Goal: Task Accomplishment & Management: Use online tool/utility

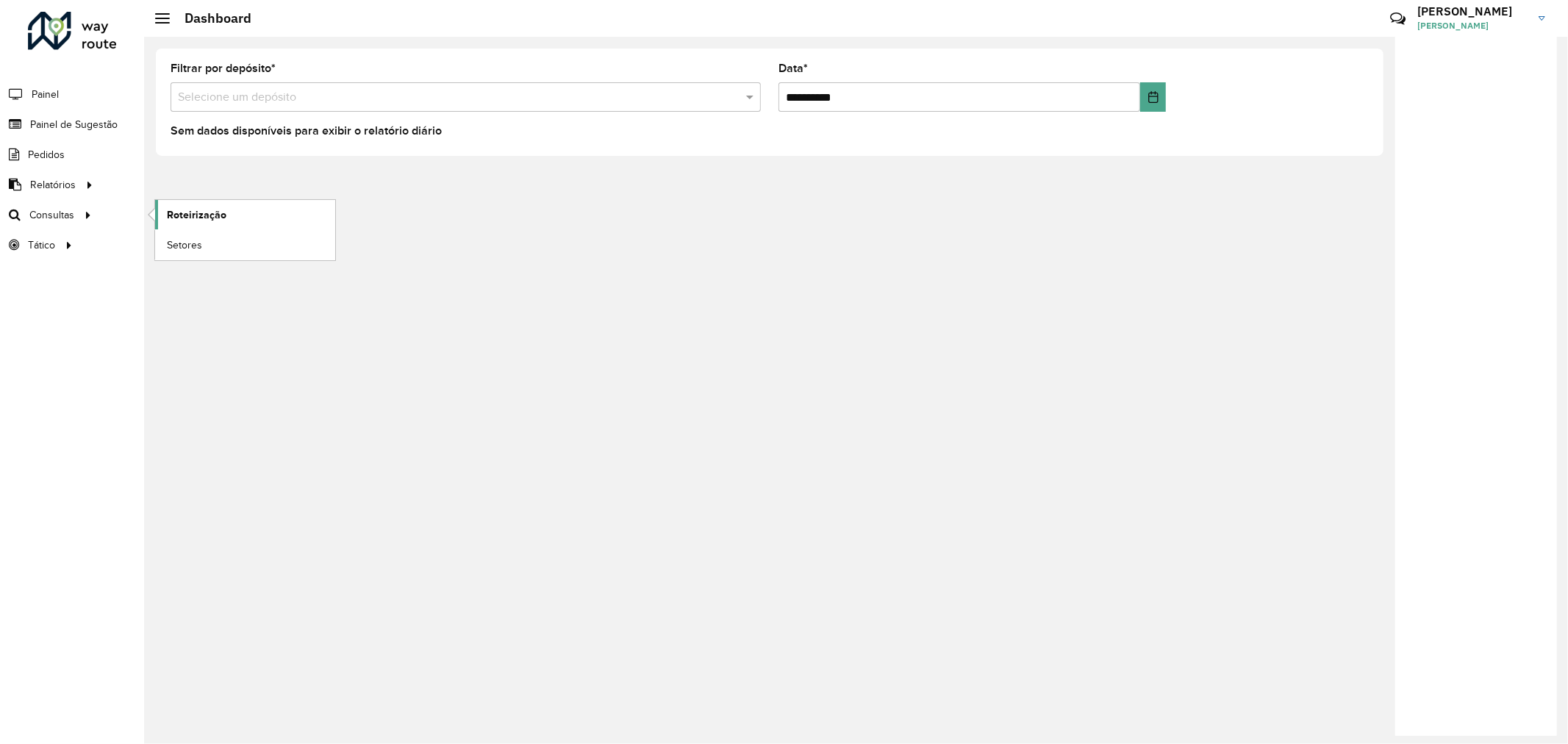
click at [187, 179] on span "Roteirização" at bounding box center [196, 215] width 60 height 16
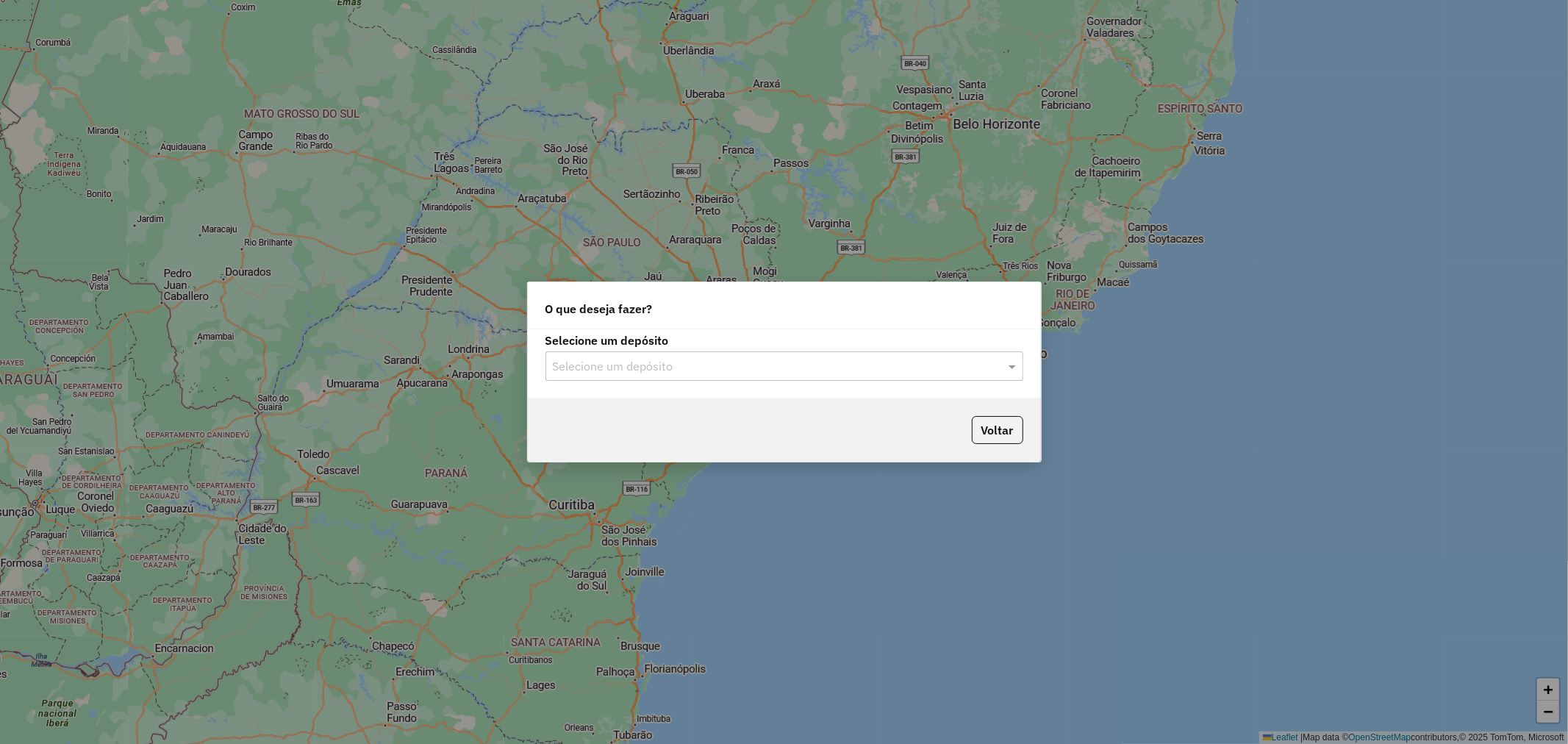
click at [815, 358] on input "text" at bounding box center [769, 367] width 433 height 18
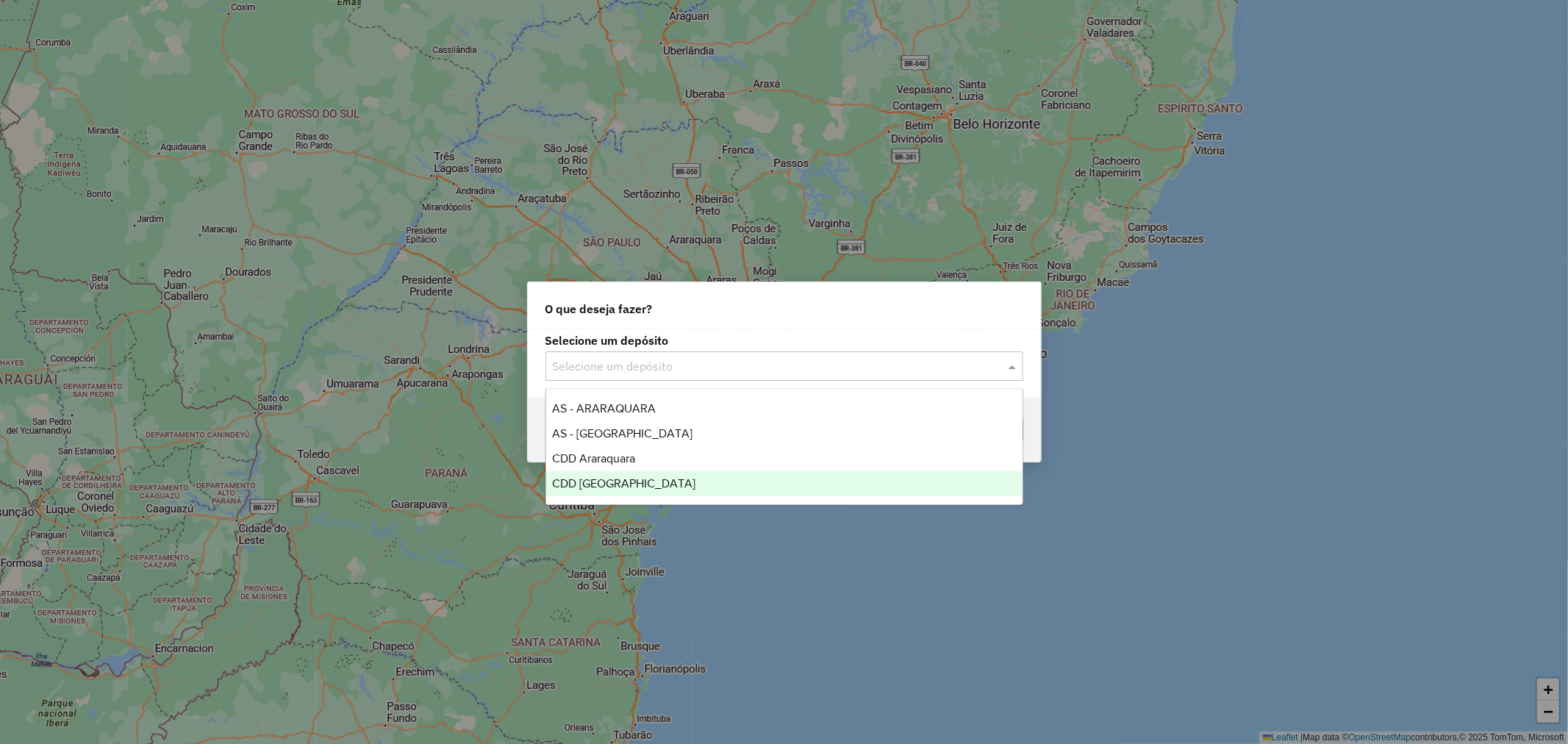
click at [611, 486] on span "CDD [GEOGRAPHIC_DATA]" at bounding box center [623, 483] width 143 height 12
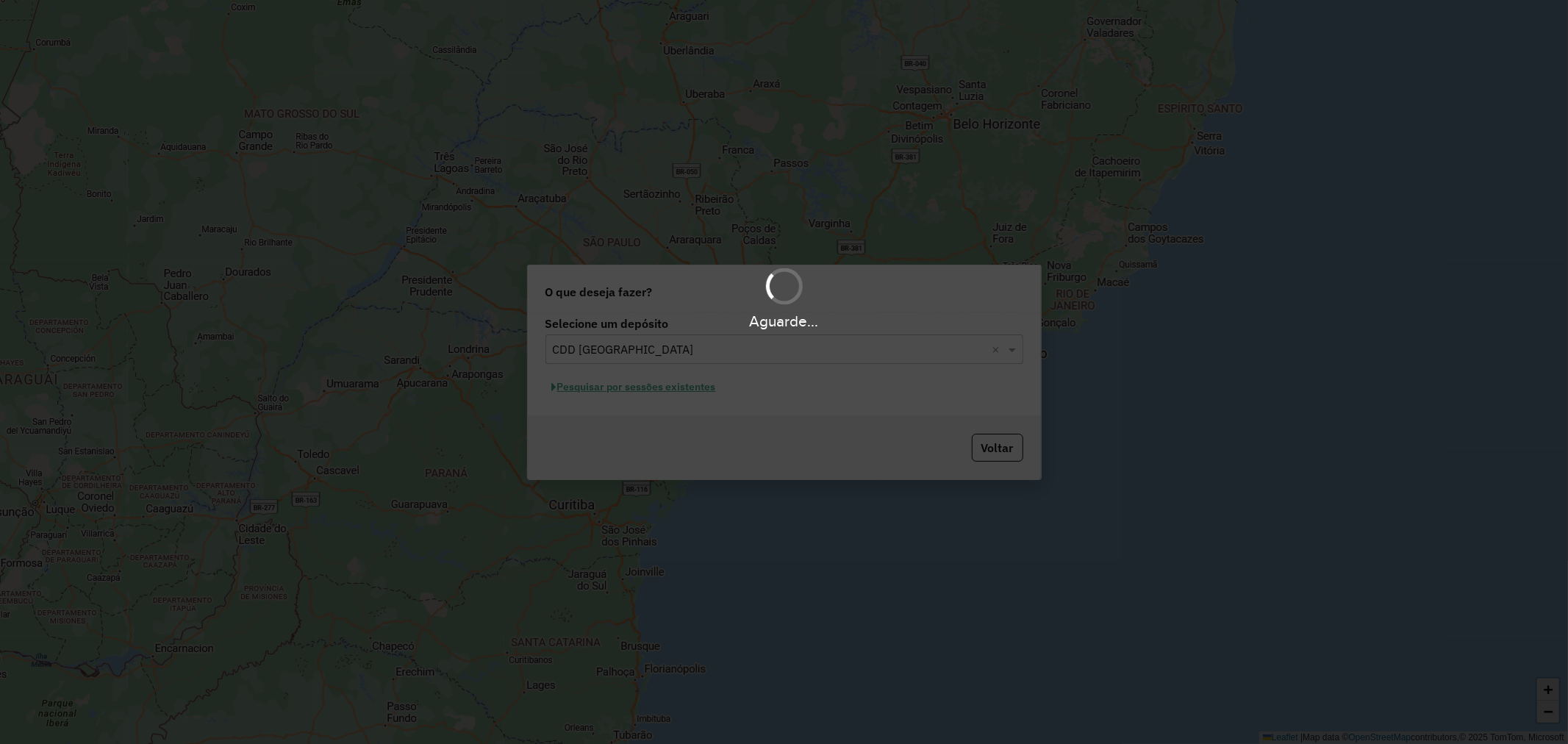
click at [613, 388] on div "Aguarde..." at bounding box center [784, 372] width 1568 height 744
click at [628, 388] on div "Aguarde..." at bounding box center [784, 372] width 1568 height 744
click at [608, 391] on div "Aguarde..." at bounding box center [784, 372] width 1568 height 744
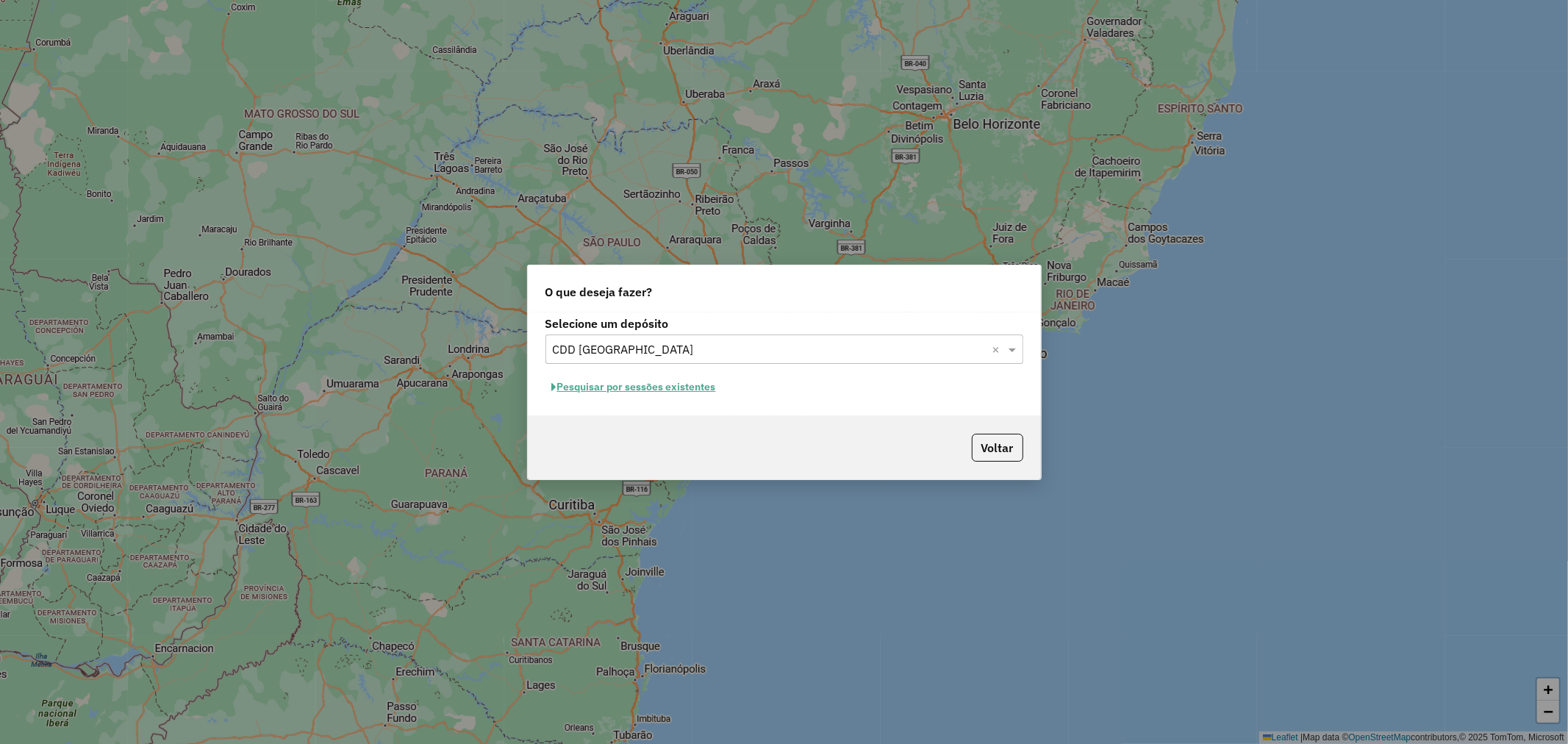
click at [640, 390] on button "Pesquisar por sessões existentes" at bounding box center [634, 387] width 177 height 23
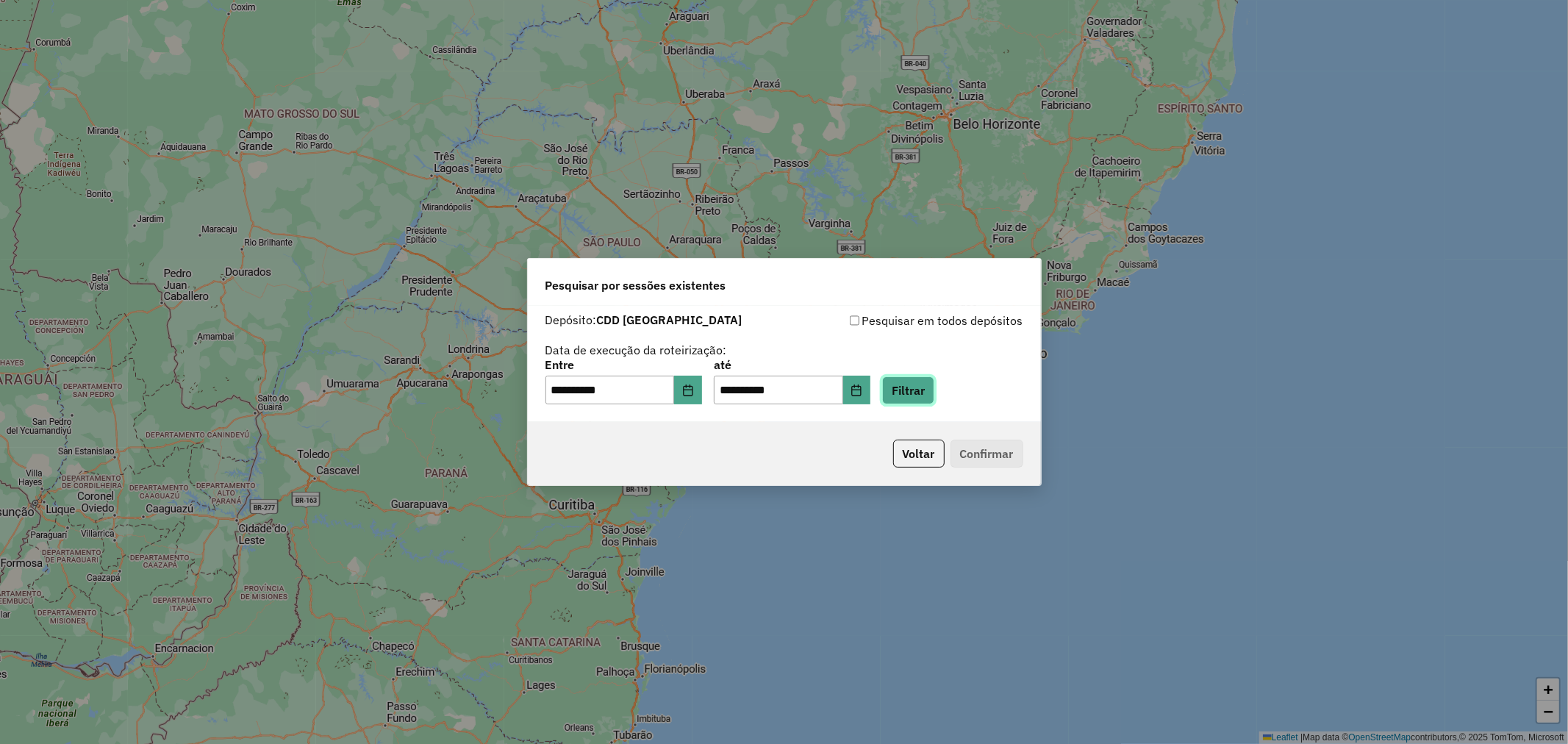
click at [914, 392] on button "Filtrar" at bounding box center [908, 391] width 52 height 28
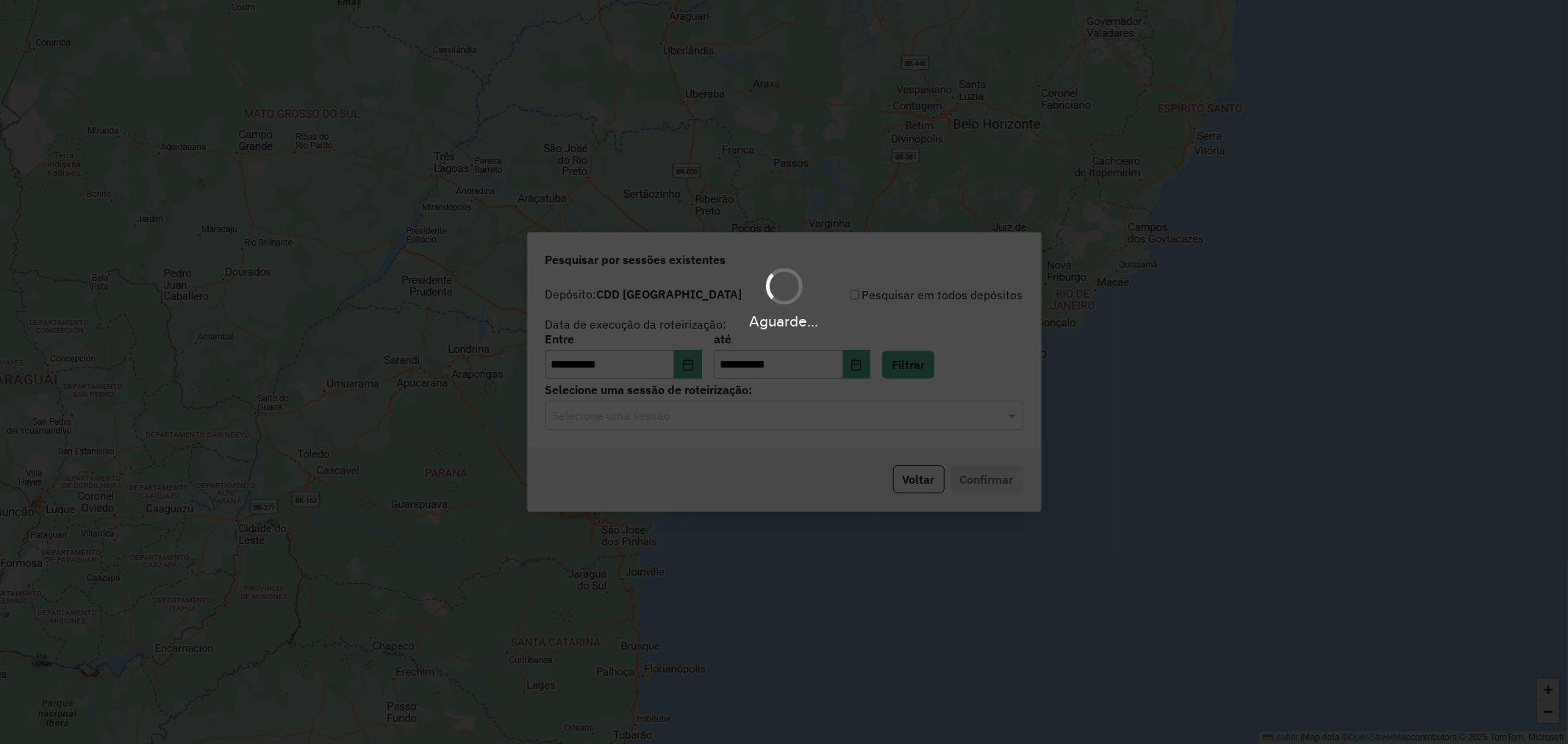
click at [607, 427] on div "Aguarde..." at bounding box center [784, 372] width 1568 height 744
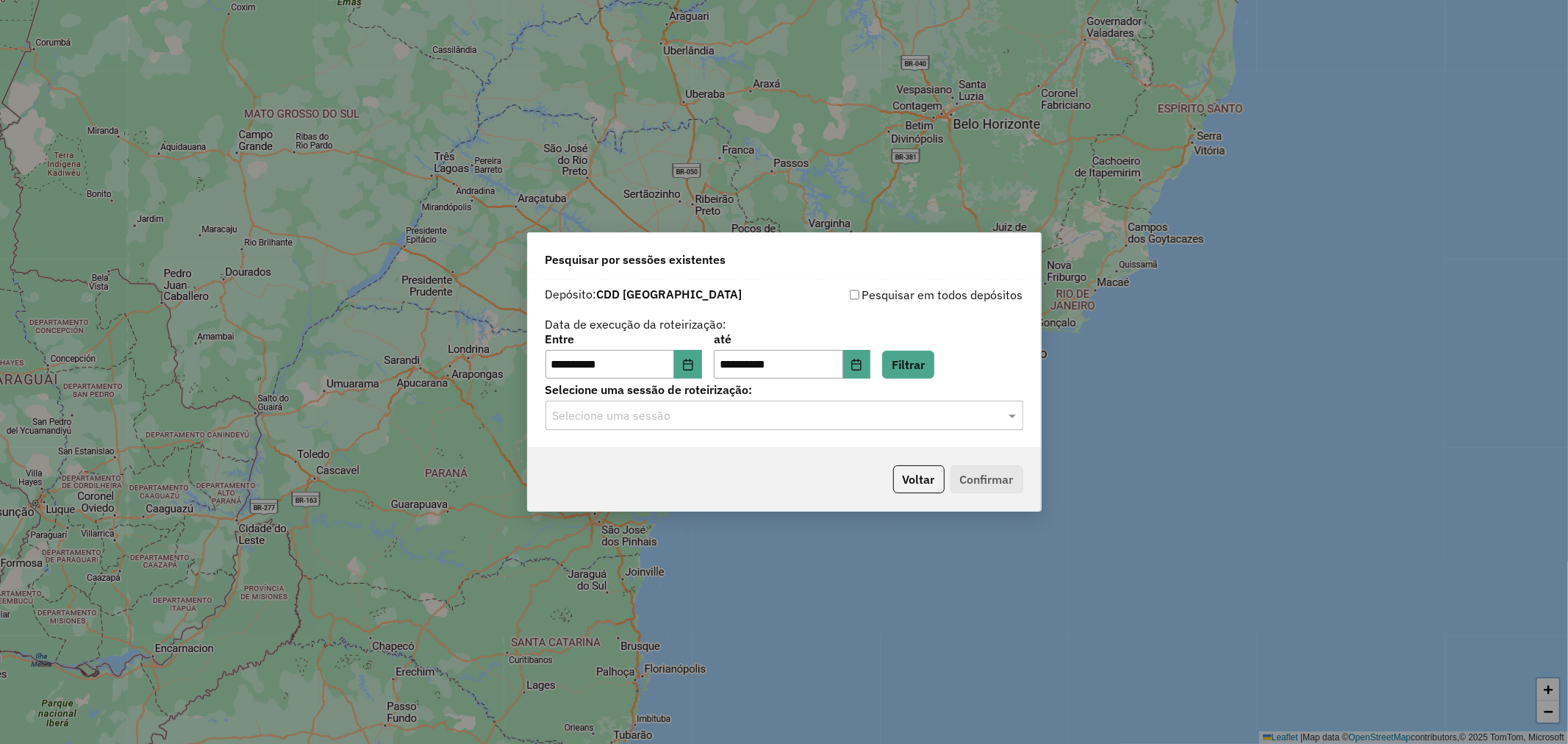
click at [601, 421] on input "text" at bounding box center [769, 416] width 433 height 18
click at [609, 452] on span "1294201 - 14/10/2025 19:05" at bounding box center [609, 458] width 116 height 12
click at [977, 483] on button "Confirmar" at bounding box center [987, 479] width 73 height 28
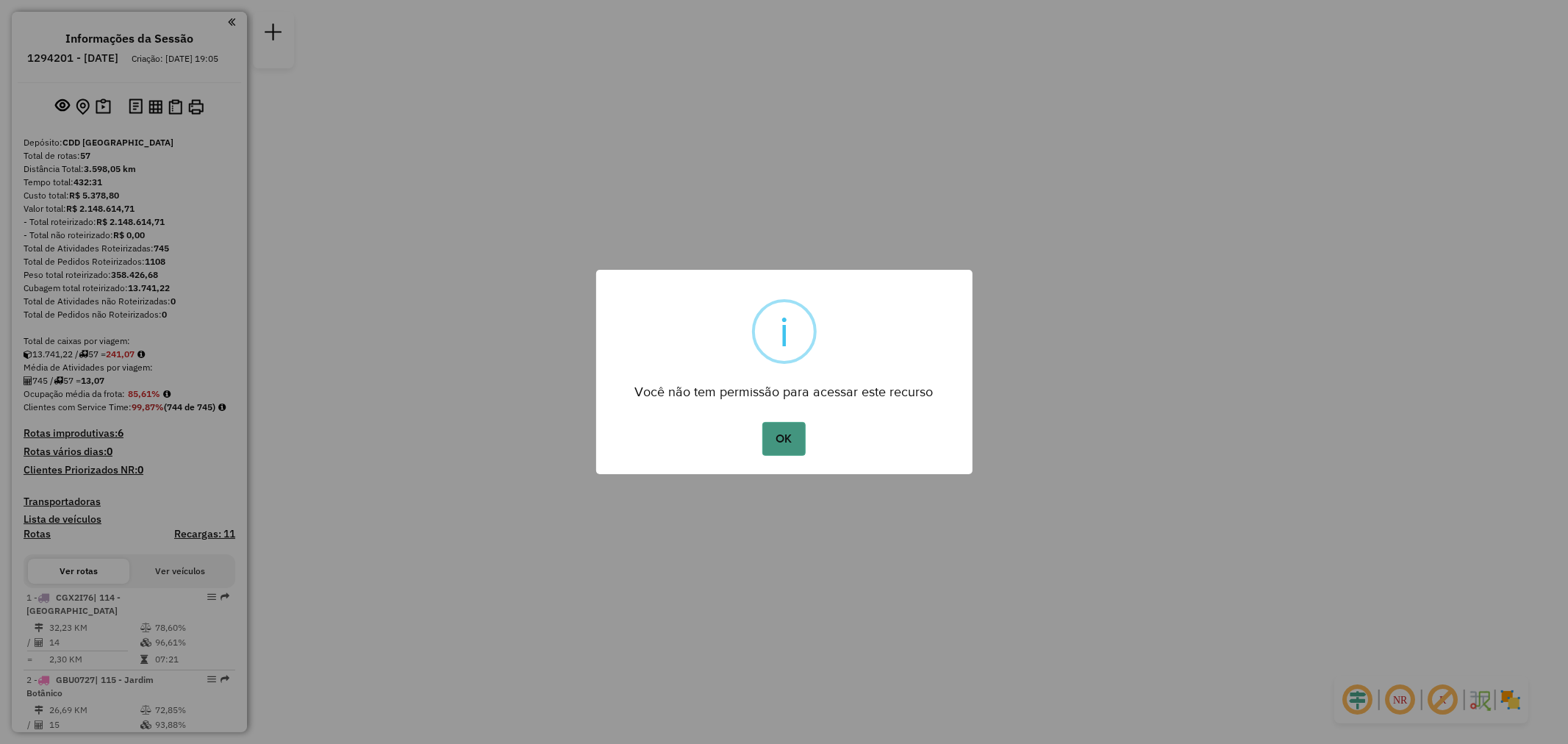
click at [783, 432] on button "OK" at bounding box center [784, 438] width 44 height 33
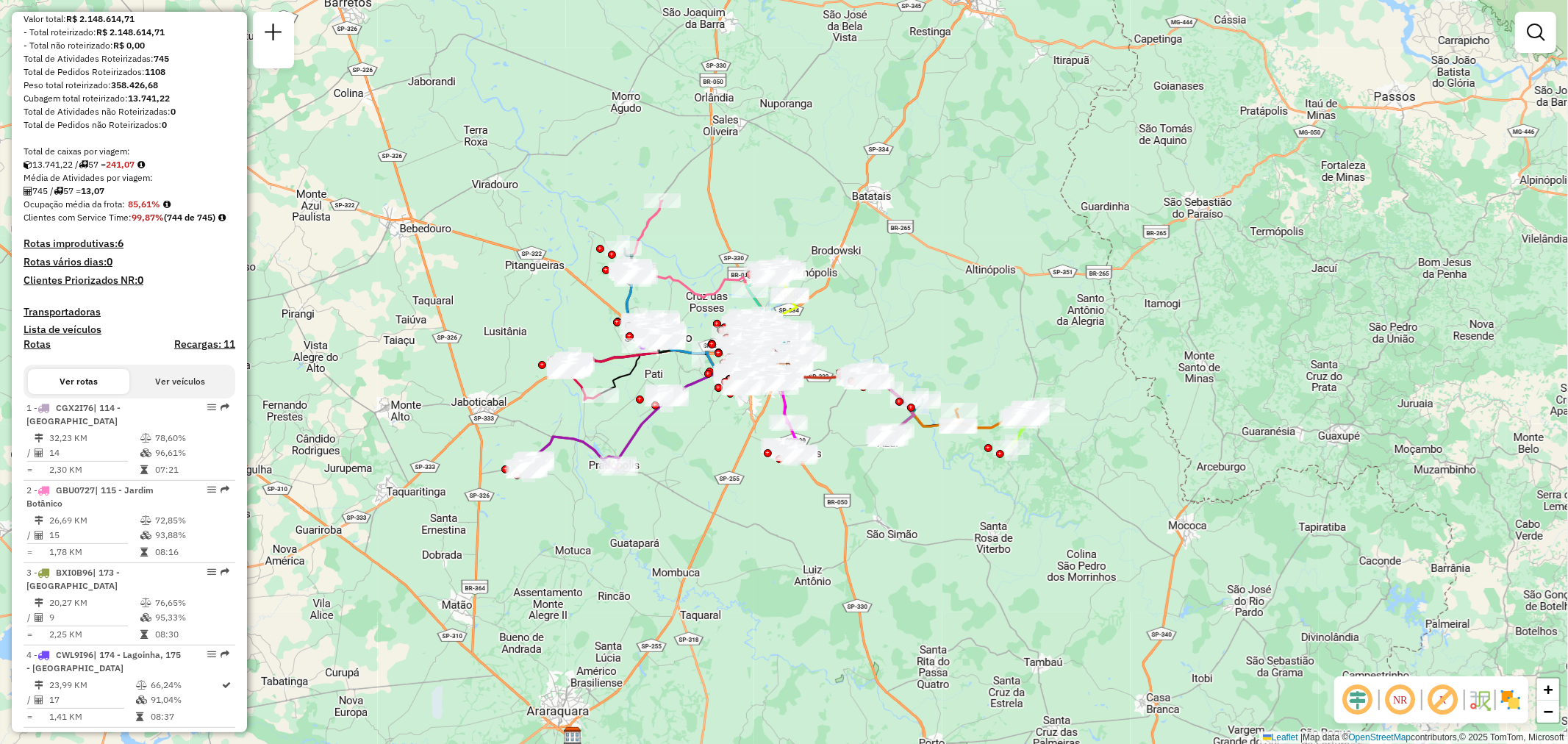
scroll to position [245, 0]
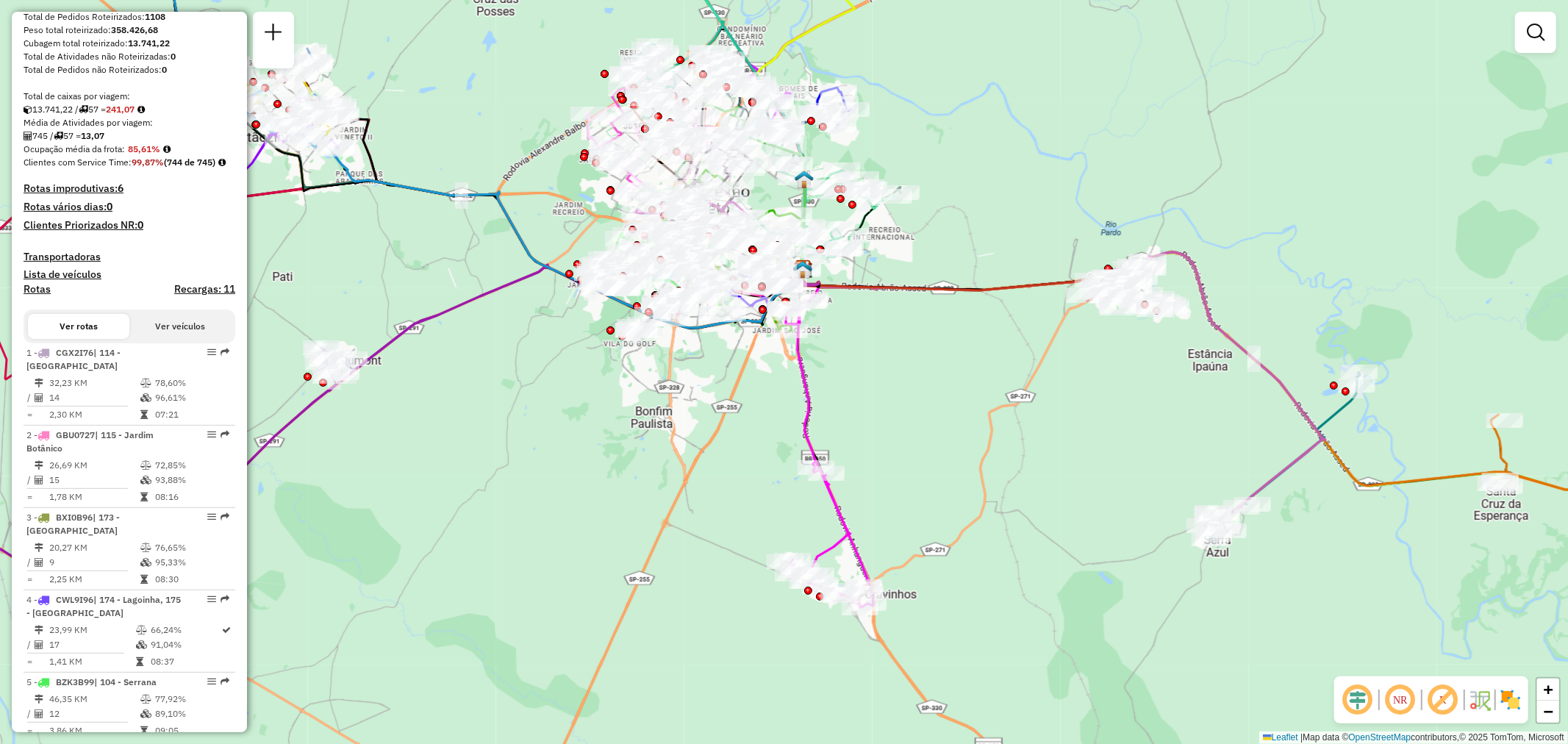
drag, startPoint x: 875, startPoint y: 398, endPoint x: 1138, endPoint y: 474, distance: 273.8
click at [1138, 474] on div "Janela de atendimento Grade de atendimento Capacidade Transportadoras Veículos …" at bounding box center [784, 372] width 1568 height 744
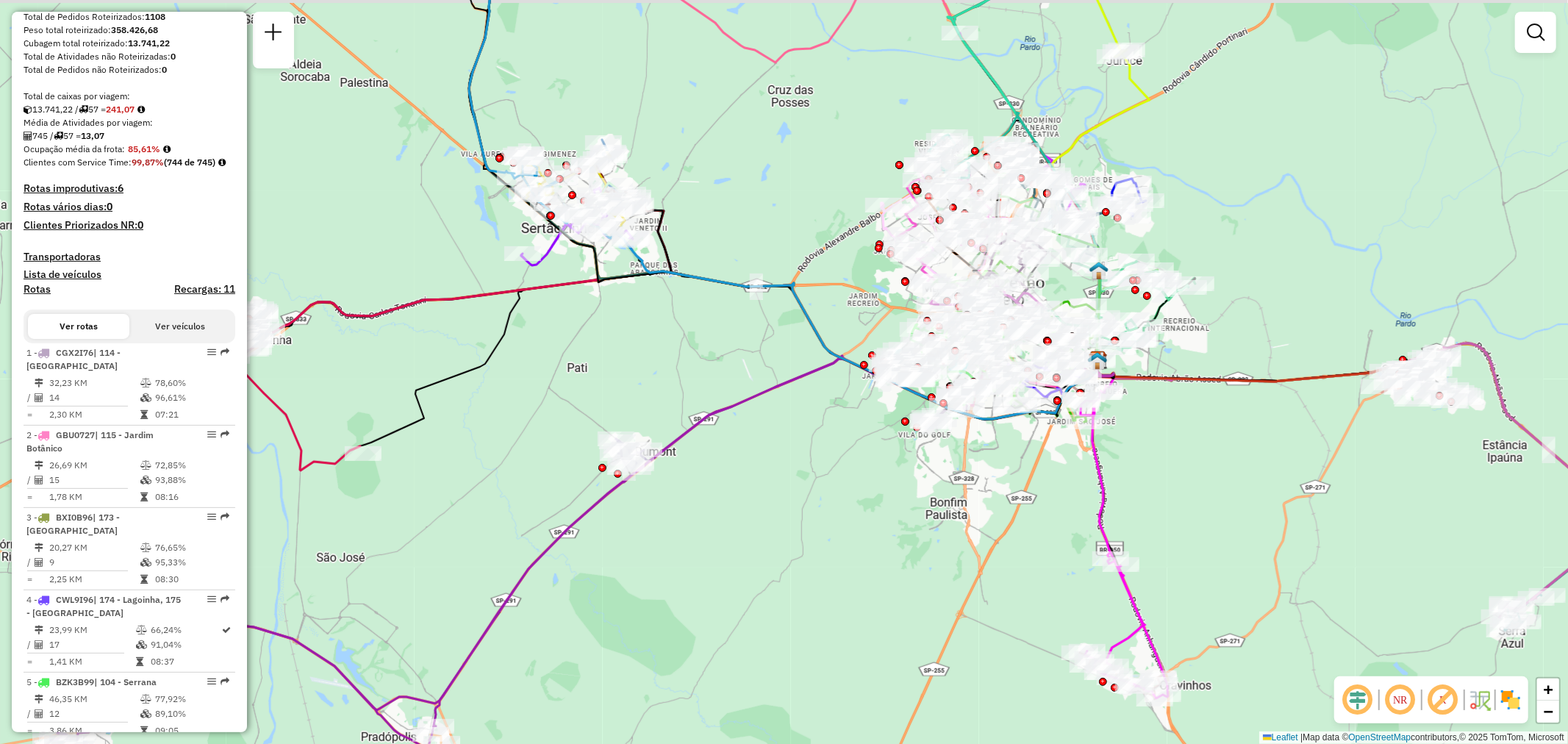
drag, startPoint x: 647, startPoint y: 318, endPoint x: 724, endPoint y: 349, distance: 83.0
click at [725, 359] on div "Janela de atendimento Grade de atendimento Capacidade Transportadoras Veículos …" at bounding box center [784, 372] width 1568 height 744
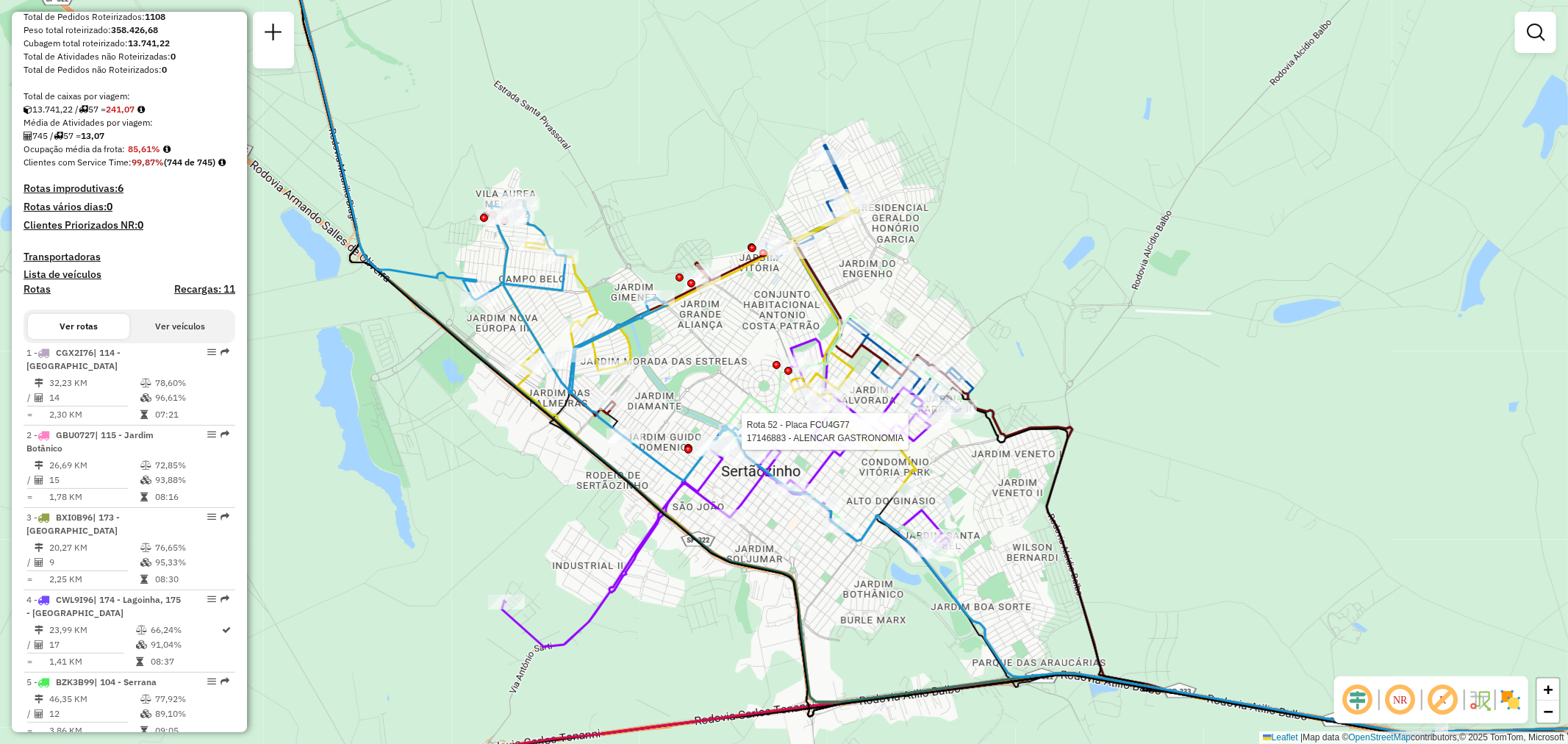
select select "**********"
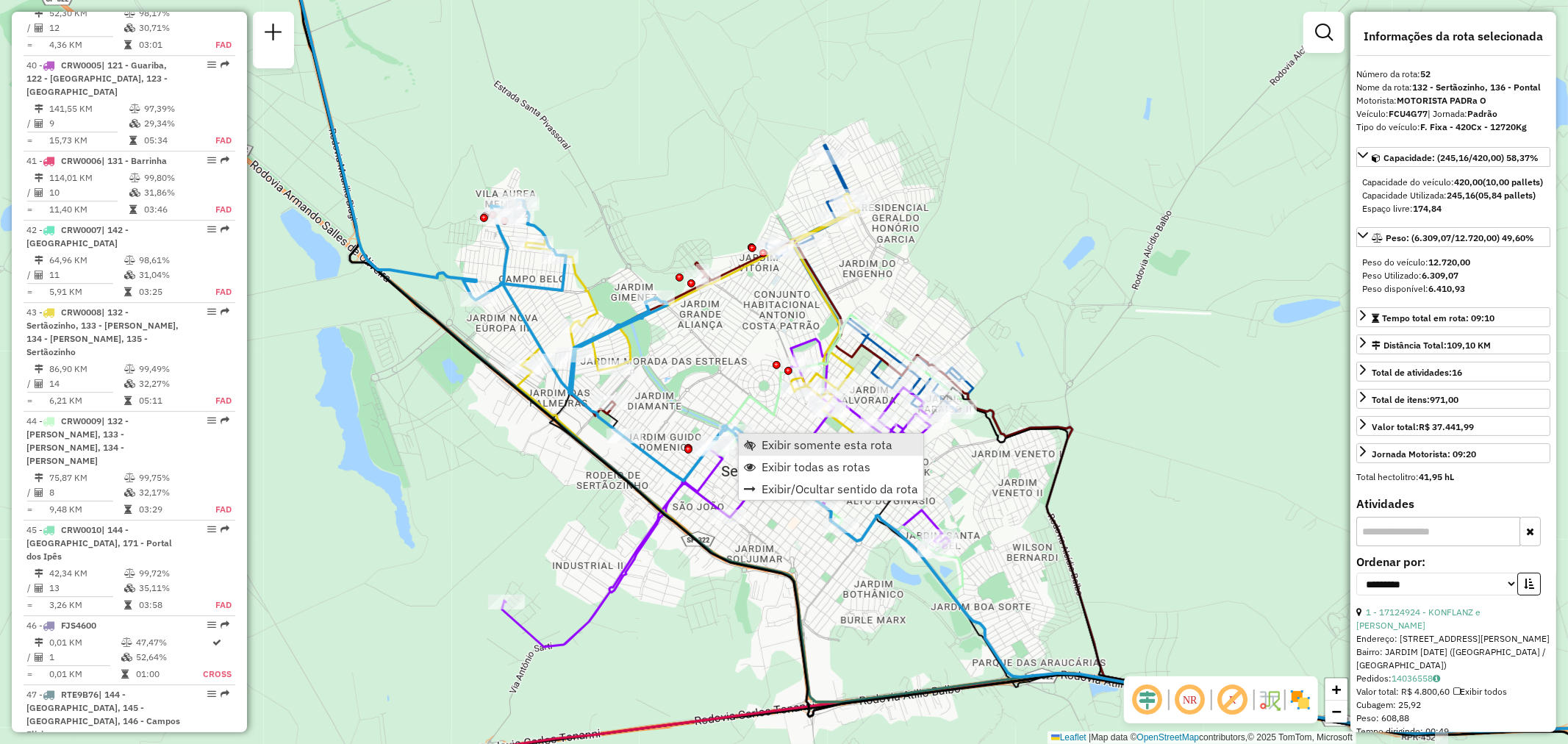
scroll to position [4742, 0]
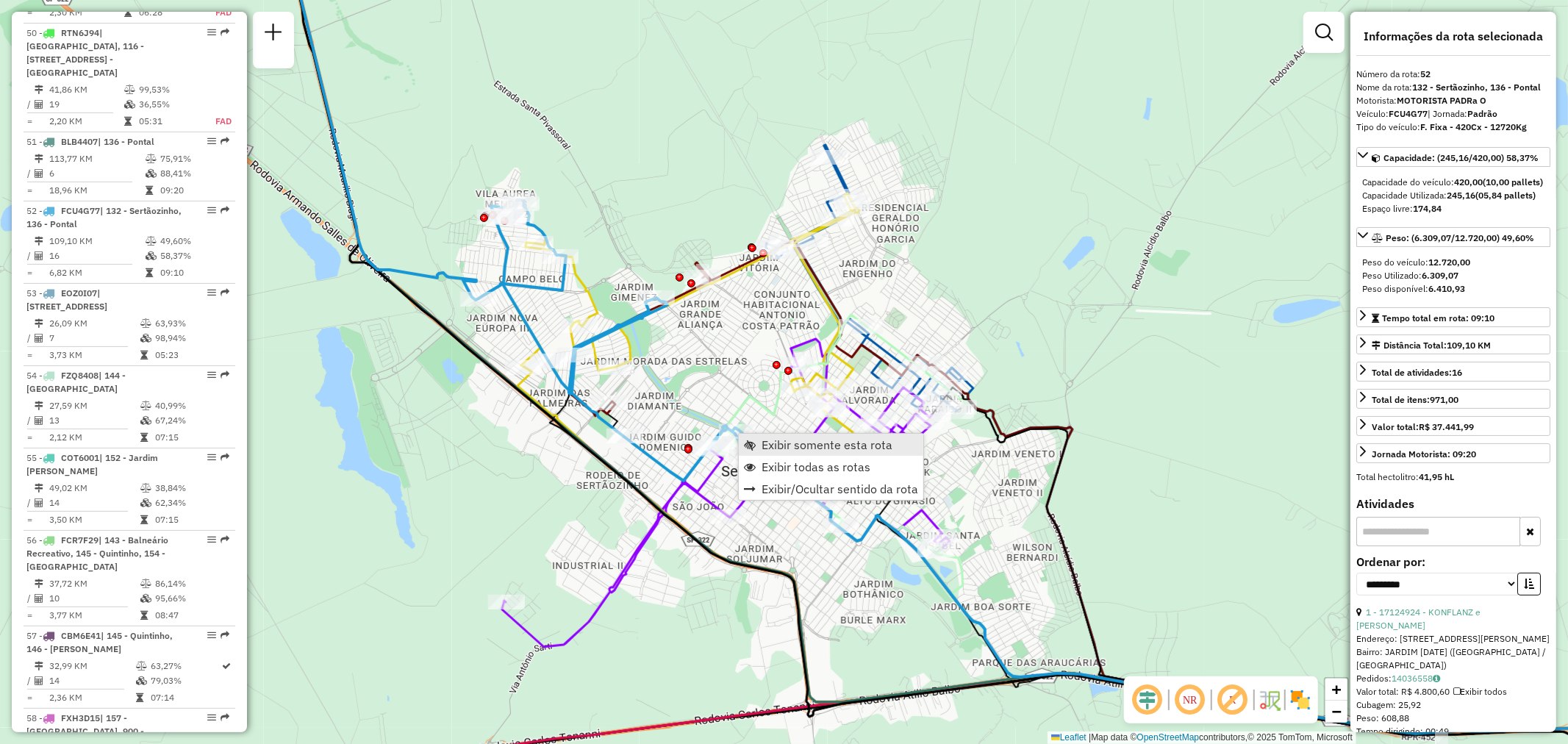
click at [789, 444] on span "Exibir somente esta rota" at bounding box center [827, 444] width 131 height 12
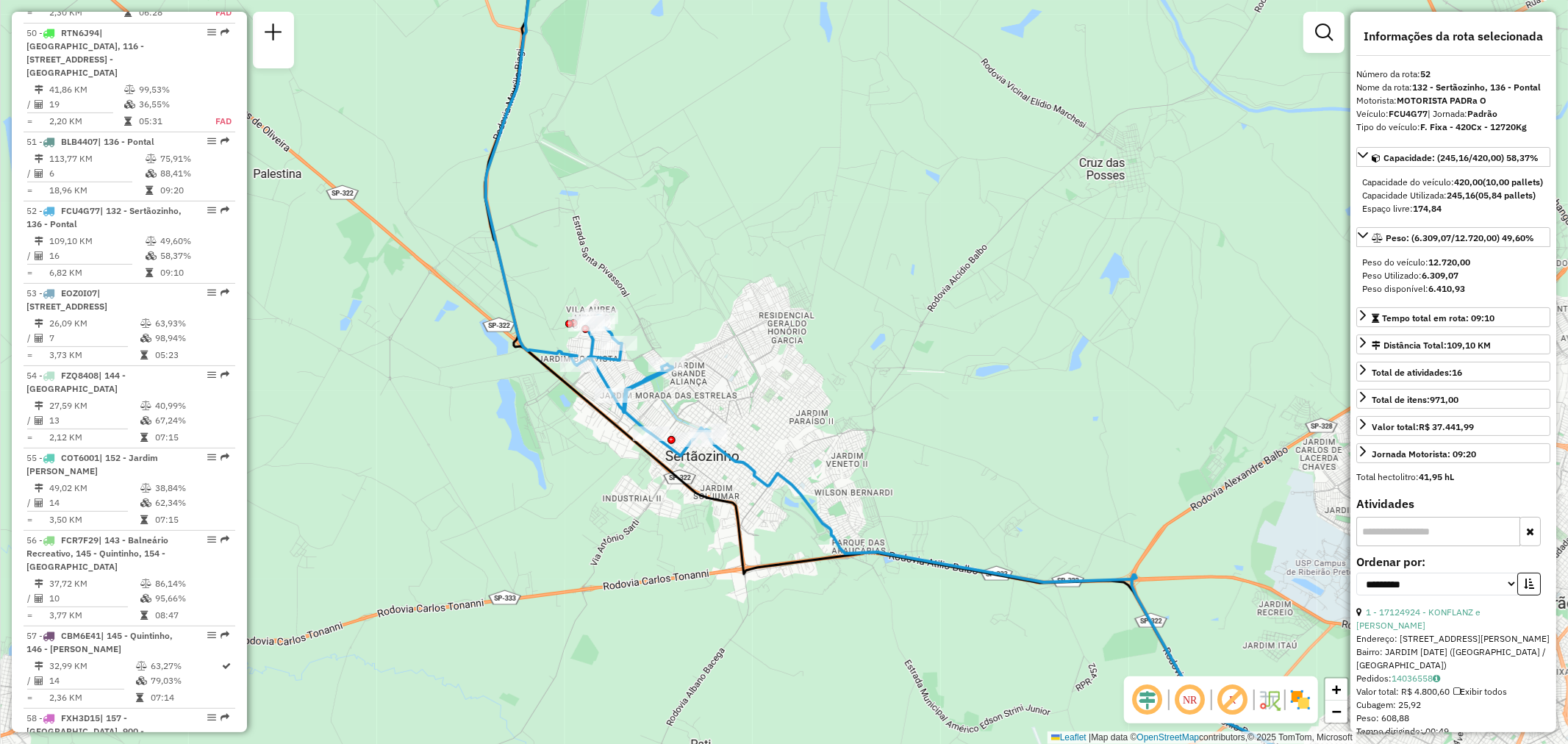
drag, startPoint x: 750, startPoint y: 398, endPoint x: 752, endPoint y: 433, distance: 35.1
click at [752, 433] on div "Janela de atendimento Grade de atendimento Capacidade Transportadoras Veículos …" at bounding box center [784, 372] width 1568 height 744
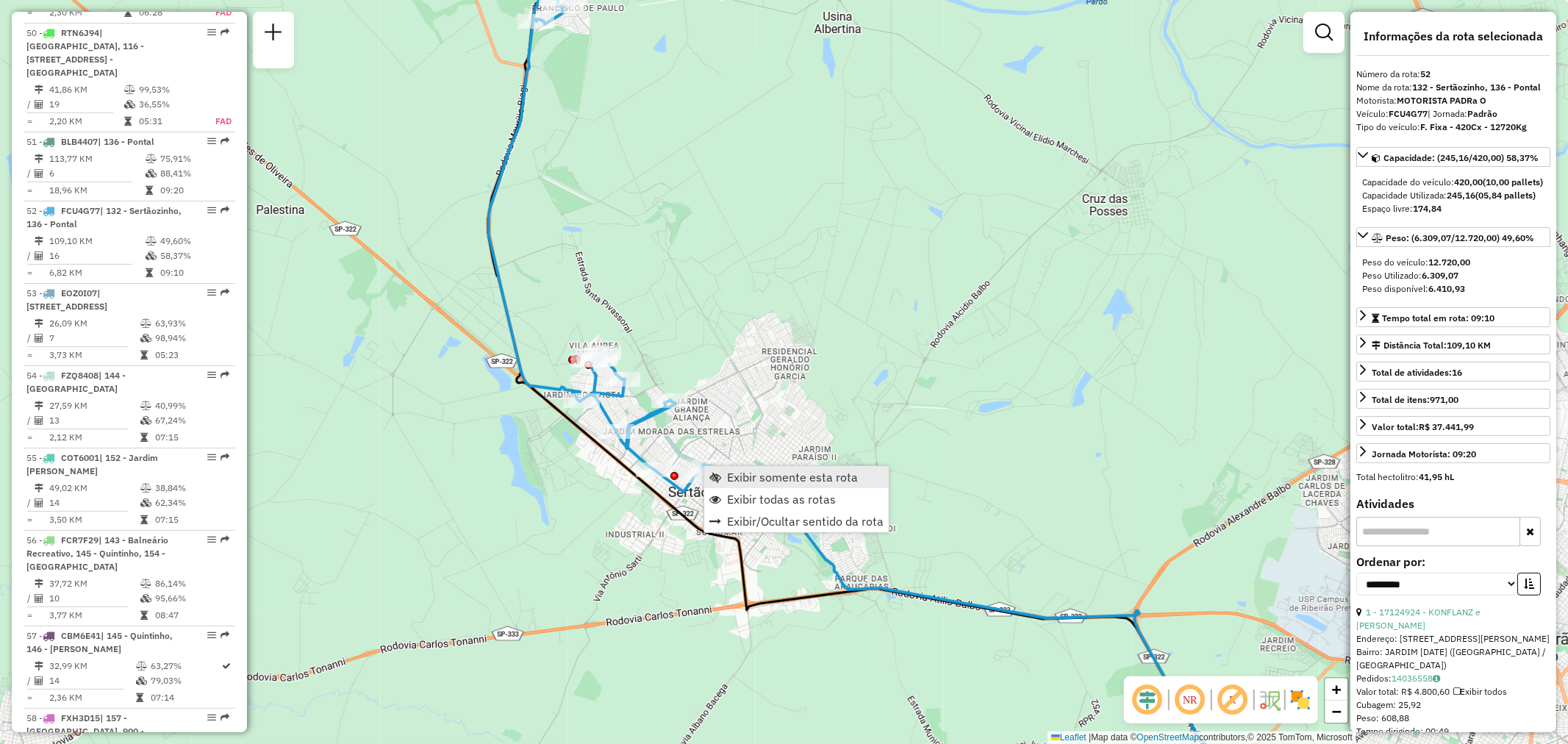
click at [764, 479] on span "Exibir somente esta rota" at bounding box center [792, 477] width 131 height 12
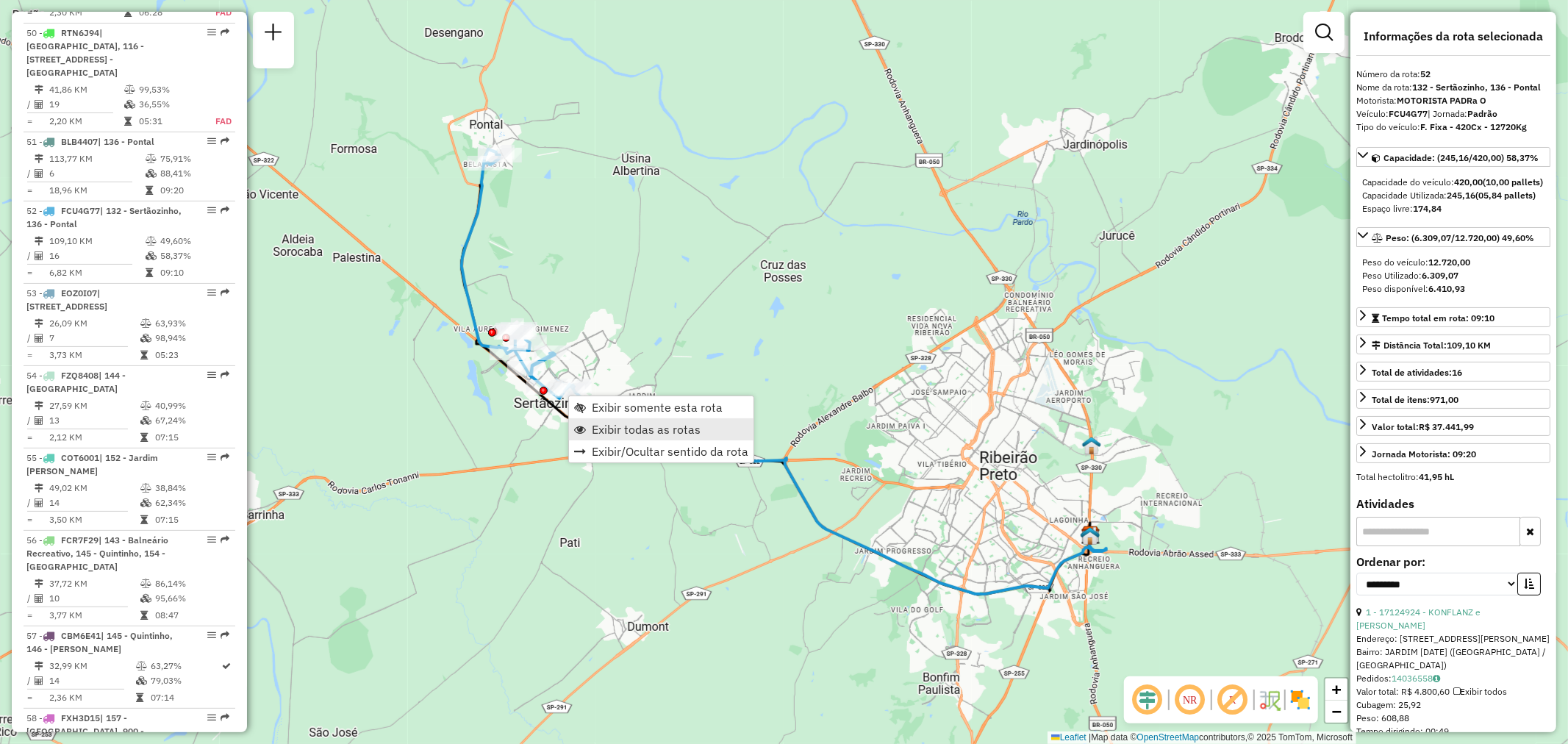
click at [619, 430] on span "Exibir todas as rotas" at bounding box center [646, 429] width 109 height 12
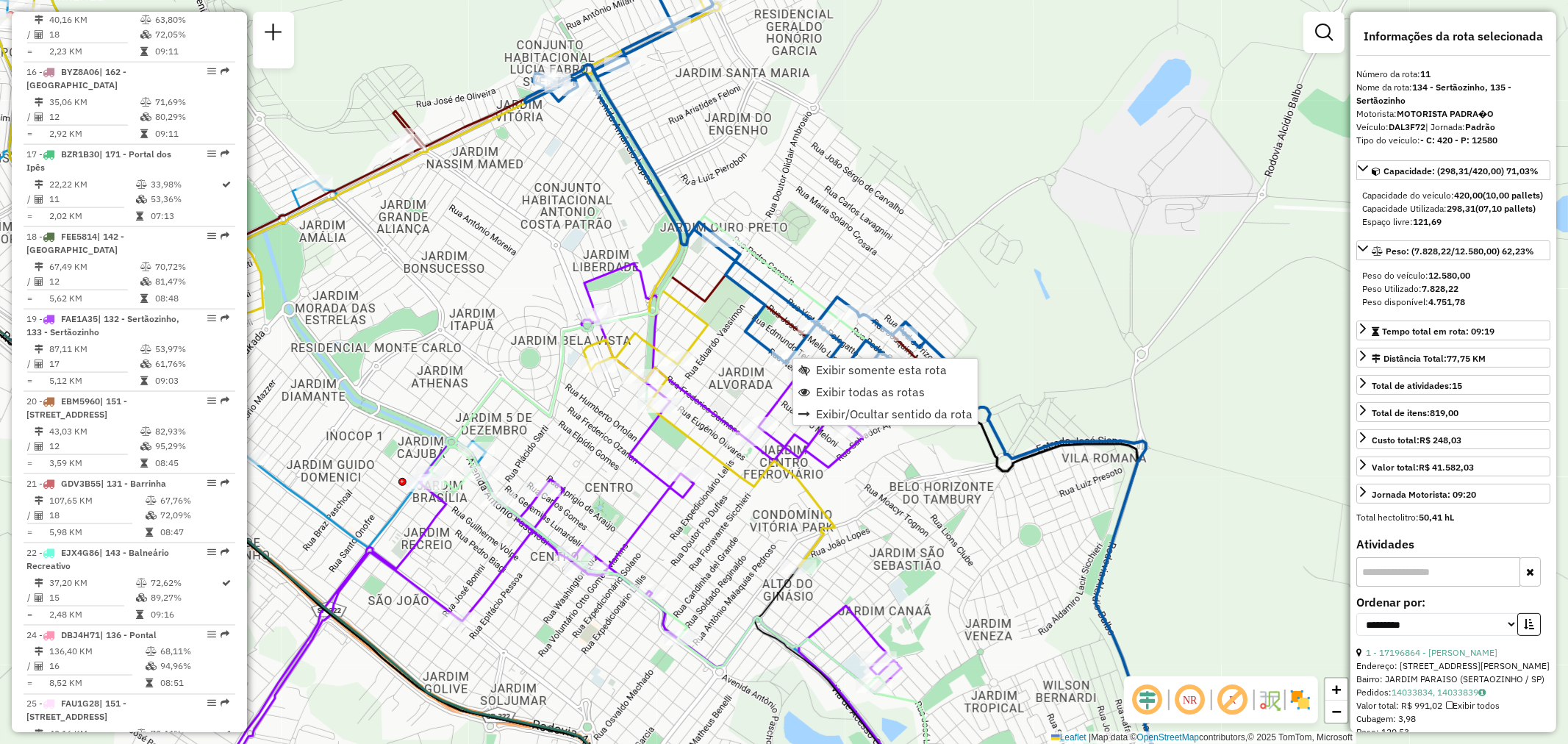
scroll to position [1385, 0]
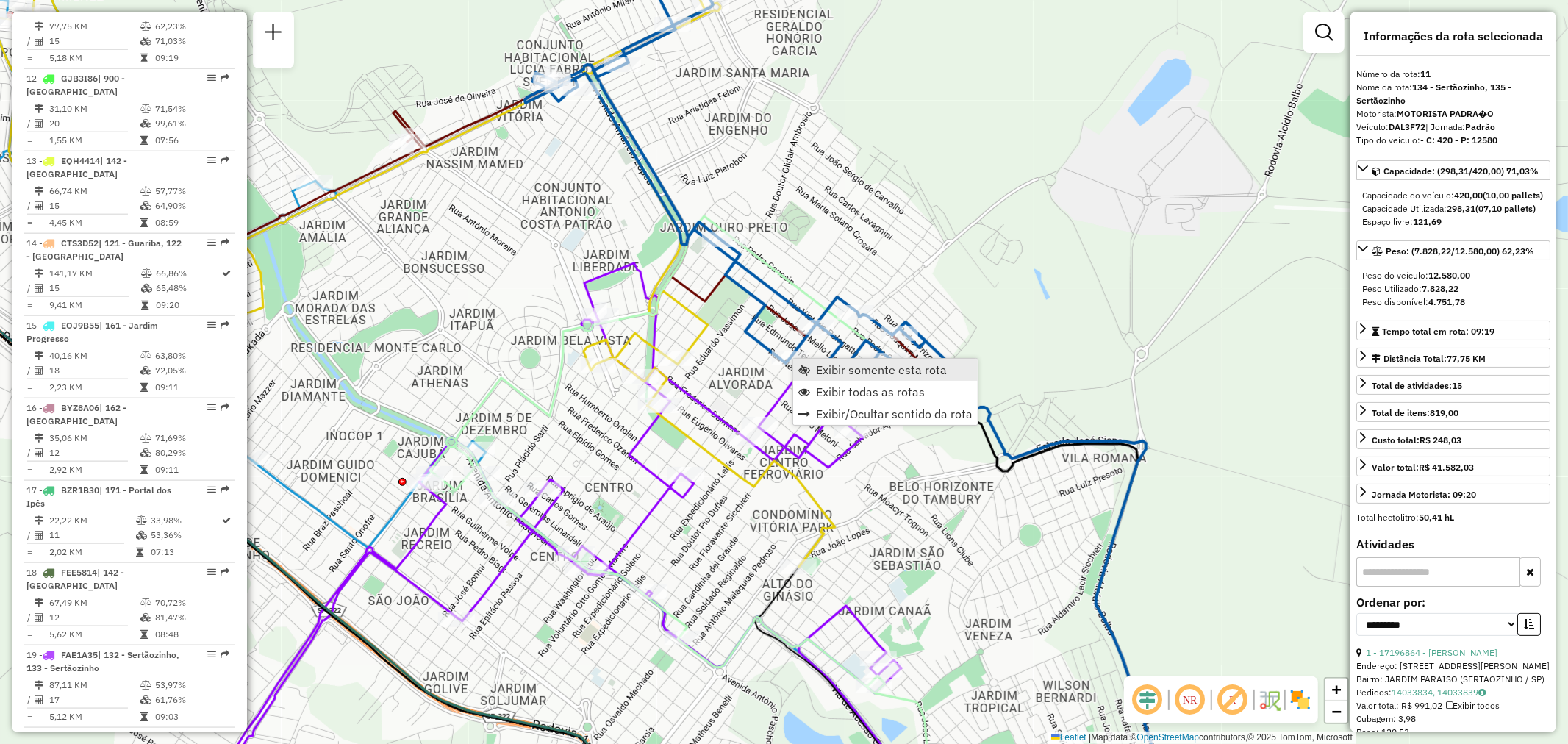
click at [837, 370] on span "Exibir somente esta rota" at bounding box center [882, 370] width 131 height 12
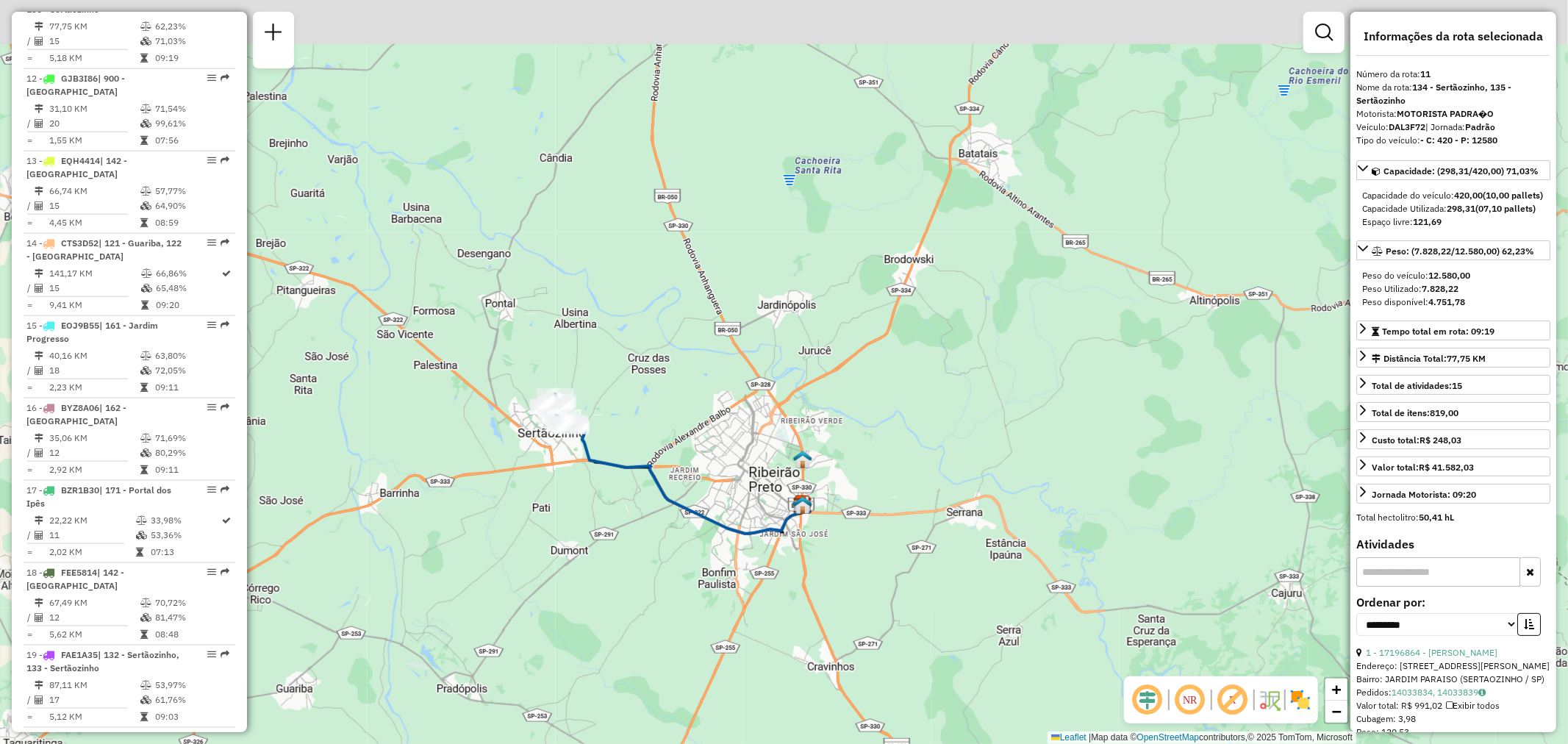
drag, startPoint x: 423, startPoint y: 384, endPoint x: 568, endPoint y: 453, distance: 160.6
click at [567, 453] on div "Janela de atendimento Grade de atendimento Capacidade Transportadoras Veículos …" at bounding box center [784, 372] width 1568 height 744
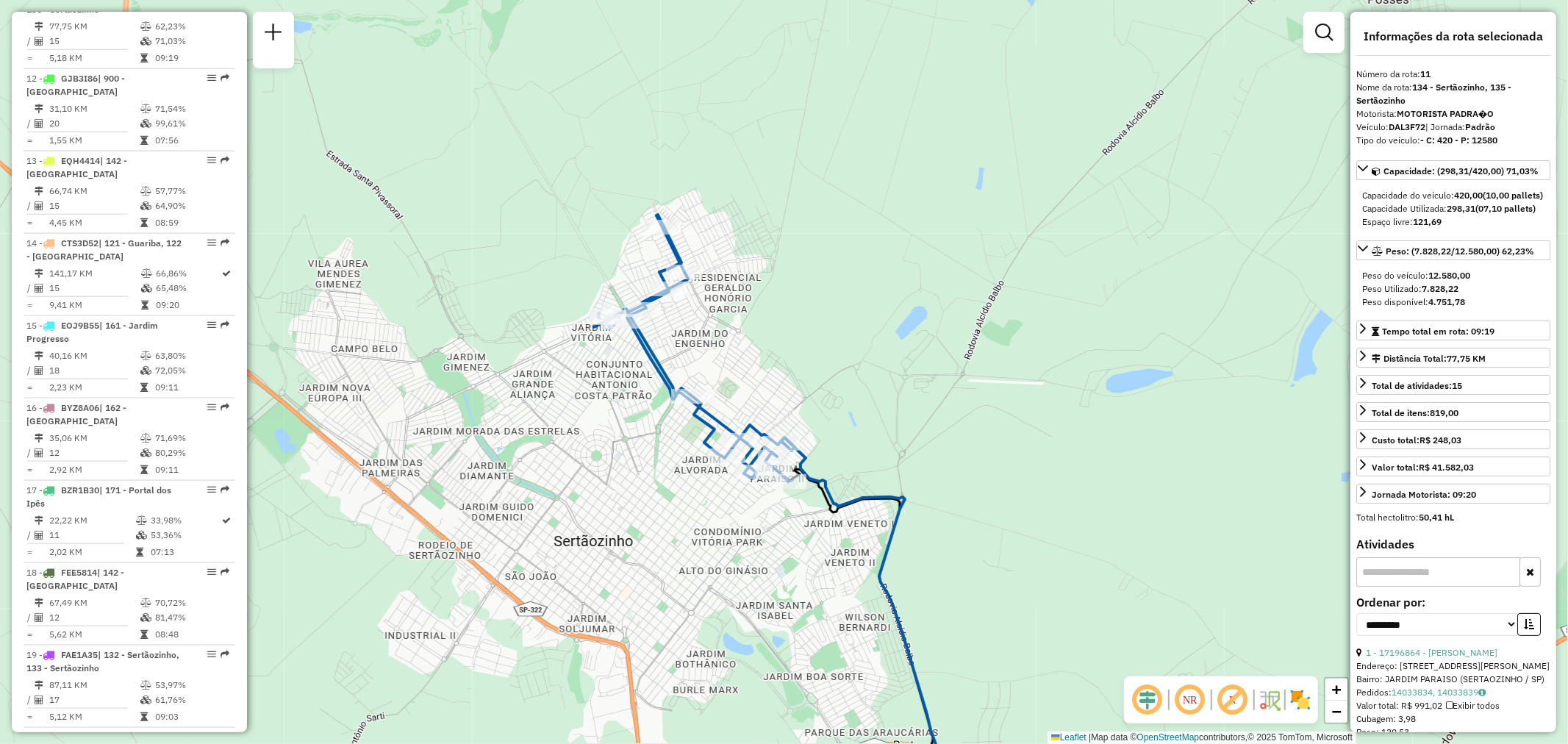
drag, startPoint x: 630, startPoint y: 444, endPoint x: 629, endPoint y: 432, distance: 12.0
click at [629, 432] on div "Janela de atendimento Grade de atendimento Capacidade Transportadoras Veículos …" at bounding box center [784, 372] width 1568 height 744
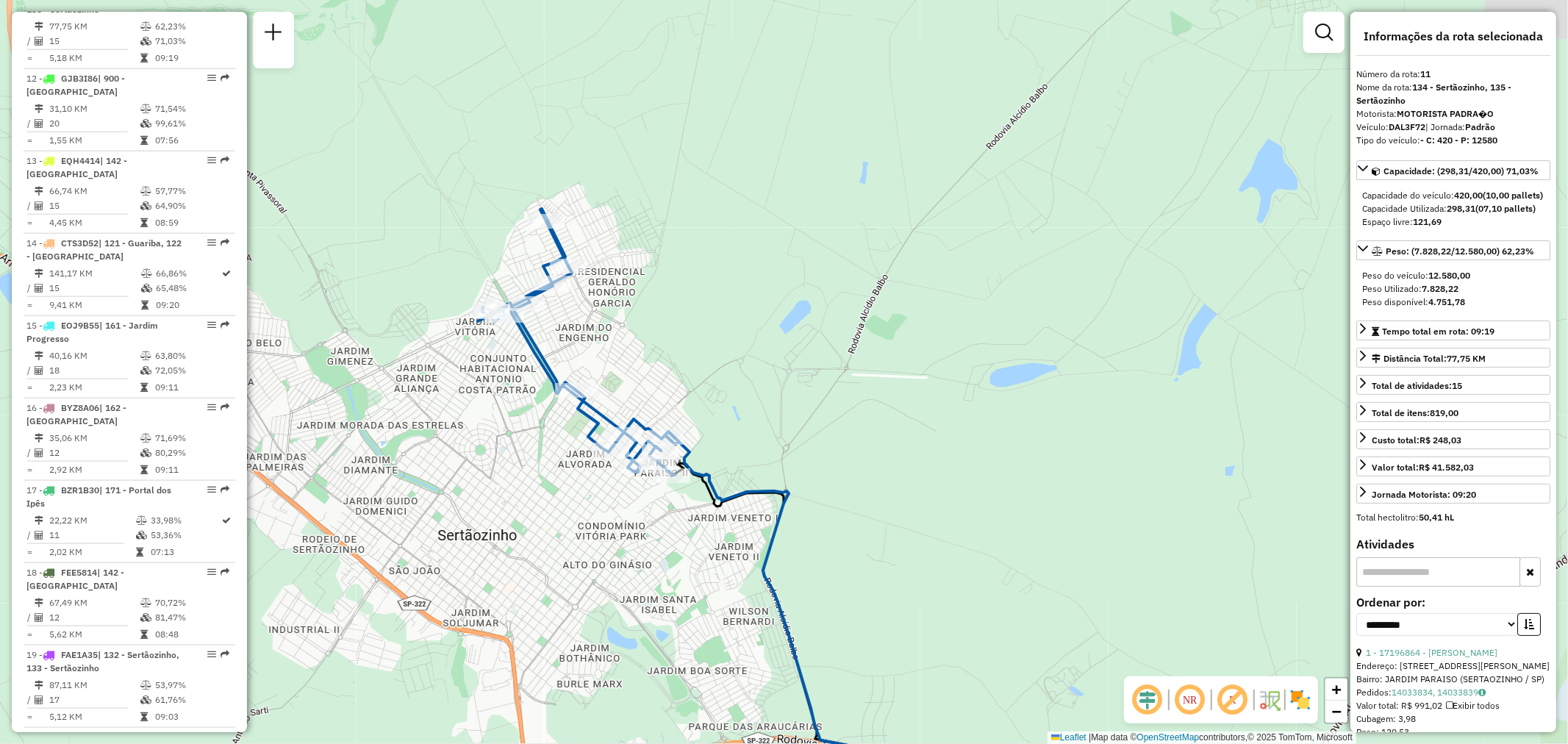
drag, startPoint x: 833, startPoint y: 348, endPoint x: 719, endPoint y: 342, distance: 114.2
click at [719, 342] on div "Janela de atendimento Grade de atendimento Capacidade Transportadoras Veículos …" at bounding box center [784, 372] width 1568 height 744
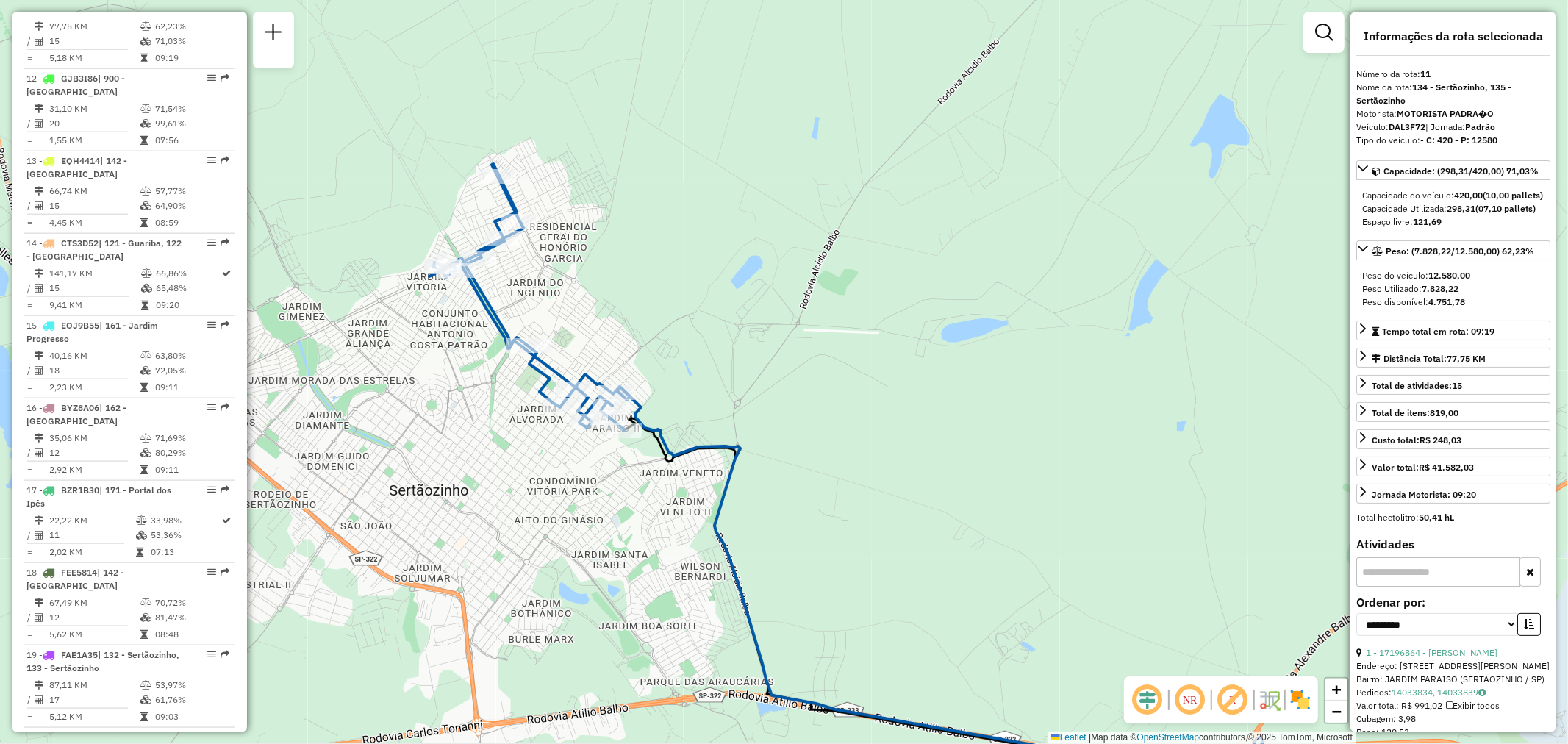
drag, startPoint x: 633, startPoint y: 346, endPoint x: 567, endPoint y: 293, distance: 84.6
click at [567, 293] on div "Janela de atendimento Grade de atendimento Capacidade Transportadoras Veículos …" at bounding box center [784, 372] width 1568 height 744
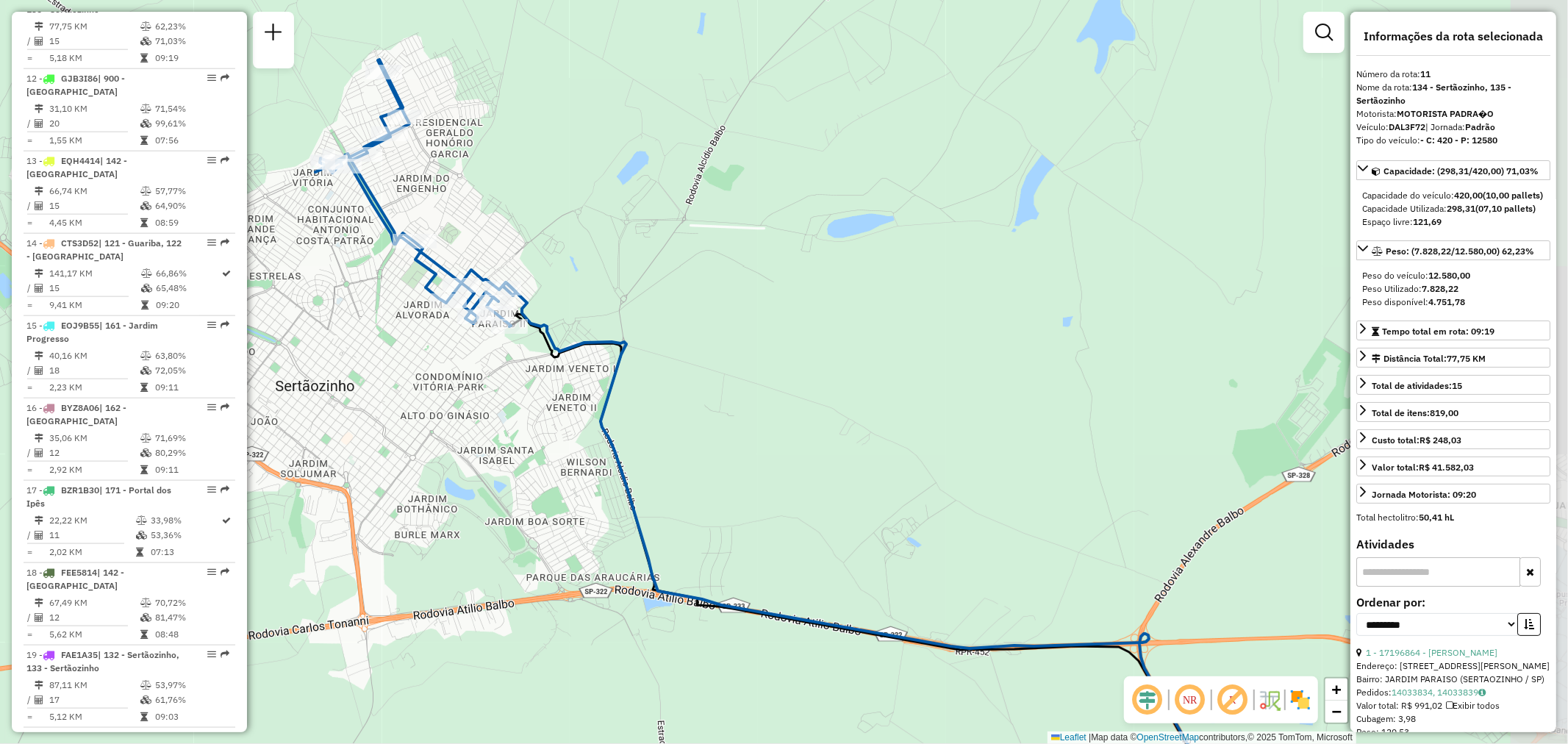
drag, startPoint x: 413, startPoint y: 400, endPoint x: 356, endPoint y: 348, distance: 77.2
click at [356, 348] on div "Janela de atendimento Grade de atendimento Capacidade Transportadoras Veículos …" at bounding box center [784, 372] width 1568 height 744
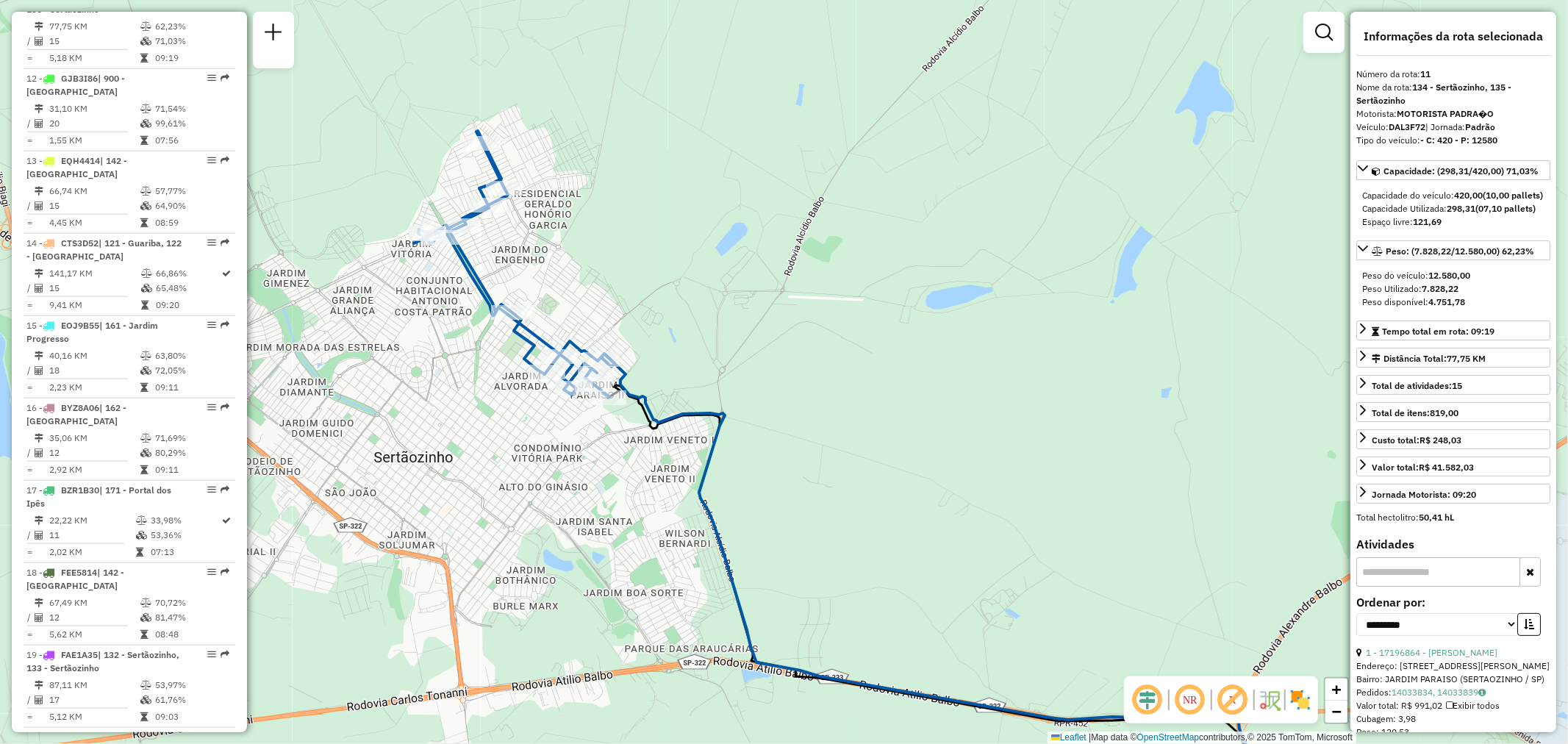
drag, startPoint x: 522, startPoint y: 452, endPoint x: 620, endPoint y: 524, distance: 121.6
click at [620, 524] on div "Janela de atendimento Grade de atendimento Capacidade Transportadoras Veículos …" at bounding box center [784, 372] width 1568 height 744
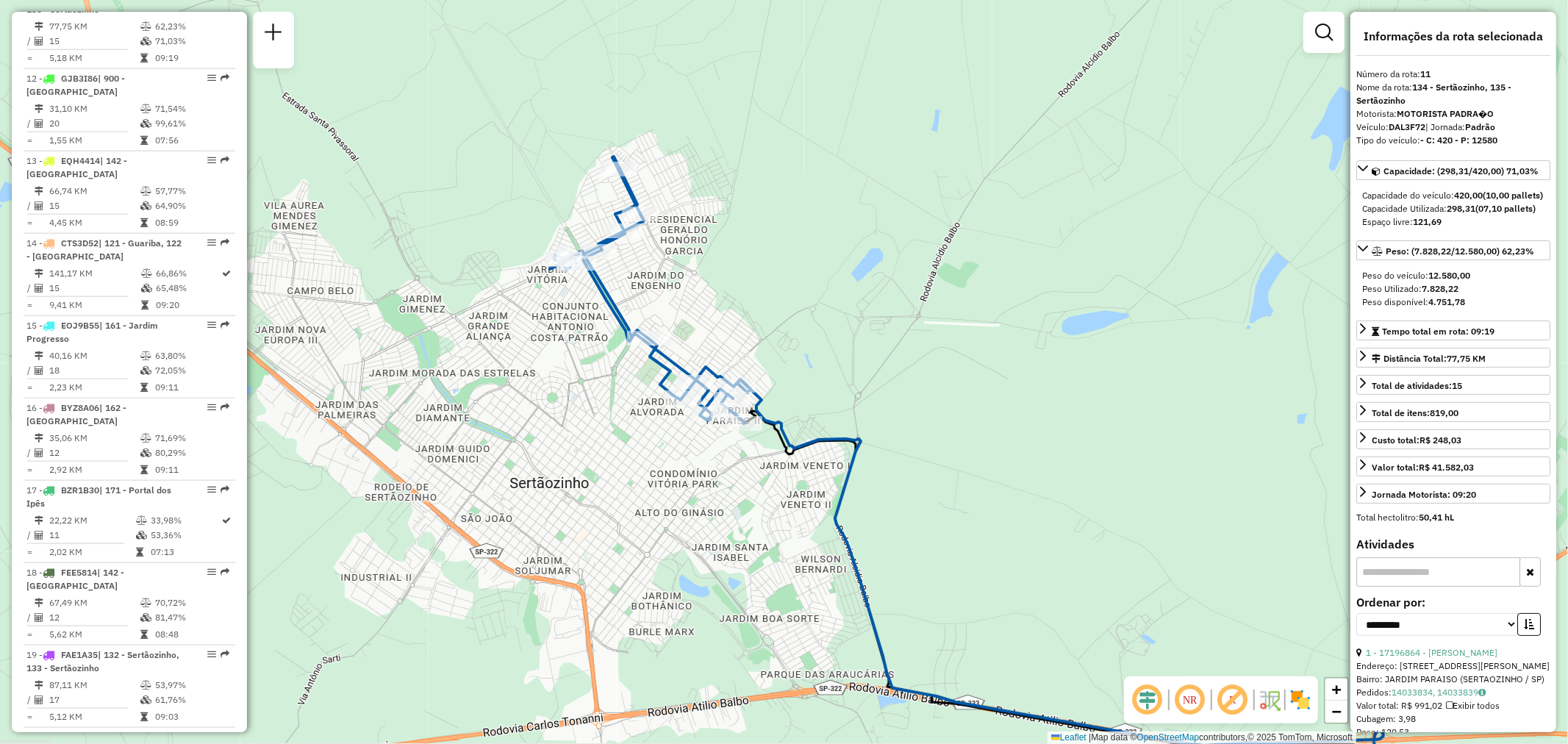
drag, startPoint x: 488, startPoint y: 505, endPoint x: 608, endPoint y: 529, distance: 122.4
click at [608, 529] on div "Janela de atendimento Grade de atendimento Capacidade Transportadoras Veículos …" at bounding box center [784, 372] width 1568 height 744
click at [723, 471] on div "Janela de atendimento Grade de atendimento Capacidade Transportadoras Veículos …" at bounding box center [784, 372] width 1568 height 744
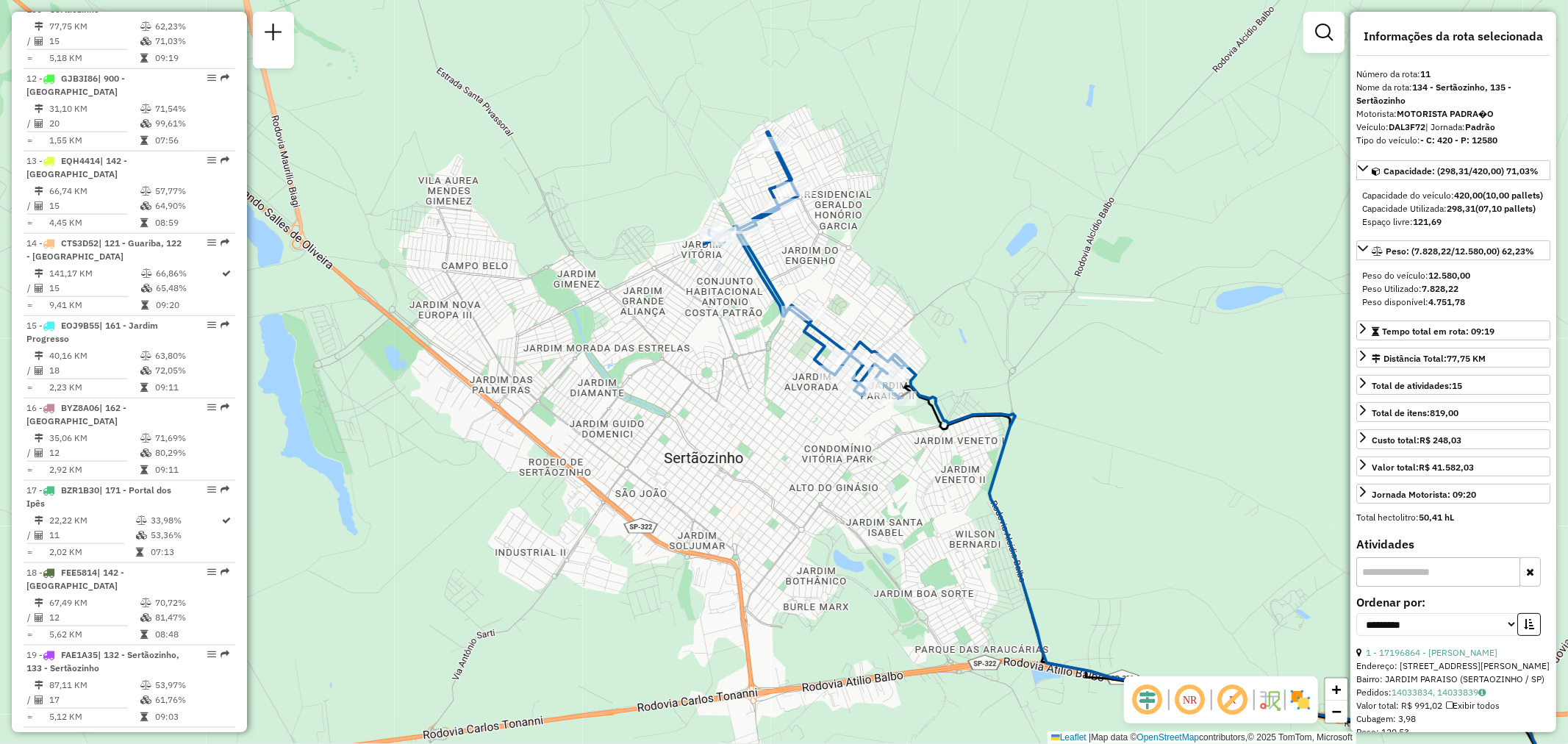
drag, startPoint x: 616, startPoint y: 548, endPoint x: 775, endPoint y: 514, distance: 162.6
click at [775, 514] on div "Janela de atendimento Grade de atendimento Capacidade Transportadoras Veículos …" at bounding box center [784, 372] width 1568 height 744
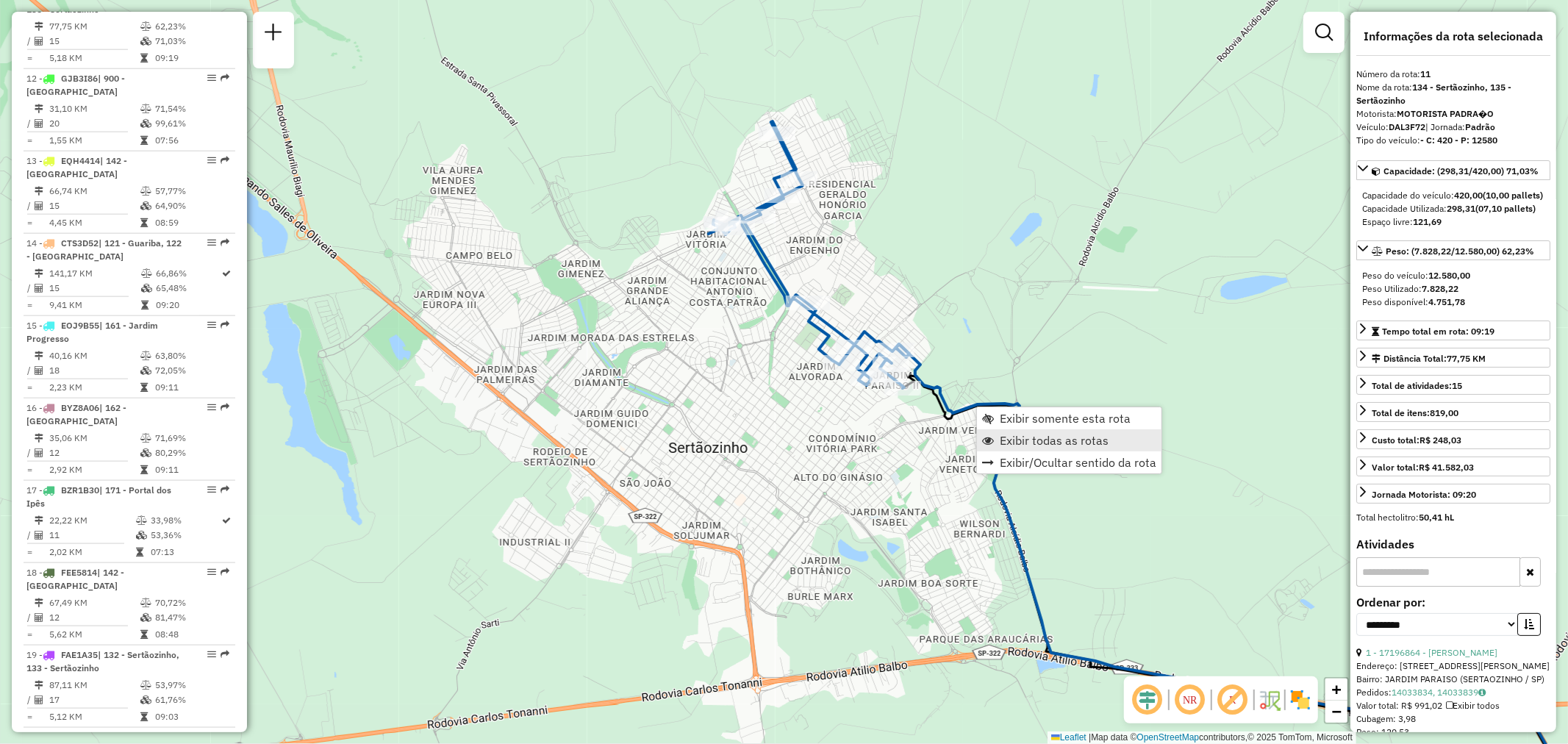
click at [1032, 441] on span "Exibir todas as rotas" at bounding box center [1054, 440] width 109 height 12
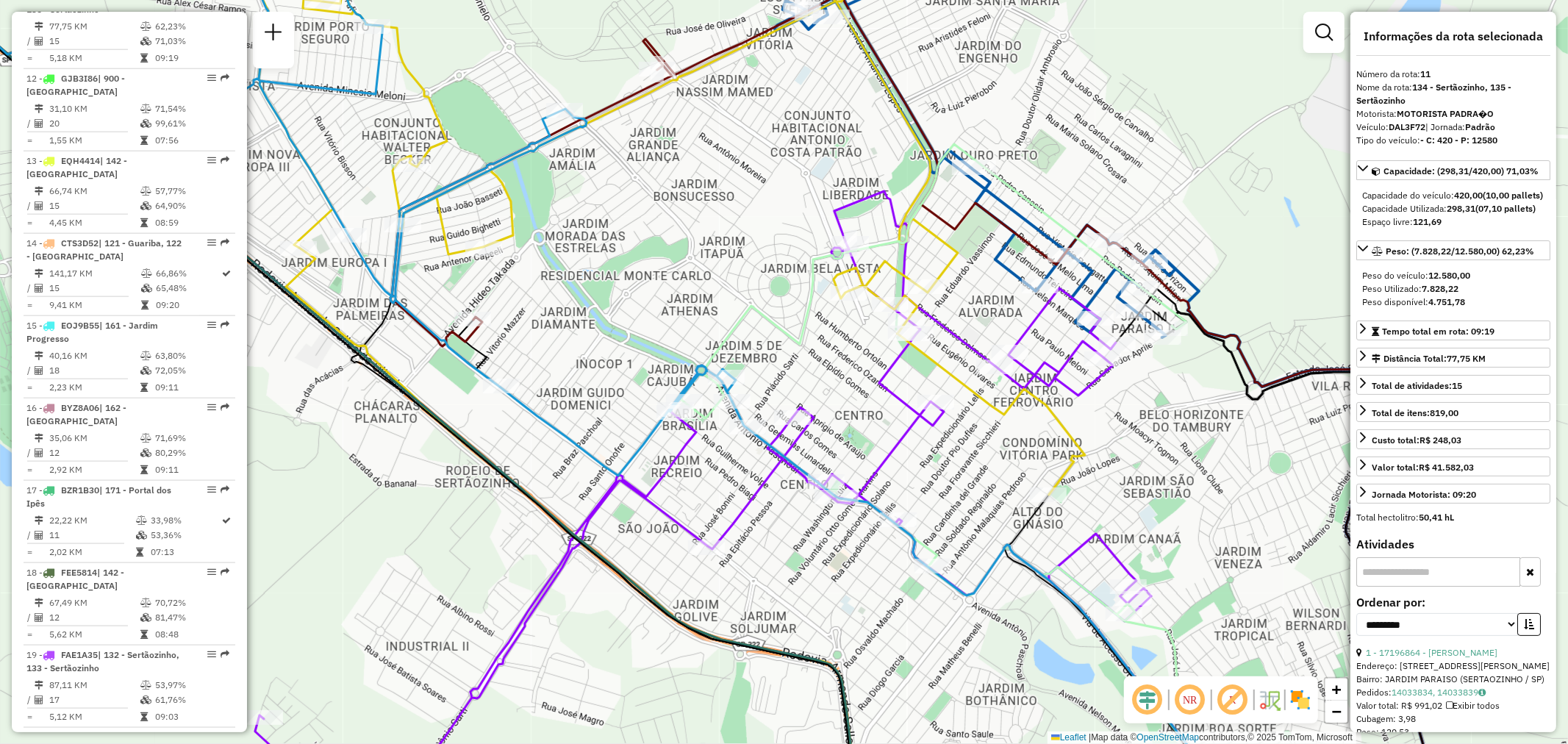
drag, startPoint x: 761, startPoint y: 307, endPoint x: 864, endPoint y: 409, distance: 145.0
click at [865, 412] on icon at bounding box center [966, 490] width 572 height 693
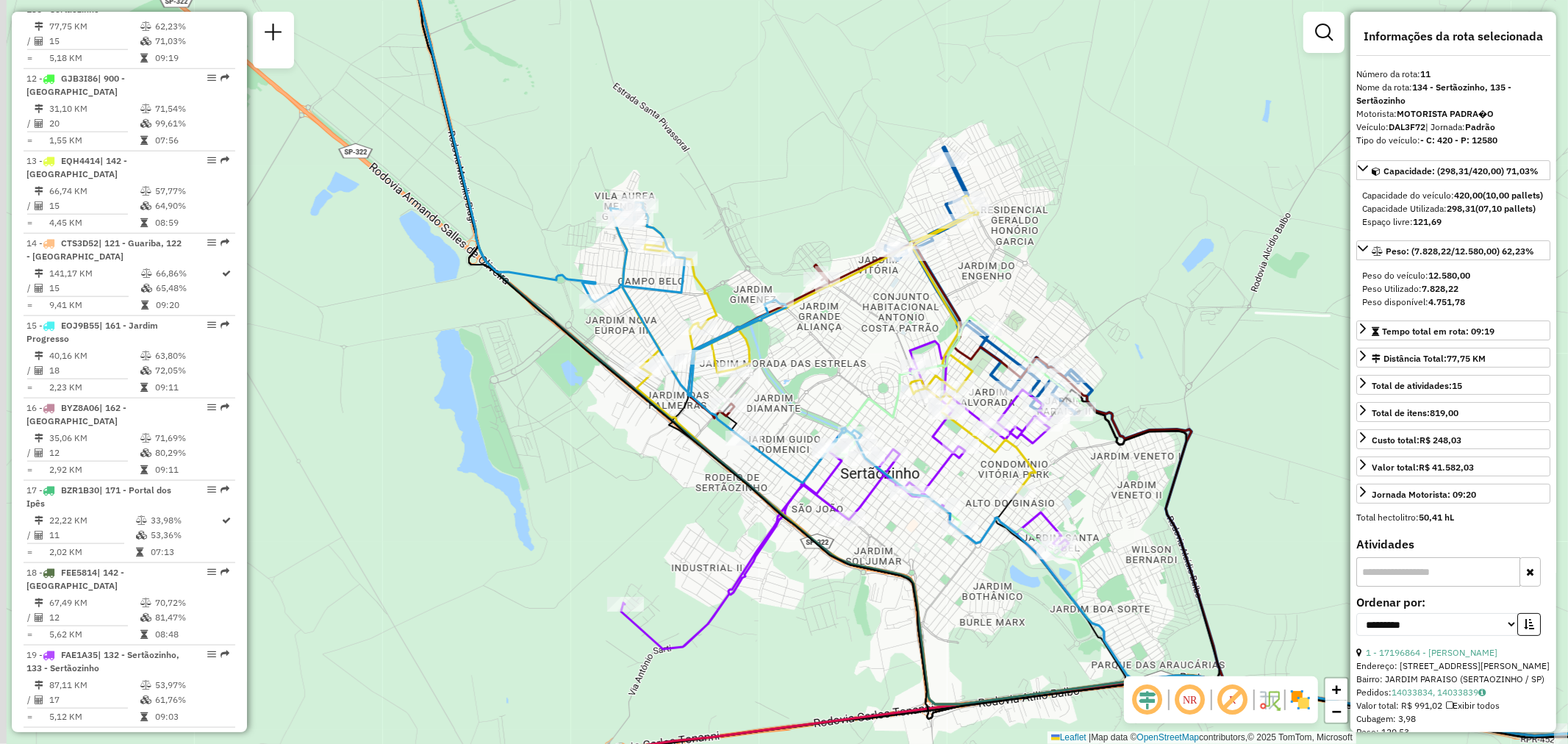
drag, startPoint x: 811, startPoint y: 392, endPoint x: 829, endPoint y: 393, distance: 18.0
click at [829, 393] on div "Janela de atendimento Grade de atendimento Capacidade Transportadoras Veículos …" at bounding box center [784, 372] width 1568 height 744
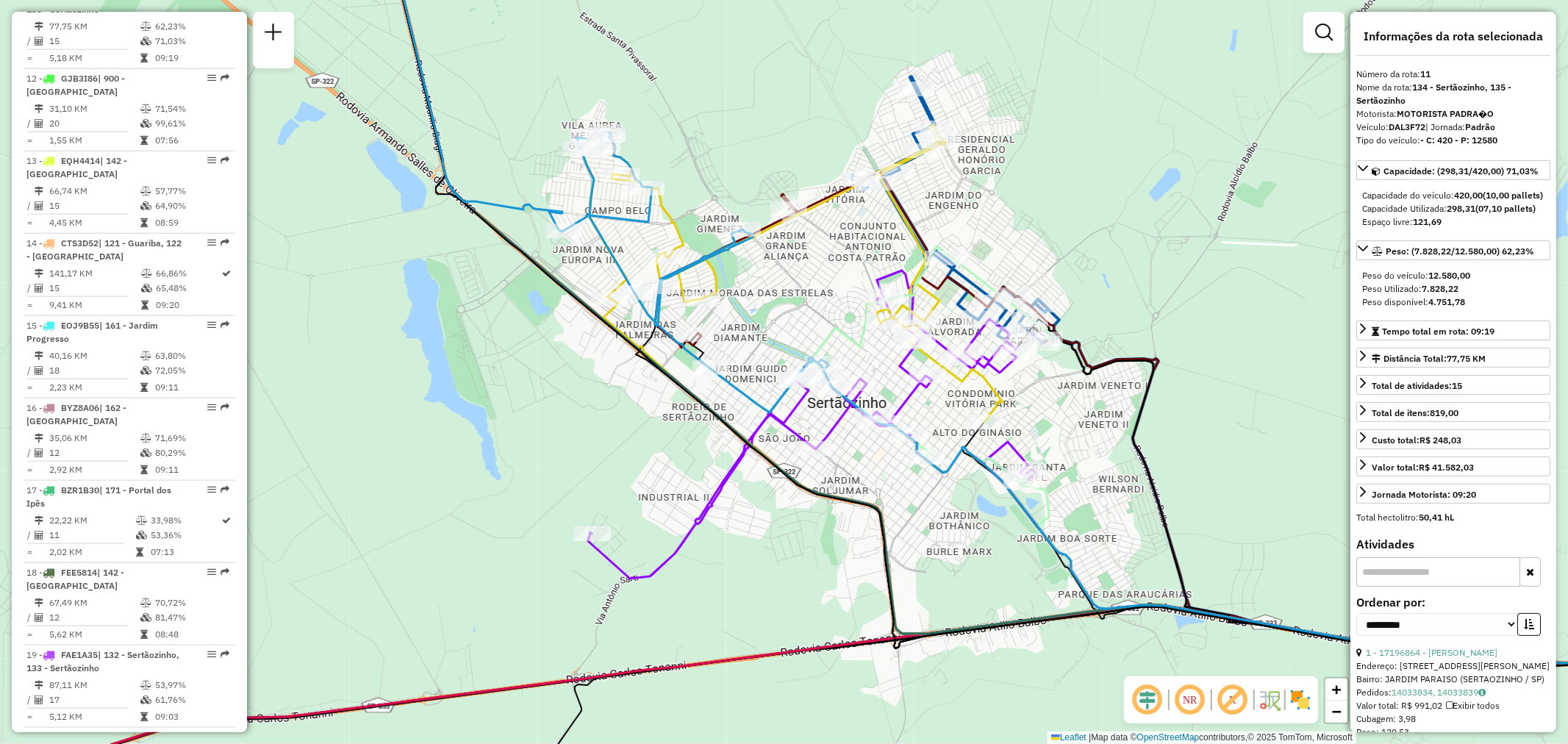
drag, startPoint x: 818, startPoint y: 366, endPoint x: 785, endPoint y: 304, distance: 70.2
click at [785, 304] on div "Janela de atendimento Grade de atendimento Capacidade Transportadoras Veículos …" at bounding box center [784, 372] width 1568 height 744
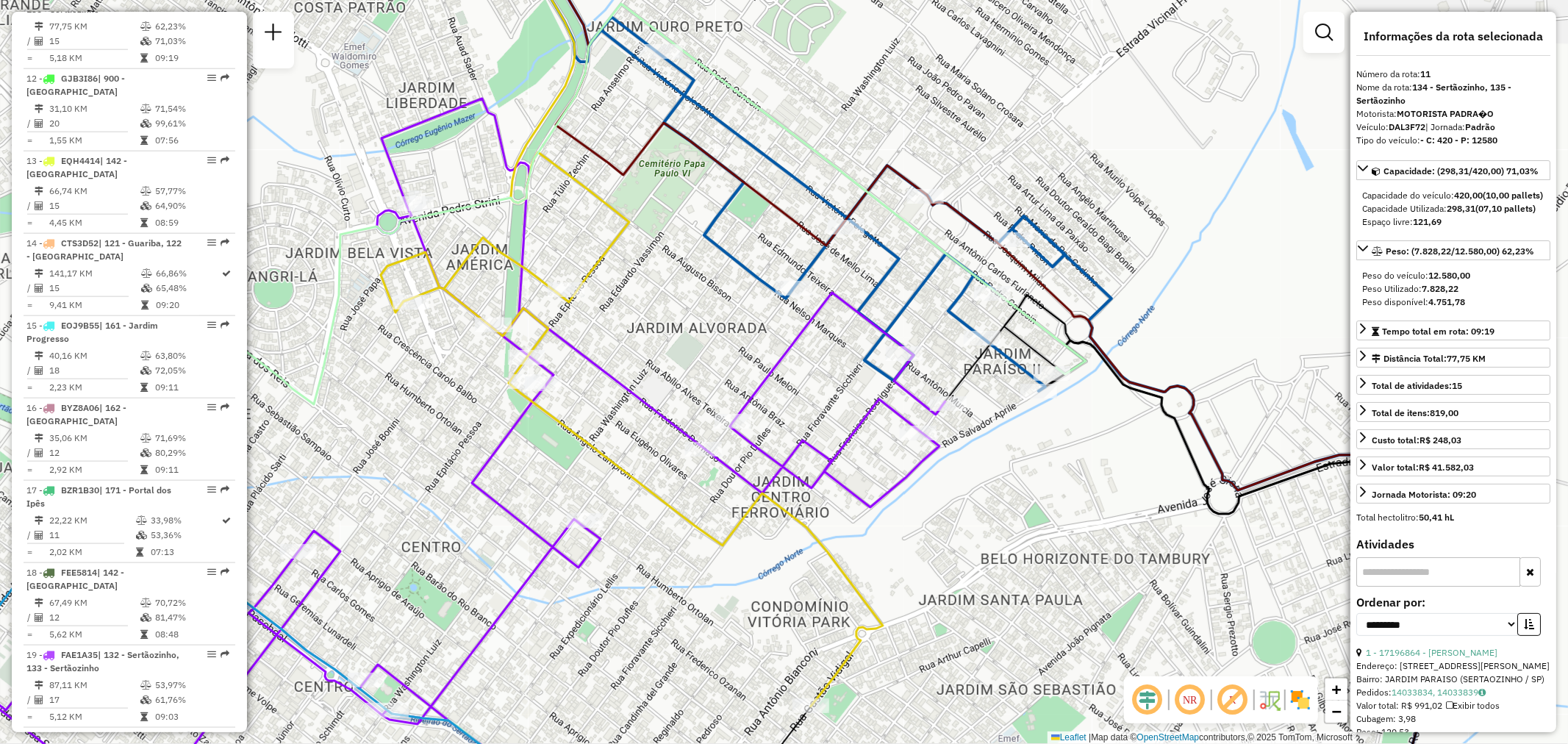
drag, startPoint x: 1019, startPoint y: 458, endPoint x: 1034, endPoint y: 483, distance: 29.2
click at [1034, 483] on div "Janela de atendimento Grade de atendimento Capacidade Transportadoras Veículos …" at bounding box center [784, 372] width 1568 height 744
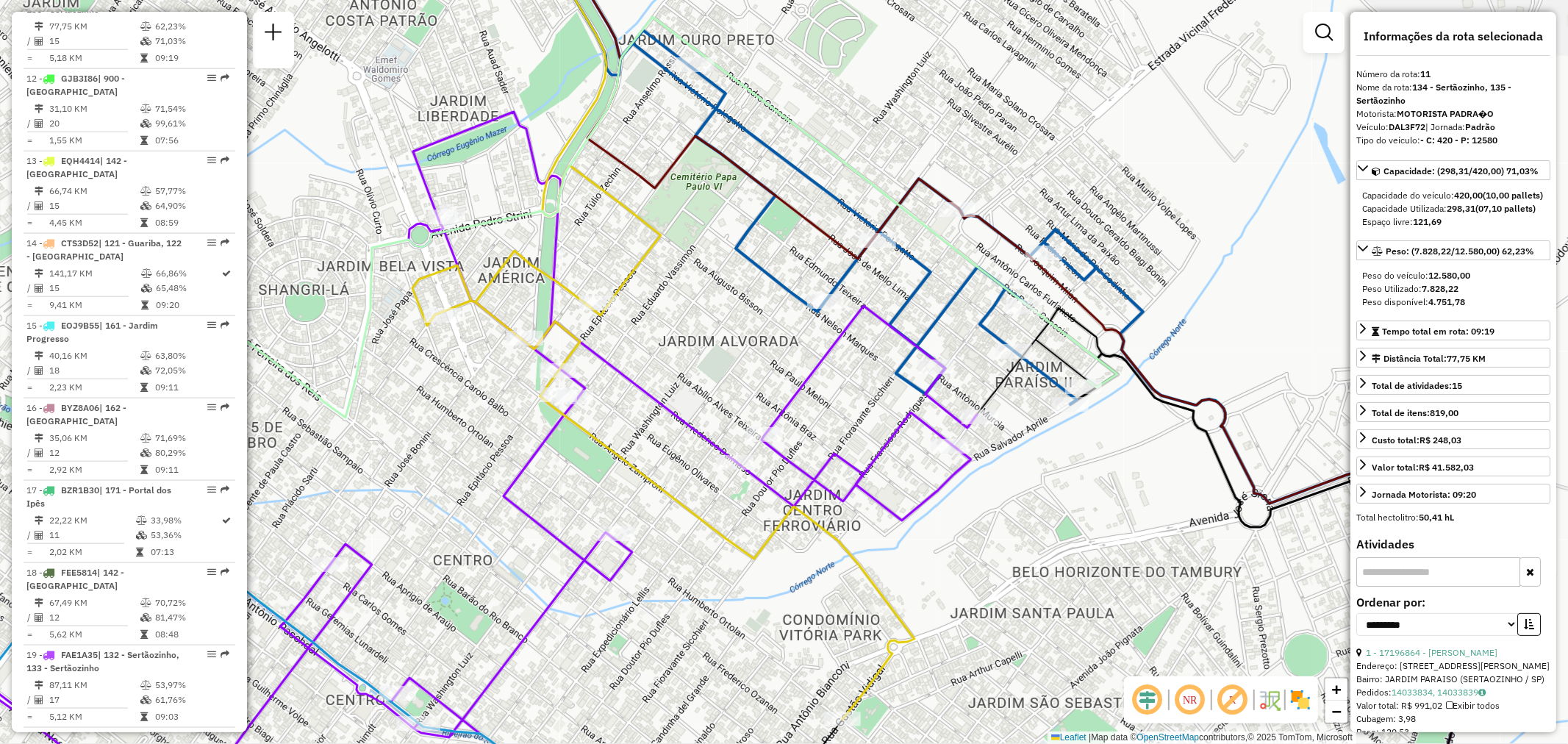
drag, startPoint x: 965, startPoint y: 437, endPoint x: 1001, endPoint y: 450, distance: 38.3
click at [998, 451] on div "Janela de atendimento Grade de atendimento Capacidade Transportadoras Veículos …" at bounding box center [784, 372] width 1568 height 744
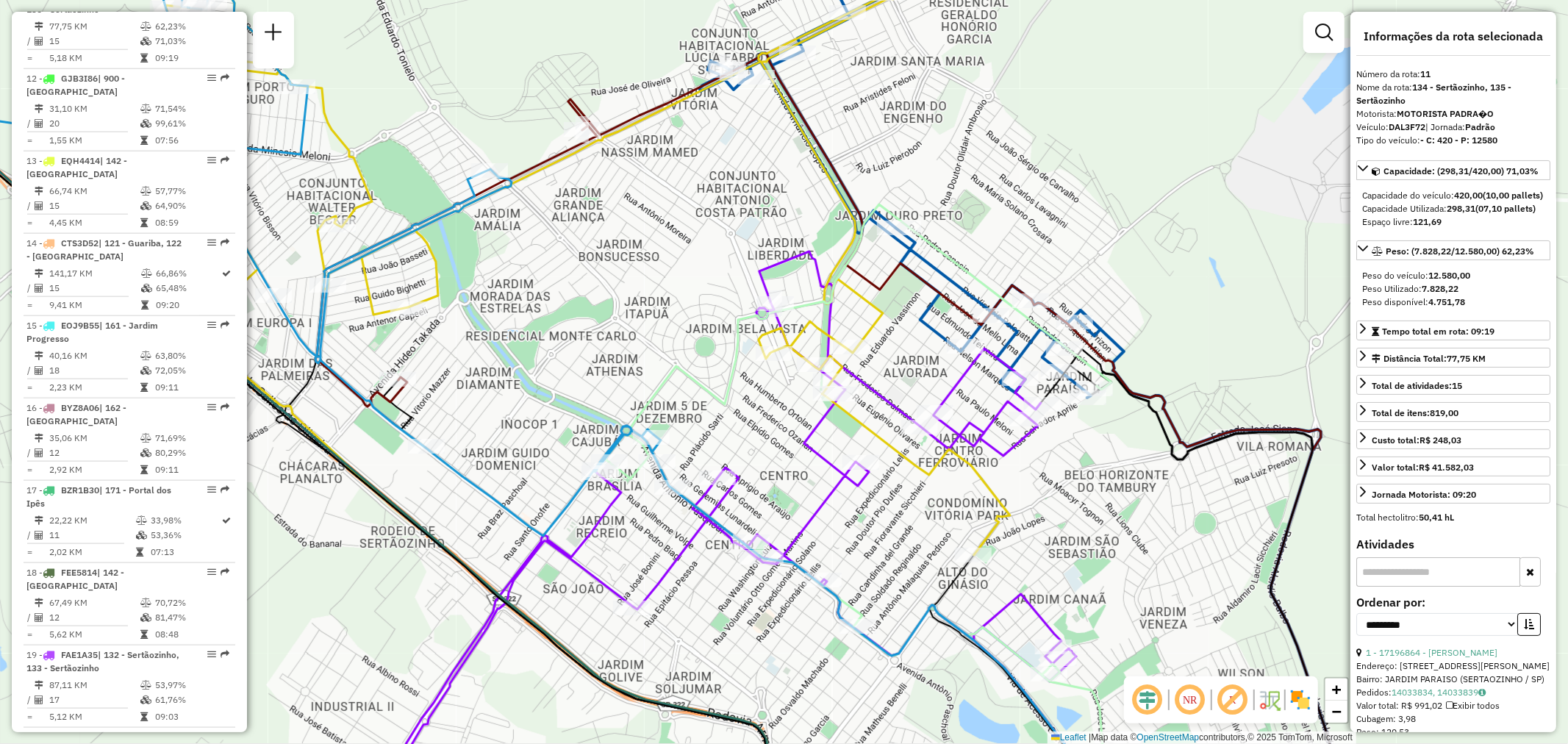
drag, startPoint x: 1022, startPoint y: 459, endPoint x: 1075, endPoint y: 438, distance: 57.0
click at [1075, 438] on div "Janela de atendimento Grade de atendimento Capacidade Transportadoras Veículos …" at bounding box center [784, 372] width 1568 height 744
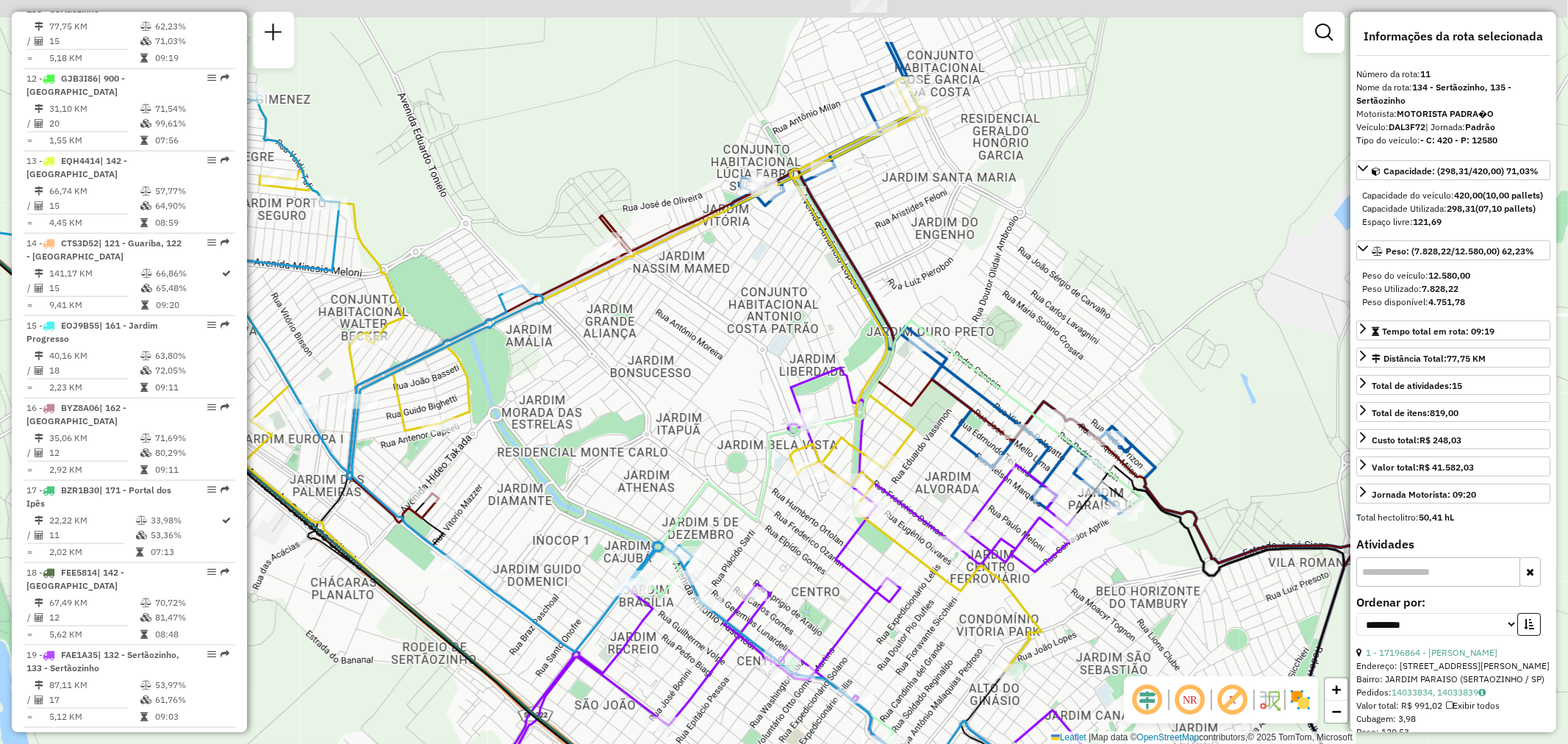
drag, startPoint x: 1075, startPoint y: 443, endPoint x: 1107, endPoint y: 559, distance: 120.3
click at [1107, 559] on div "Janela de atendimento Grade de atendimento Capacidade Transportadoras Veículos …" at bounding box center [784, 372] width 1568 height 744
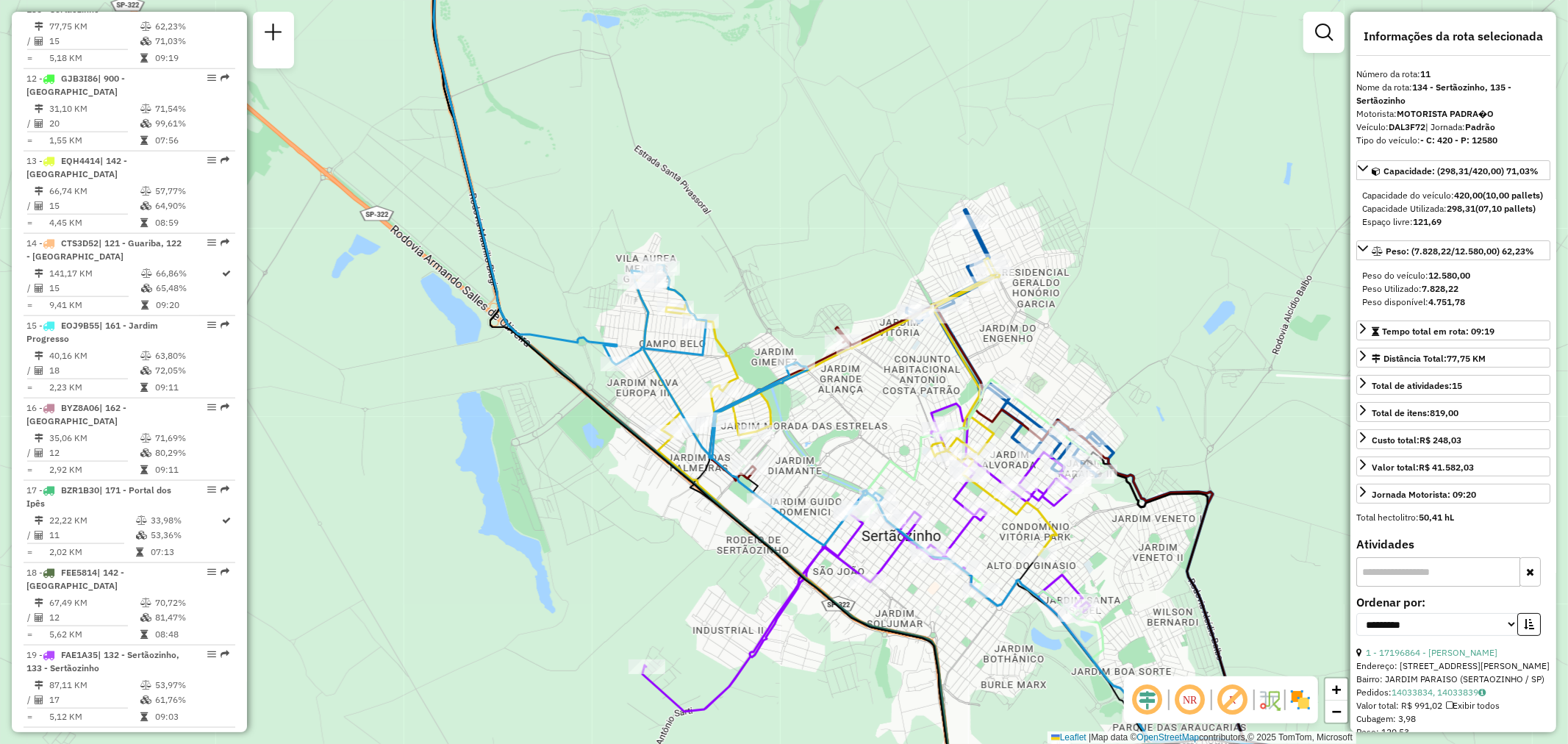
drag, startPoint x: 1119, startPoint y: 542, endPoint x: 1090, endPoint y: 472, distance: 75.8
click at [1103, 493] on div "Janela de atendimento Grade de atendimento Capacidade Transportadoras Veículos …" at bounding box center [784, 372] width 1568 height 744
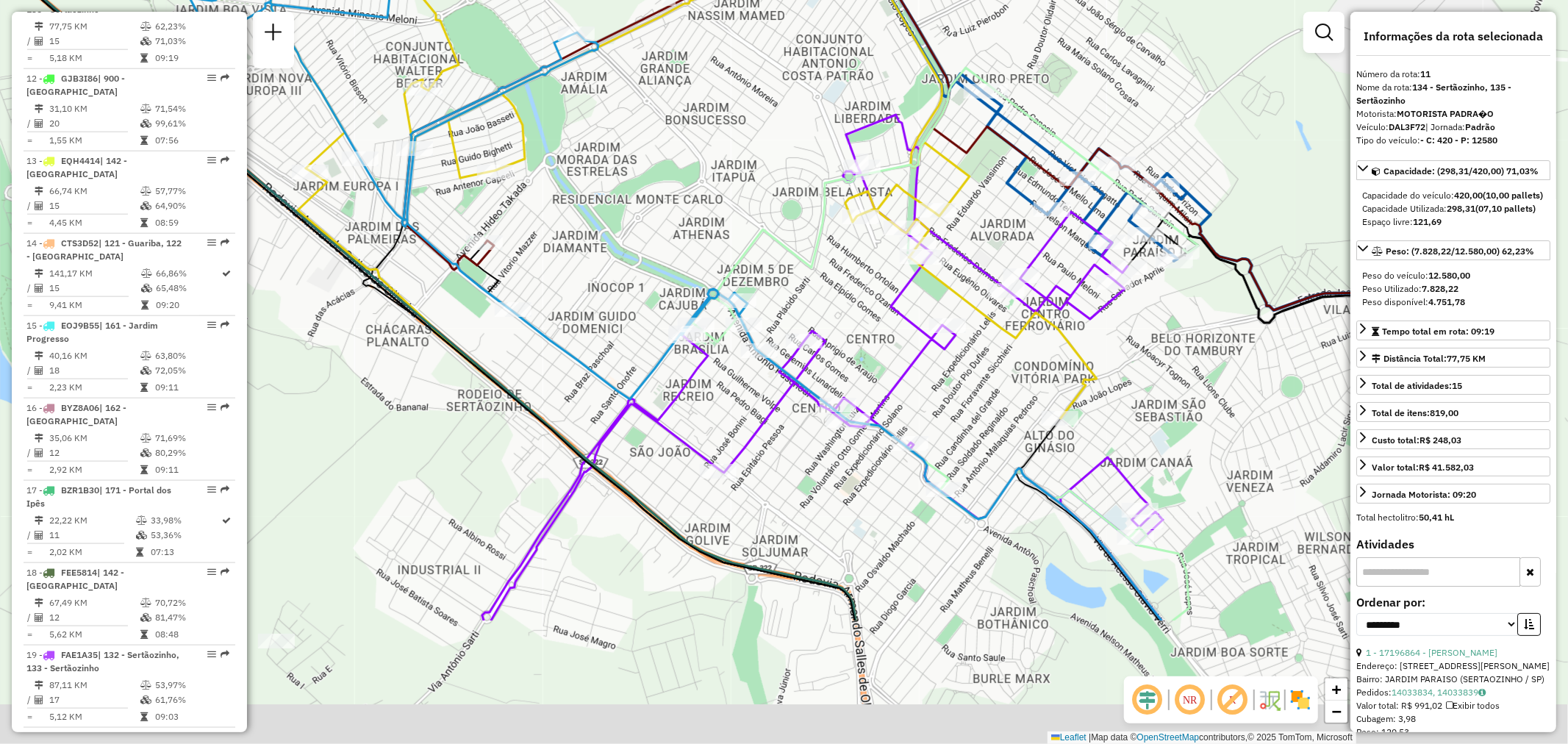
drag, startPoint x: 1074, startPoint y: 529, endPoint x: 1126, endPoint y: 309, distance: 226.1
click at [1126, 309] on div "Janela de atendimento Grade de atendimento Capacidade Transportadoras Veículos …" at bounding box center [784, 372] width 1568 height 744
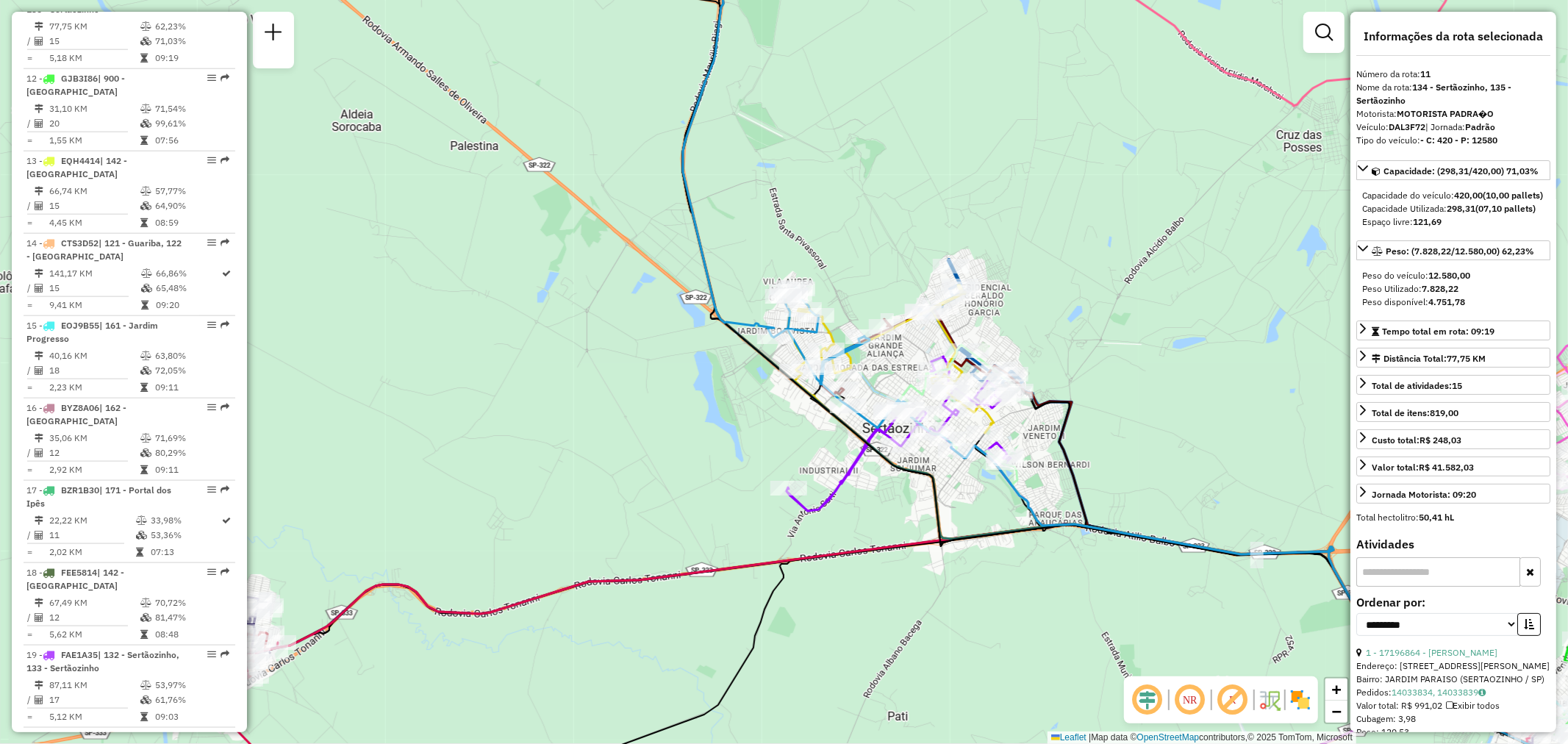
click at [927, 502] on g at bounding box center [958, 370] width 1535 height 893
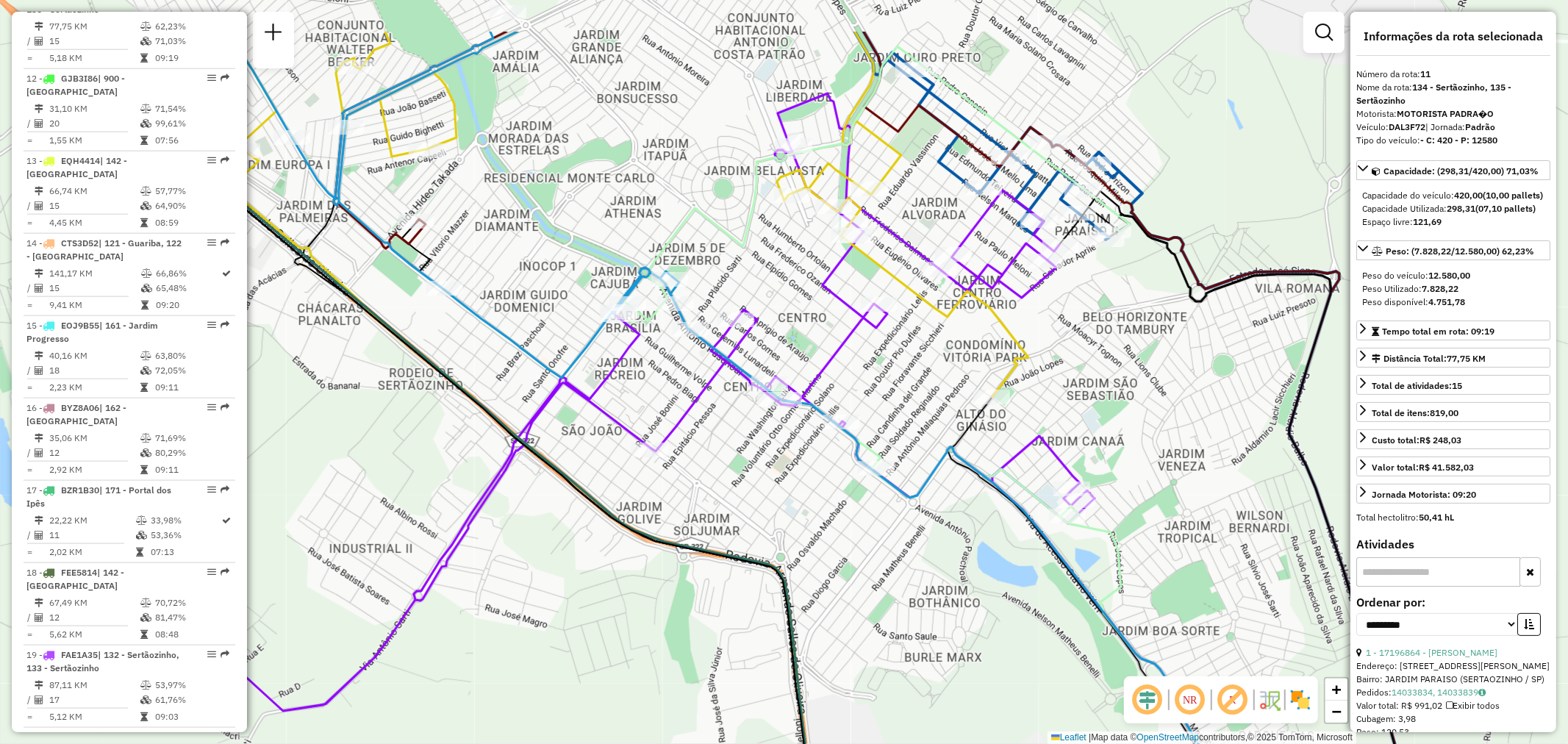
drag, startPoint x: 1149, startPoint y: 240, endPoint x: 1067, endPoint y: 334, distance: 124.7
click at [1067, 334] on div "Janela de atendimento Grade de atendimento Capacidade Transportadoras Veículos …" at bounding box center [784, 372] width 1568 height 744
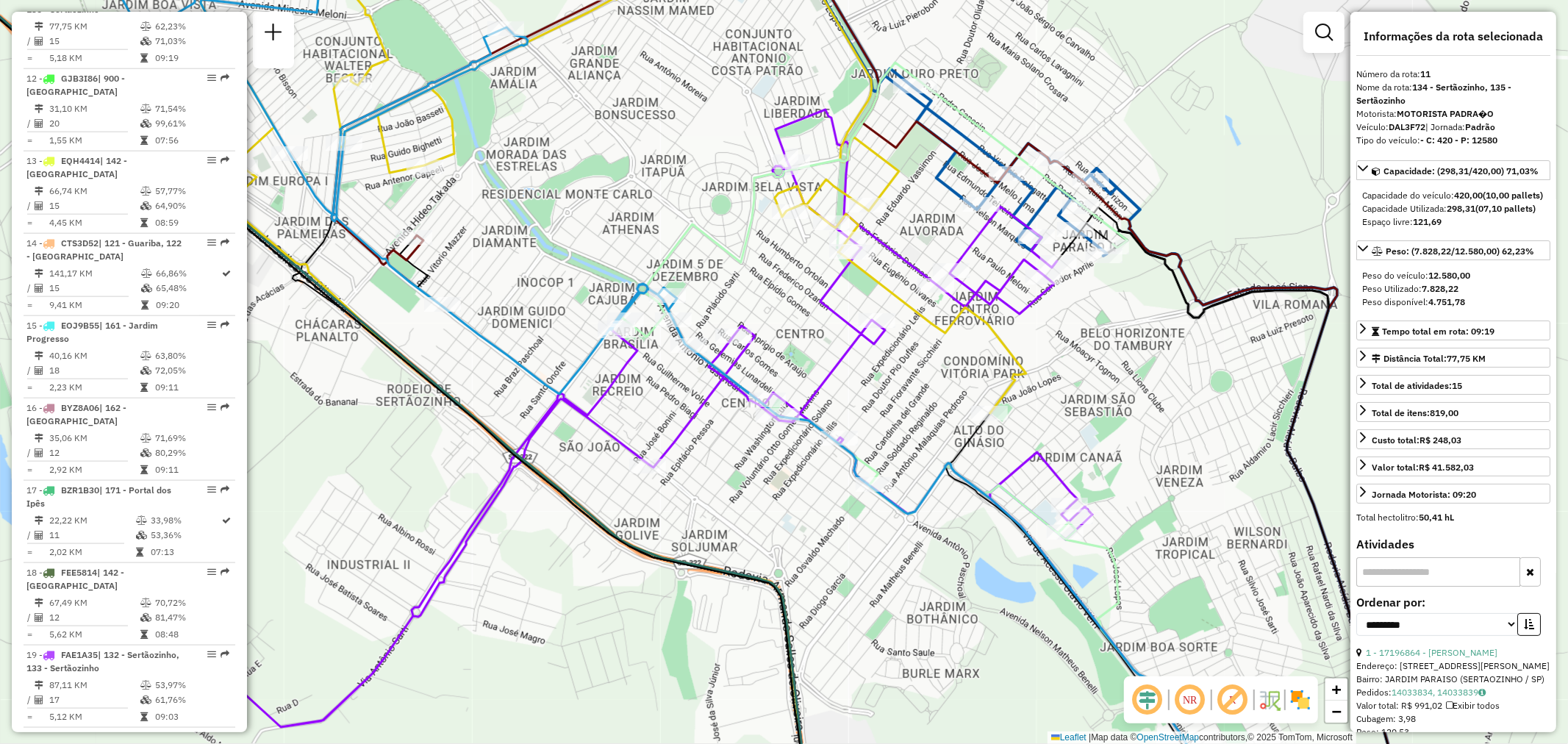
drag, startPoint x: 1108, startPoint y: 327, endPoint x: 1105, endPoint y: 353, distance: 26.2
click at [1105, 353] on div "Janela de atendimento Grade de atendimento Capacidade Transportadoras Veículos …" at bounding box center [784, 372] width 1568 height 744
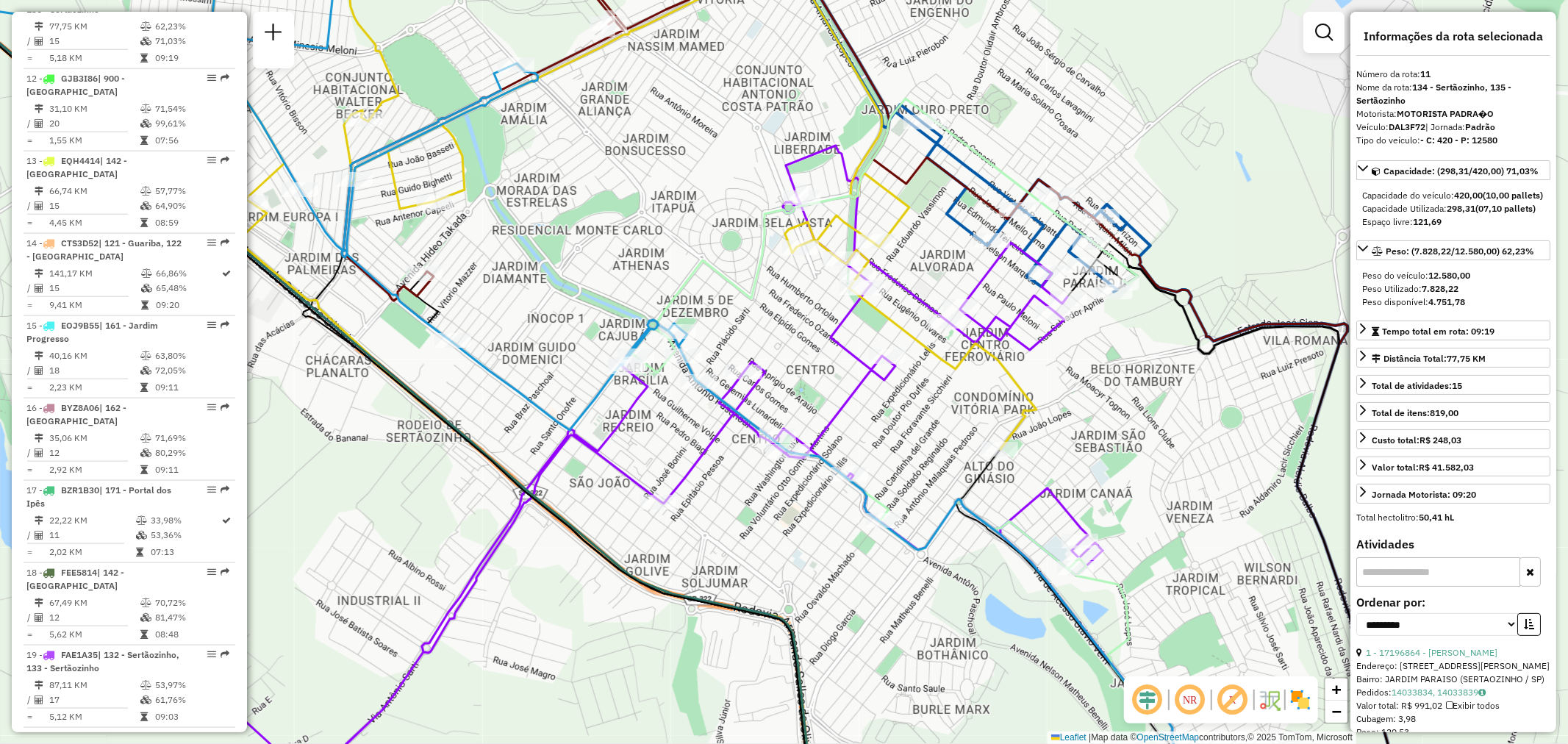
drag, startPoint x: 1067, startPoint y: 327, endPoint x: 1075, endPoint y: 350, distance: 24.4
click at [1075, 350] on div "Janela de atendimento Grade de atendimento Capacidade Transportadoras Veículos …" at bounding box center [784, 372] width 1568 height 744
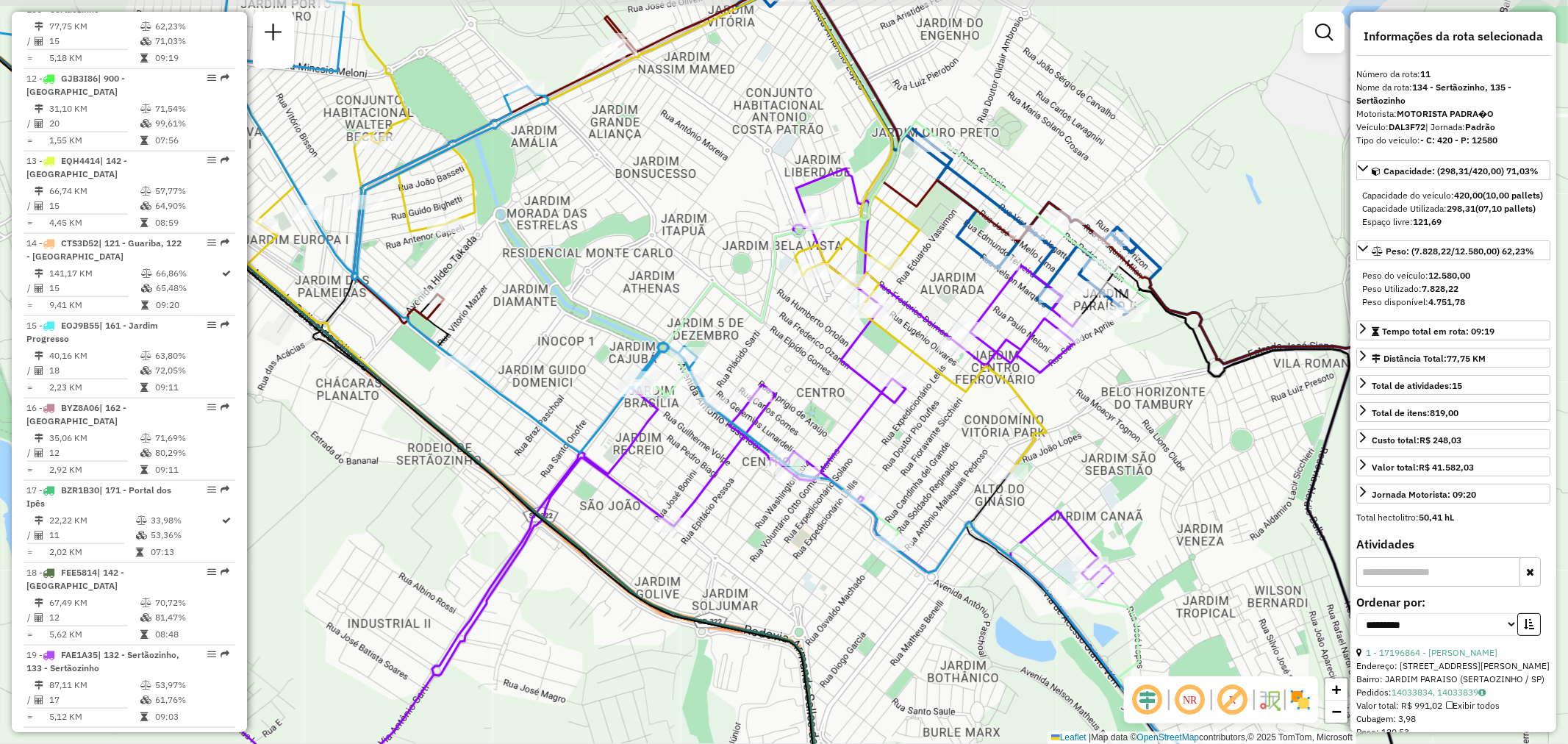
drag, startPoint x: 1082, startPoint y: 368, endPoint x: 1089, endPoint y: 385, distance: 18.4
click at [1089, 385] on div "Janela de atendimento Grade de atendimento Capacidade Transportadoras Veículos …" at bounding box center [784, 372] width 1568 height 744
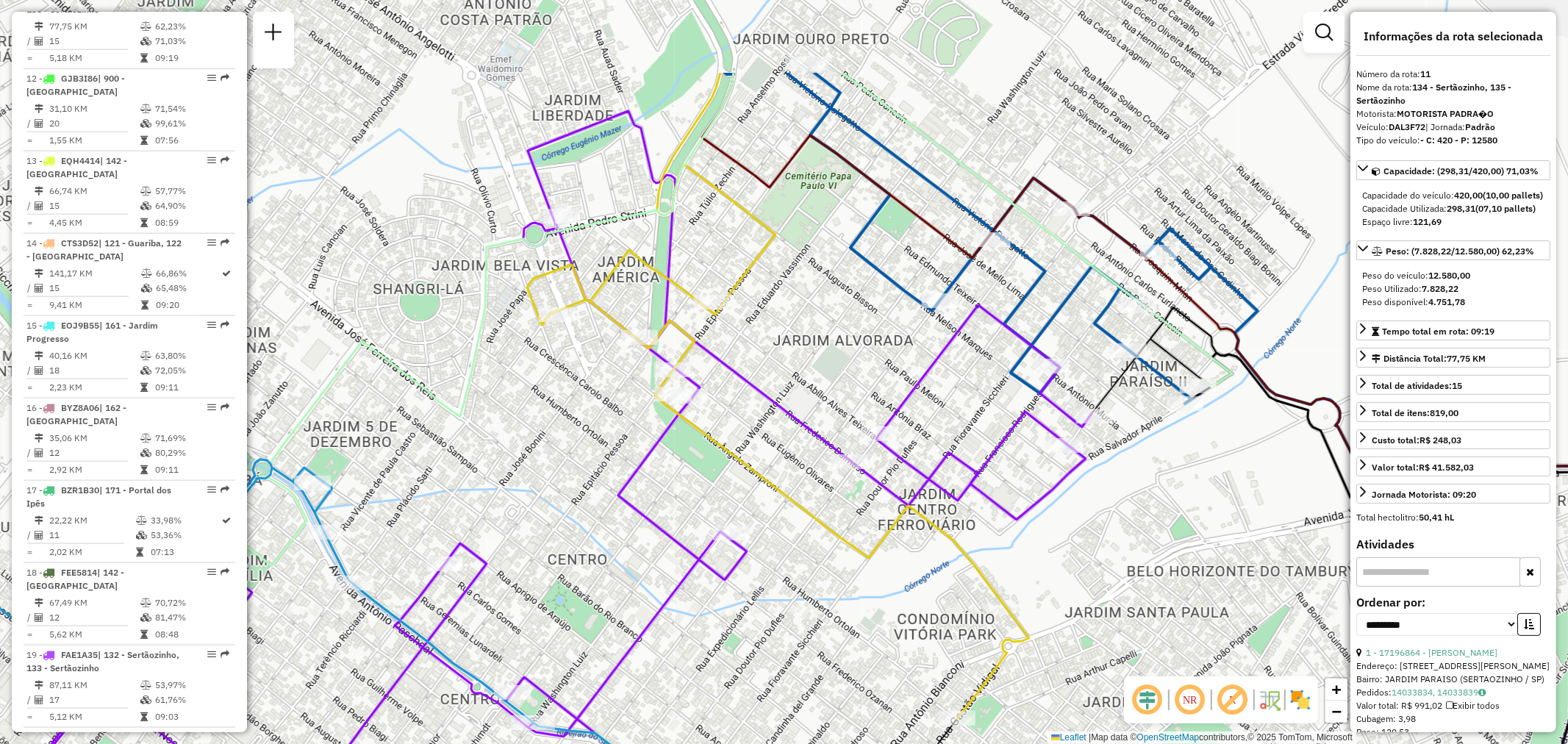
drag, startPoint x: 1083, startPoint y: 373, endPoint x: 1098, endPoint y: 520, distance: 147.8
click at [1098, 520] on div "Janela de atendimento Grade de atendimento Capacidade Transportadoras Veículos …" at bounding box center [784, 372] width 1568 height 744
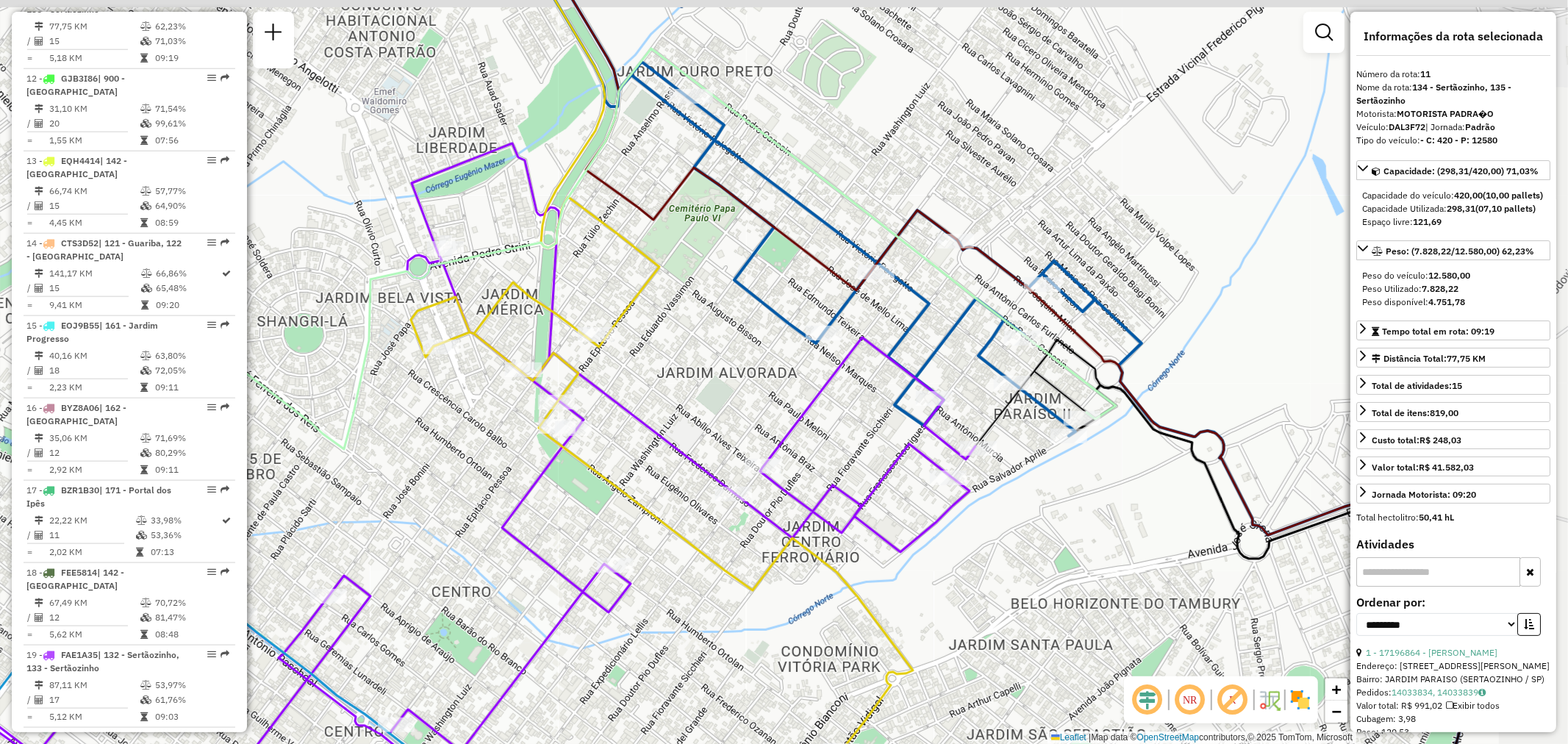
drag, startPoint x: 1178, startPoint y: 530, endPoint x: 1062, endPoint y: 563, distance: 120.6
click at [1062, 563] on div "Janela de atendimento Grade de atendimento Capacidade Transportadoras Veículos …" at bounding box center [784, 372] width 1568 height 744
click at [358, 148] on div "Janela de atendimento Grade de atendimento Capacidade Transportadoras Veículos …" at bounding box center [784, 372] width 1568 height 744
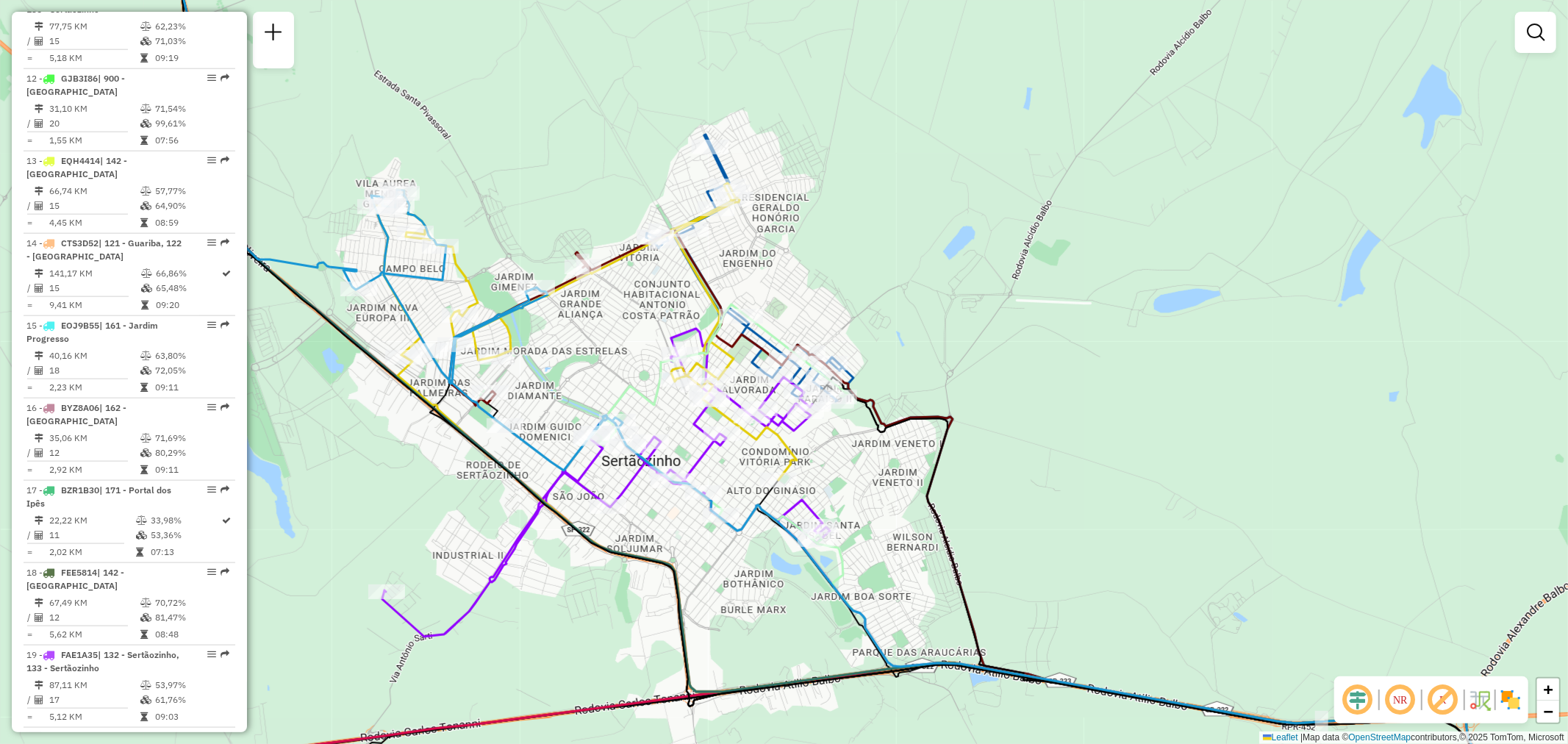
drag, startPoint x: 703, startPoint y: 339, endPoint x: 759, endPoint y: 371, distance: 64.5
click at [761, 394] on div "Janela de atendimento Grade de atendimento Capacidade Transportadoras Veículos …" at bounding box center [784, 372] width 1568 height 744
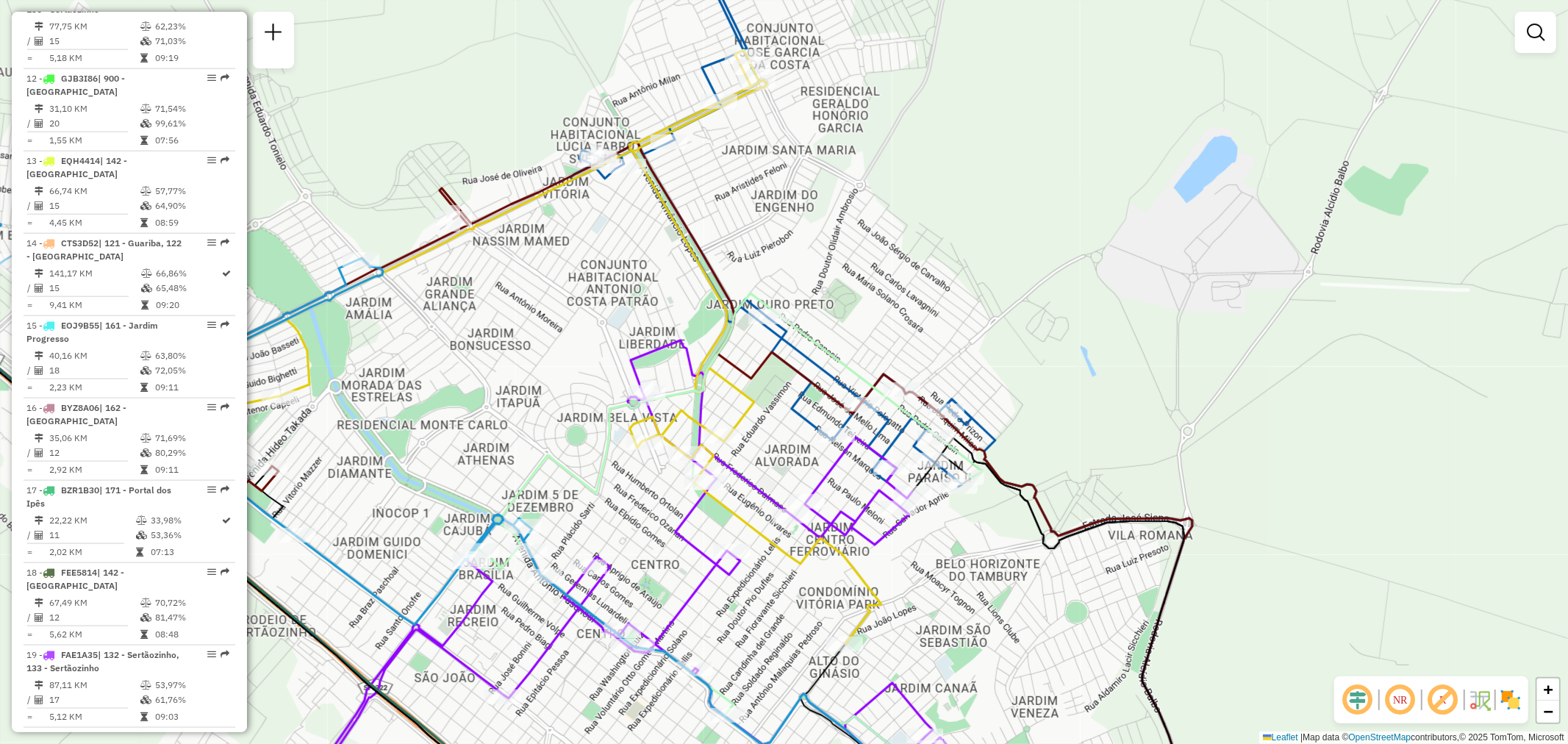
drag, startPoint x: 777, startPoint y: 423, endPoint x: 827, endPoint y: 461, distance: 62.8
click at [827, 461] on div "Janela de atendimento Grade de atendimento Capacidade Transportadoras Veículos …" at bounding box center [784, 372] width 1568 height 744
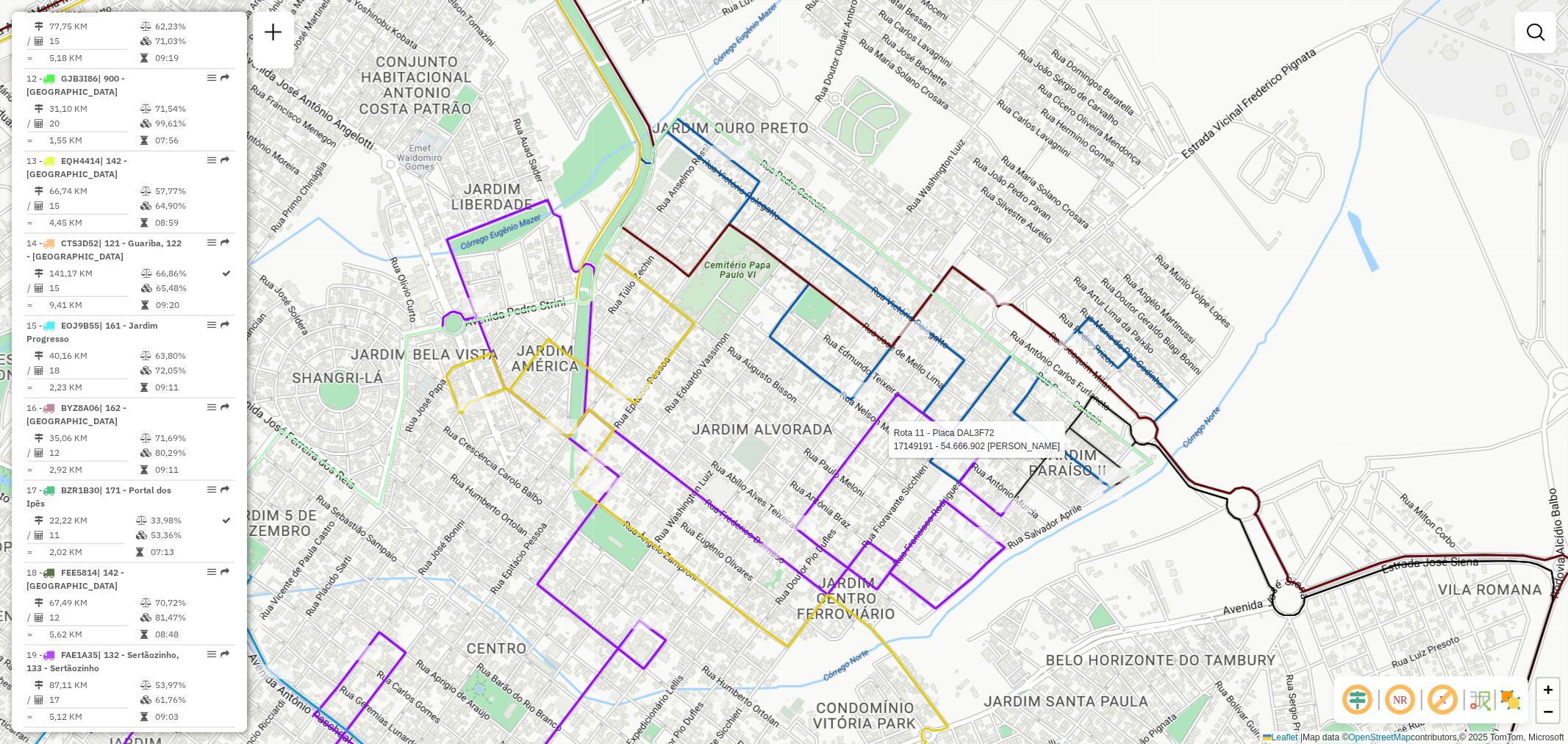
select select "**********"
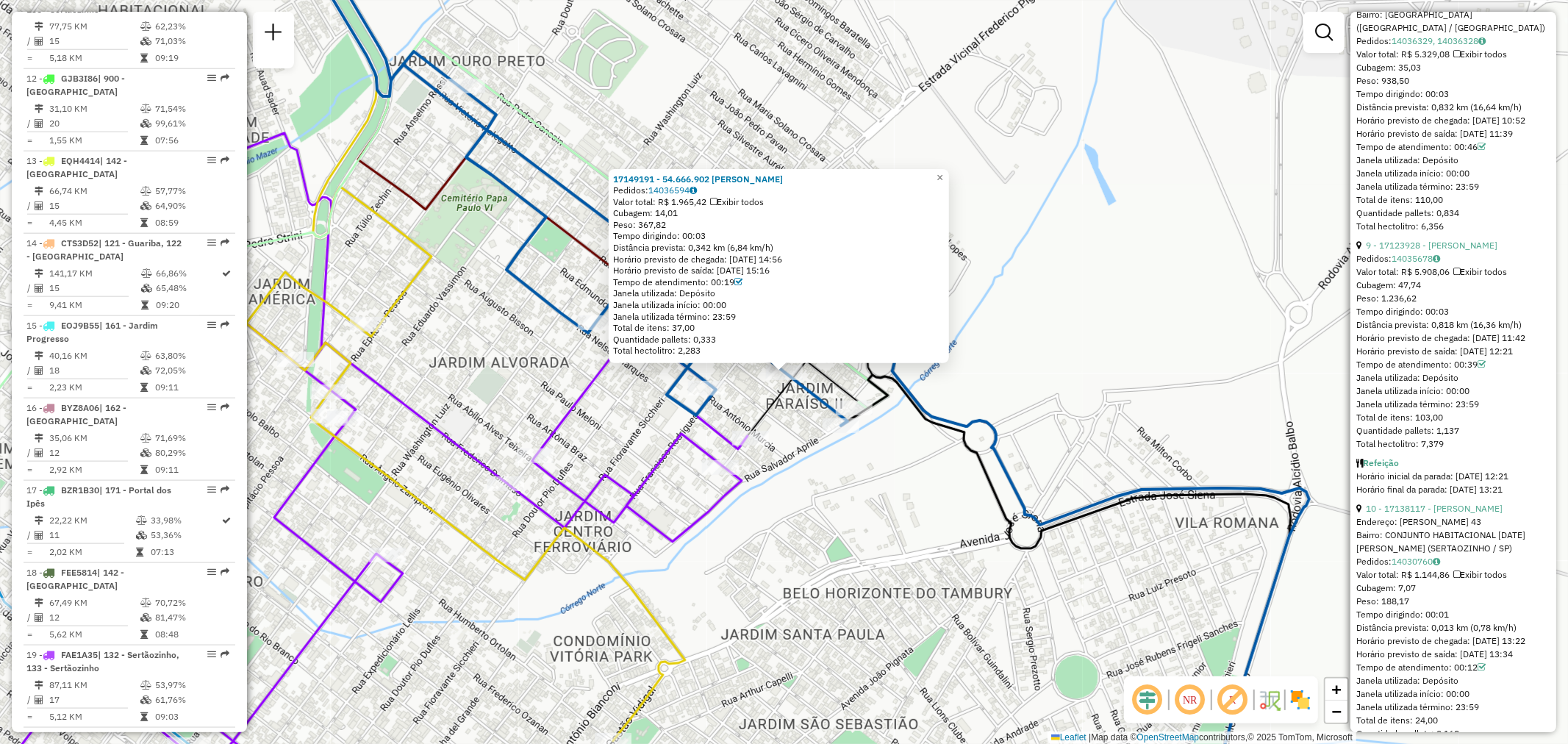
scroll to position [2777, 0]
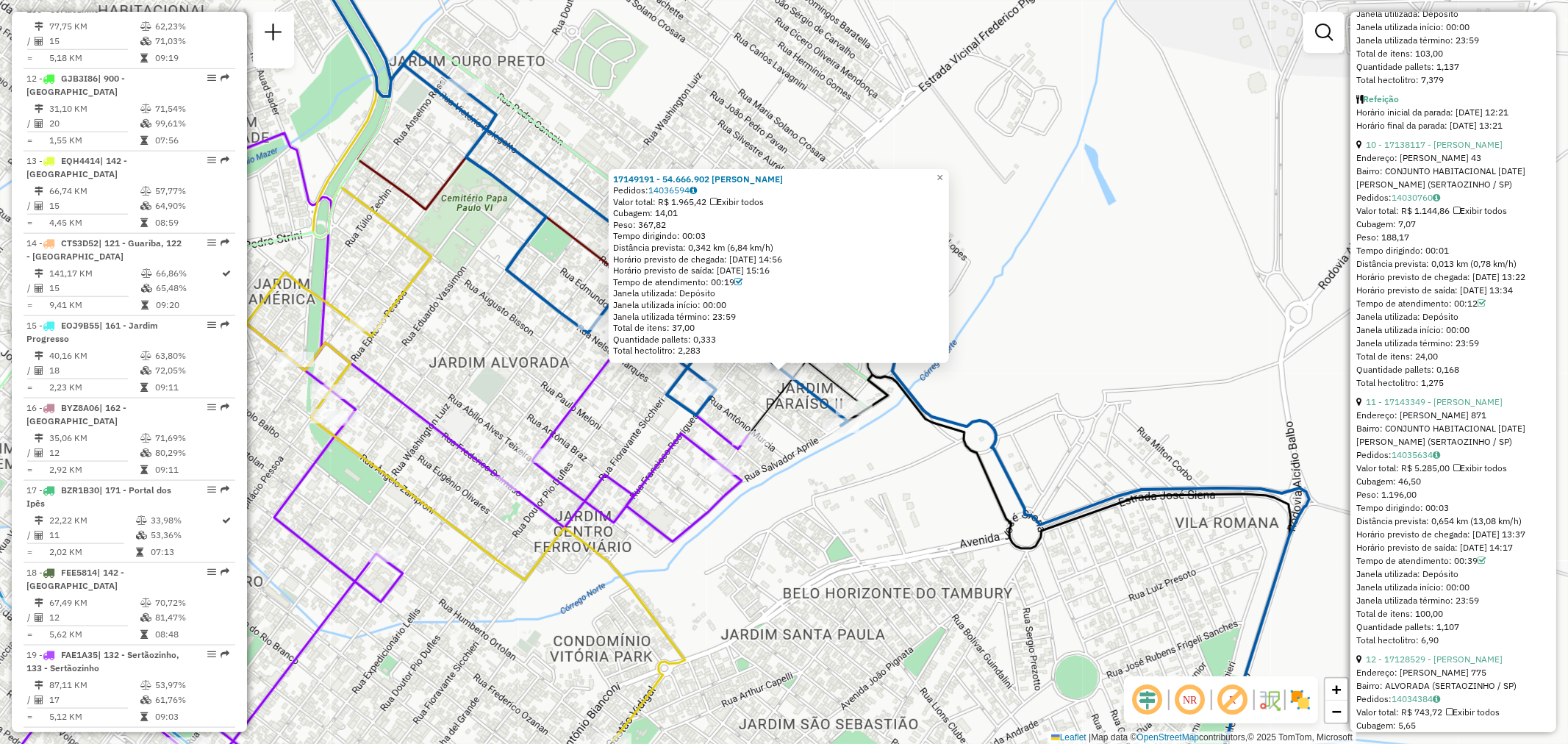
click at [766, 486] on div "17149191 - 54.666.902 [PERSON_NAME]: 14036594 Valor total: R$ 1.965,42 Exibir t…" at bounding box center [784, 372] width 1568 height 744
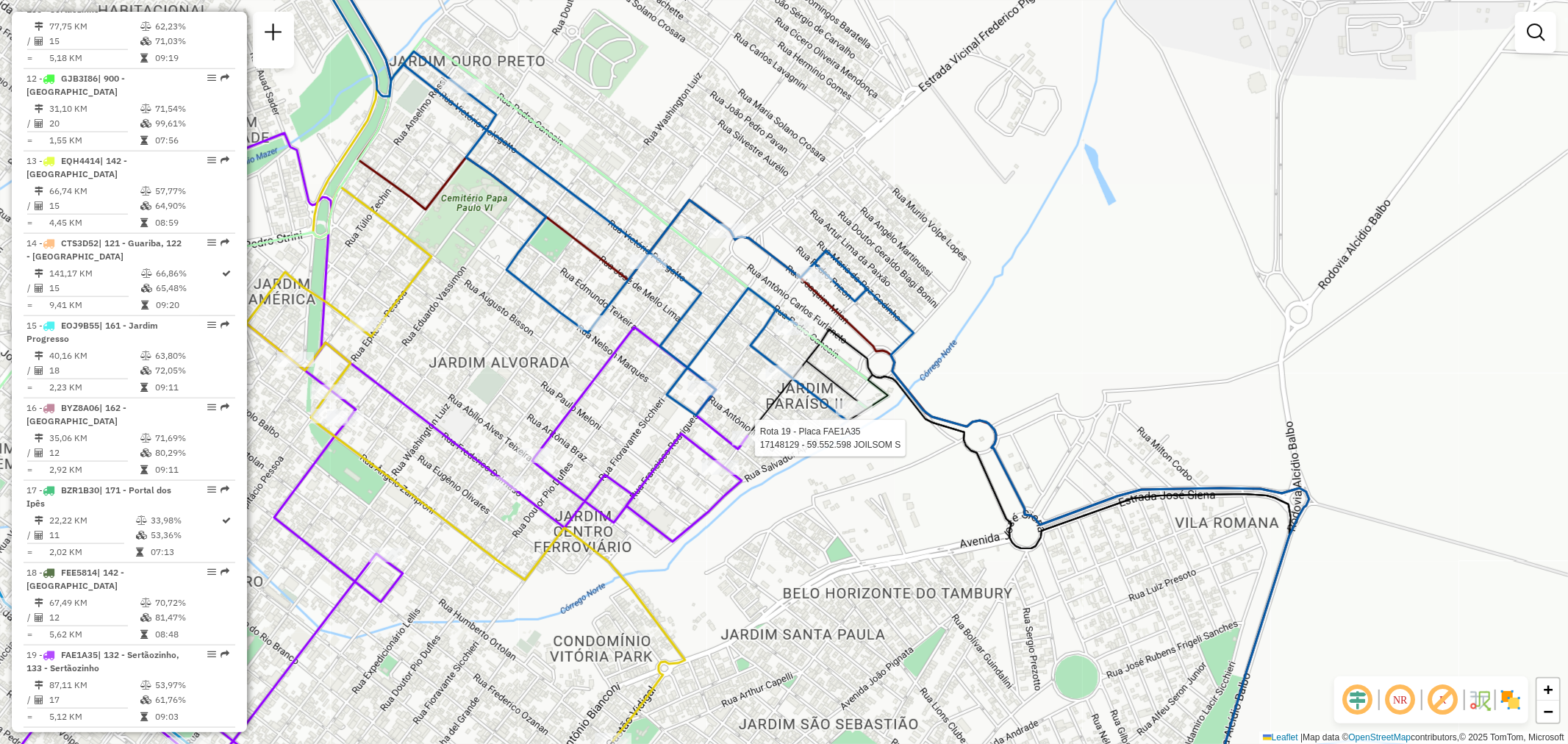
select select "**********"
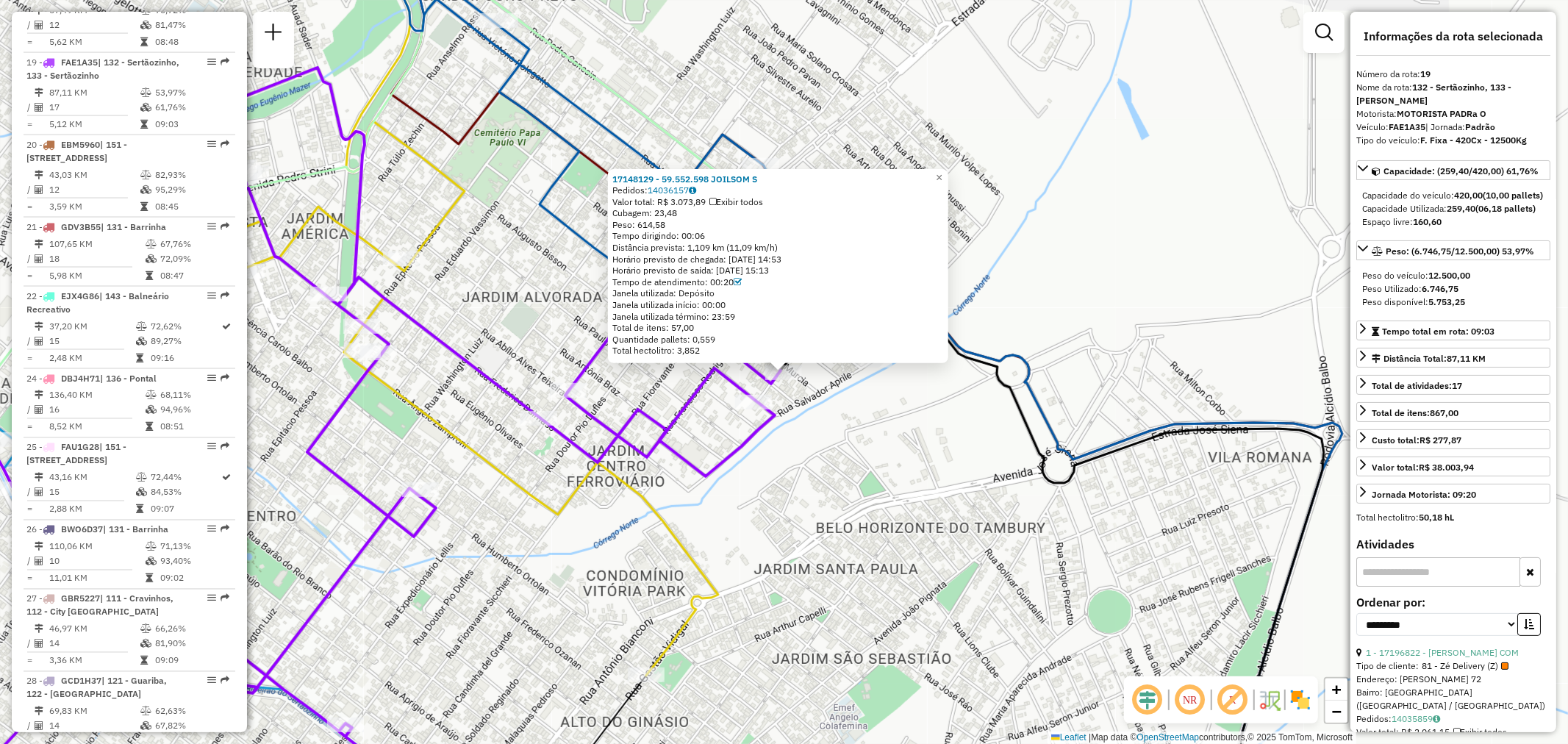
scroll to position [2044, 0]
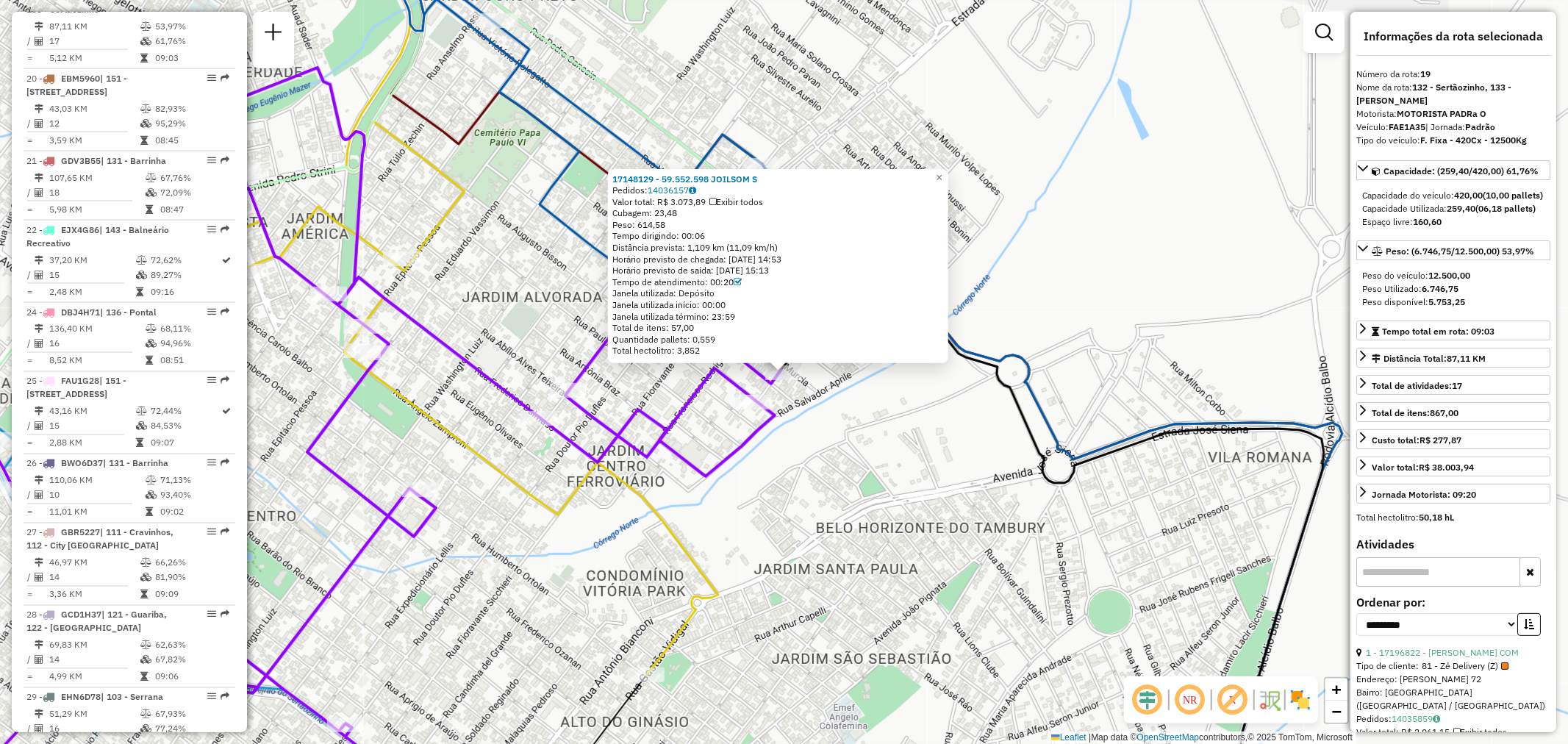
click at [878, 416] on div "17148129 - 59.552.598 JOILSOM S Pedidos: 14036157 Valor total: R$ 3.073,89 Exib…" at bounding box center [784, 372] width 1568 height 744
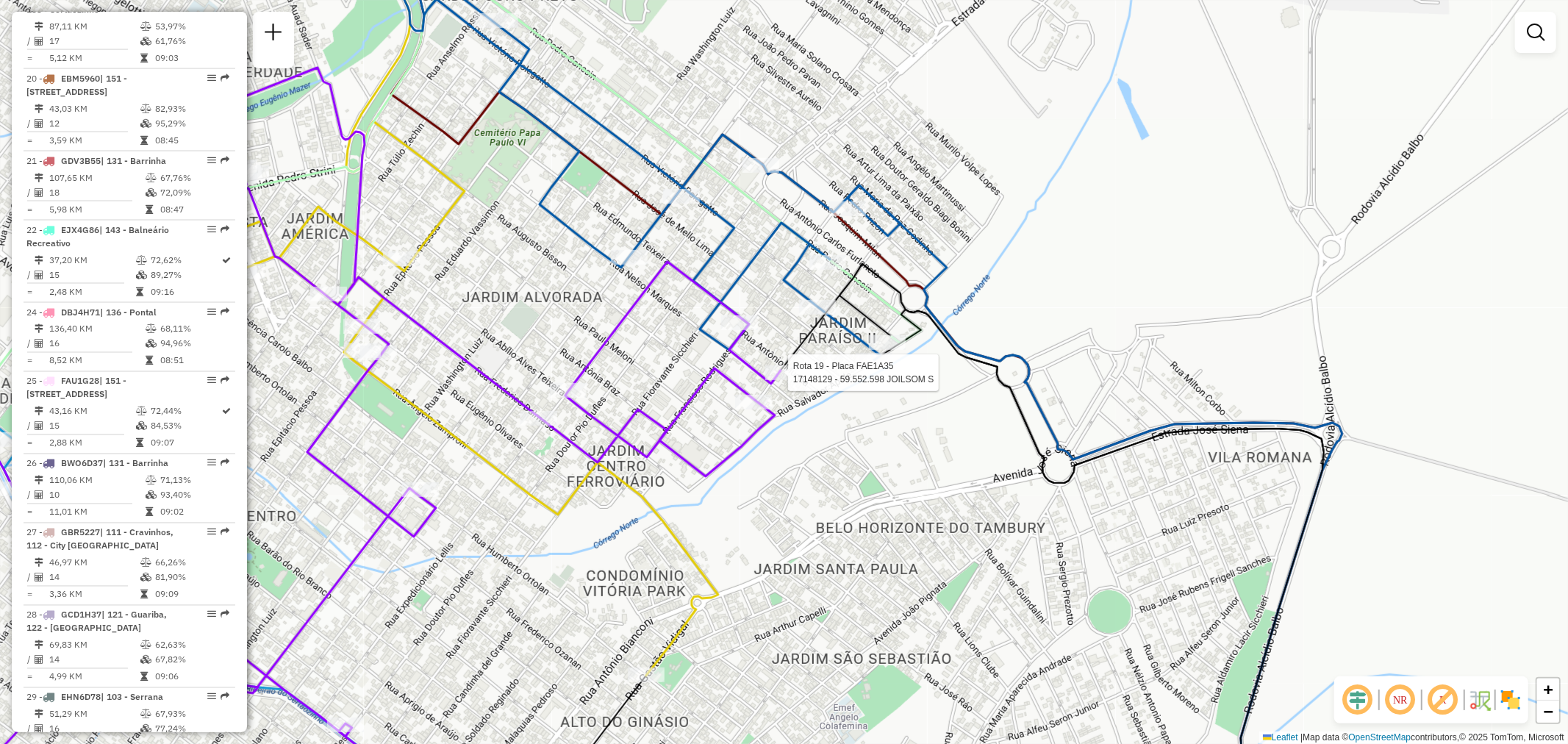
select select "**********"
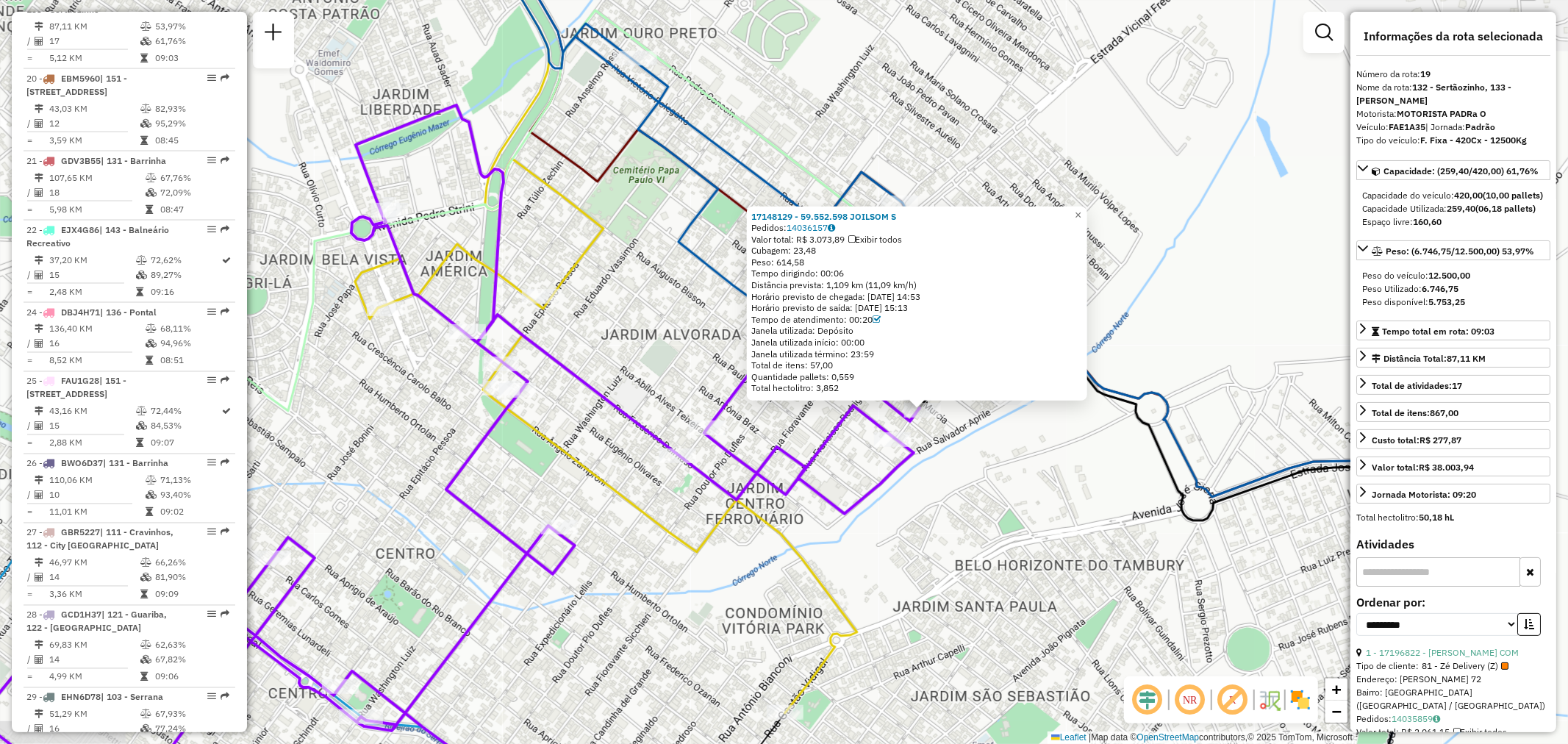
drag, startPoint x: 482, startPoint y: 68, endPoint x: 620, endPoint y: 105, distance: 142.9
click at [620, 105] on div "17148129 - 59.552.598 JOILSOM S Pedidos: 14036157 Valor total: R$ 3.073,89 Exib…" at bounding box center [784, 372] width 1568 height 744
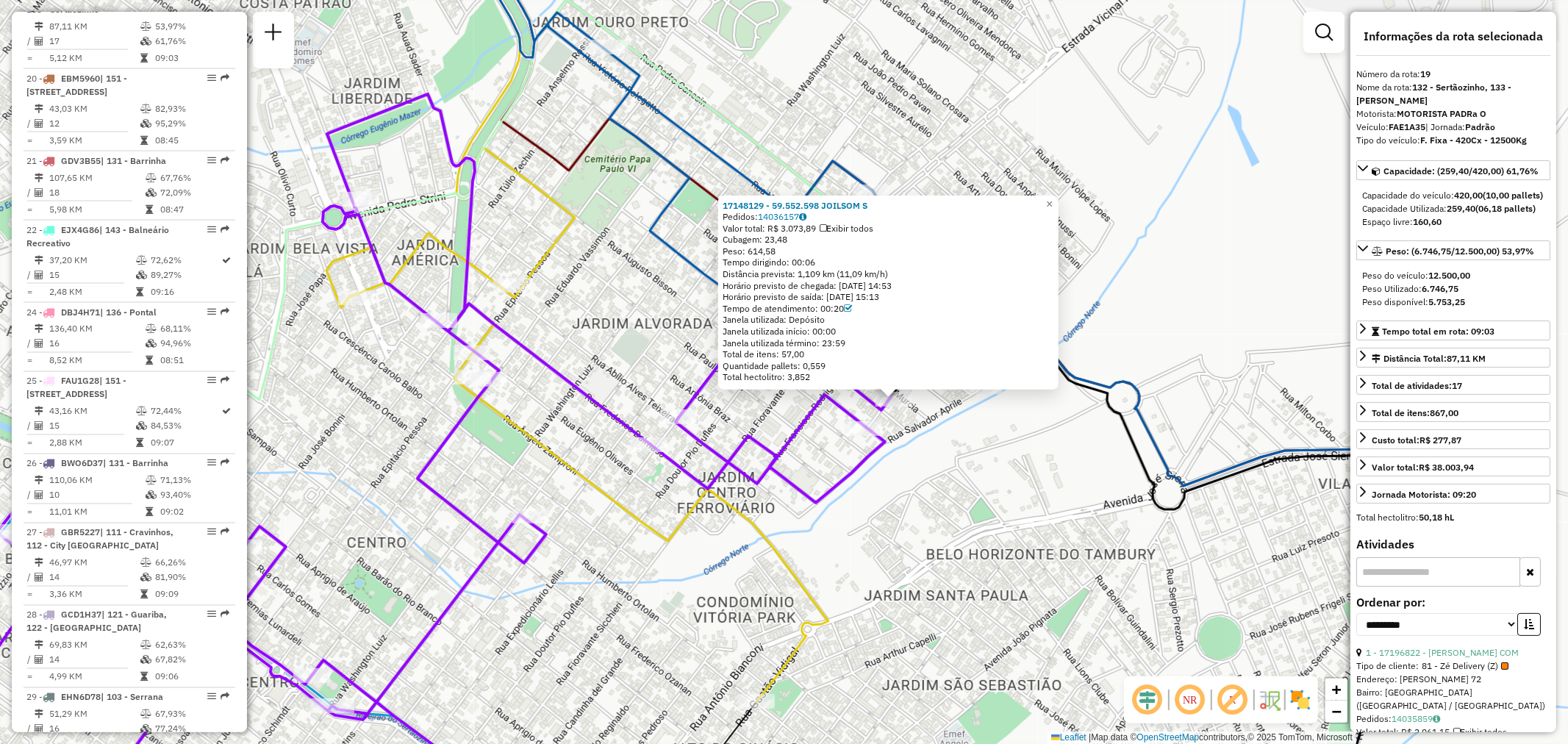
drag, startPoint x: 672, startPoint y: 163, endPoint x: 644, endPoint y: 153, distance: 29.7
click at [644, 153] on icon at bounding box center [730, 150] width 562 height 472
click at [744, 111] on div "17148129 - 59.552.598 JOILSOM S Pedidos: 14036157 Valor total: R$ 3.073,89 Exib…" at bounding box center [784, 372] width 1568 height 744
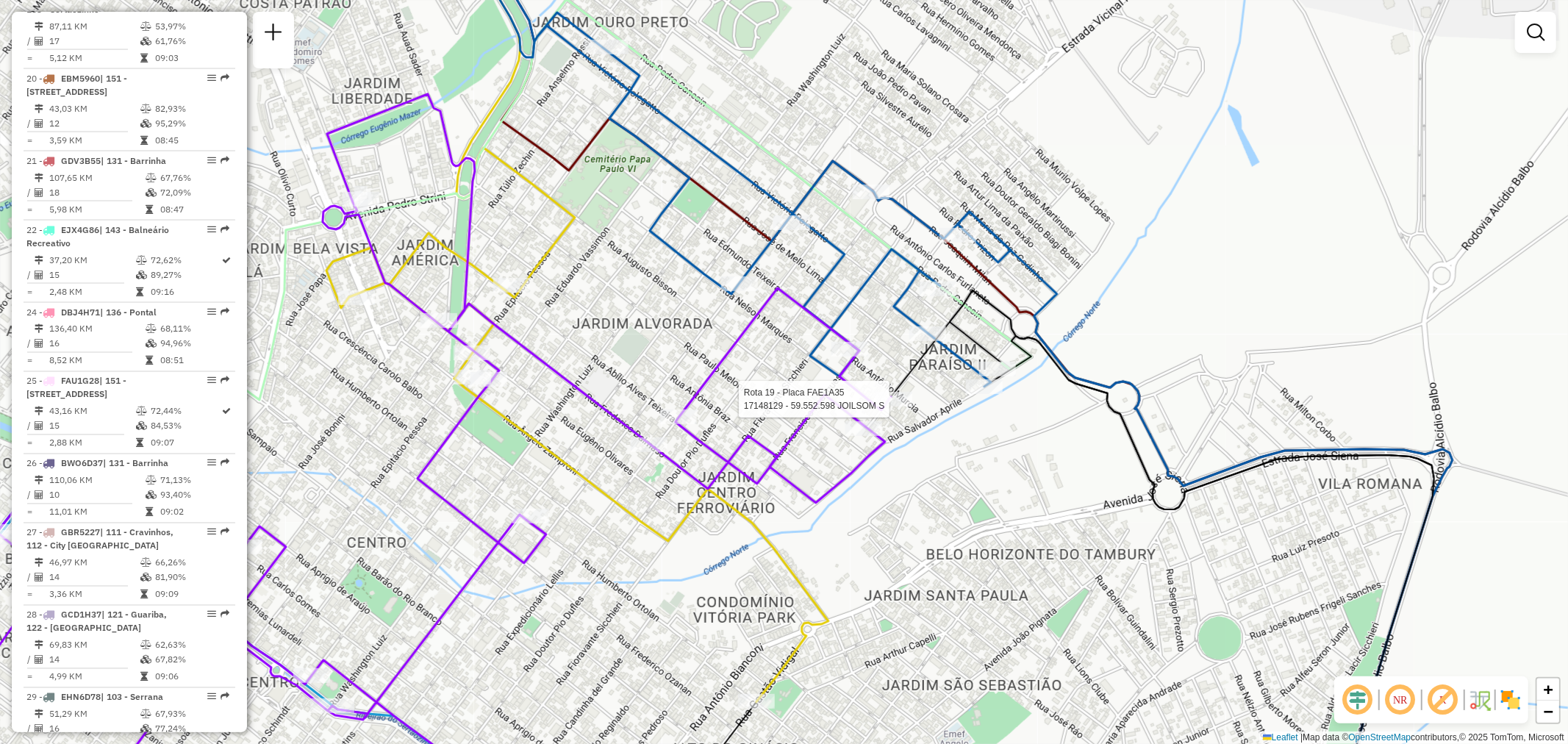
select select "**********"
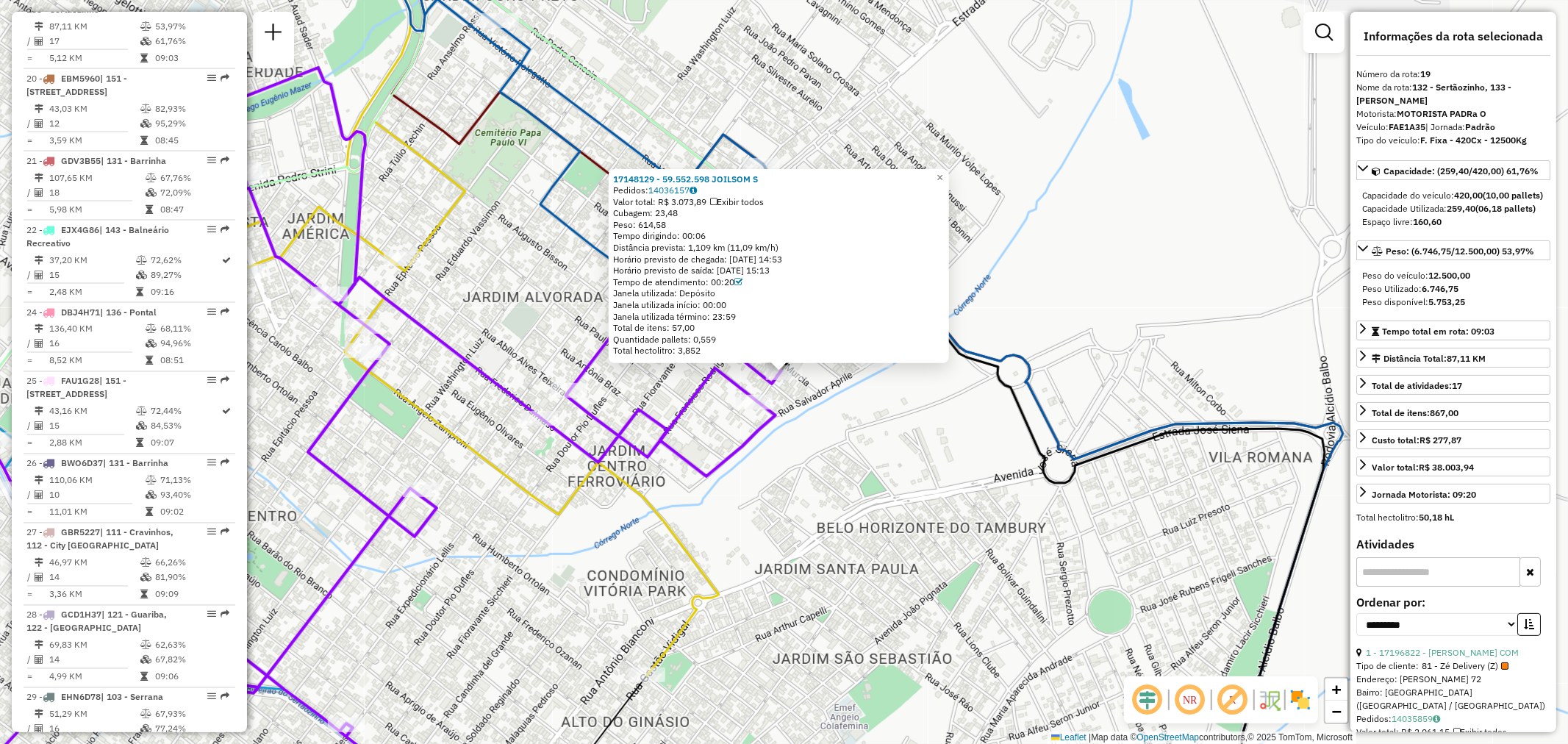
click at [813, 428] on div "17148129 - 59.552.598 JOILSOM S Pedidos: 14036157 Valor total: R$ 3.073,89 Exib…" at bounding box center [784, 372] width 1568 height 744
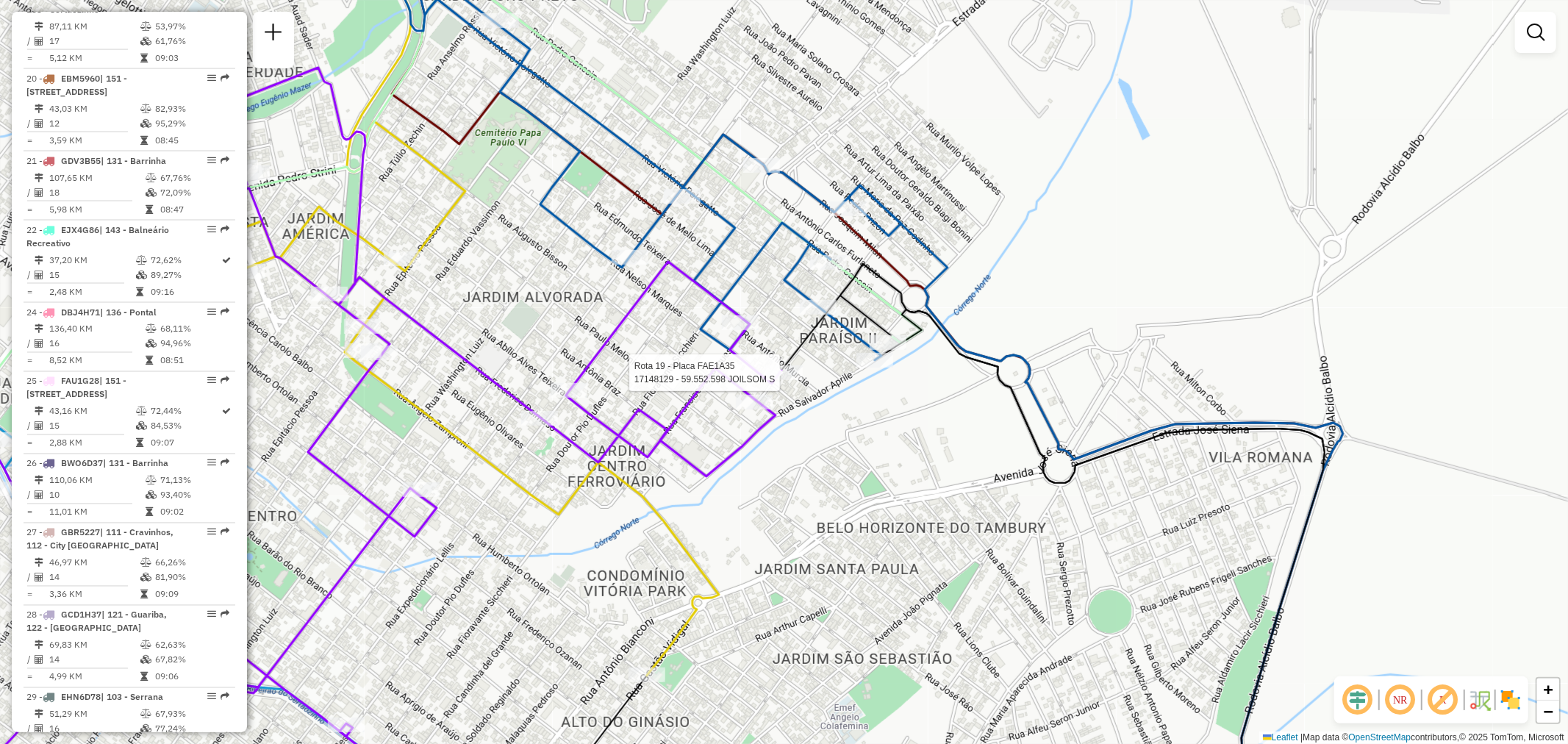
select select "**********"
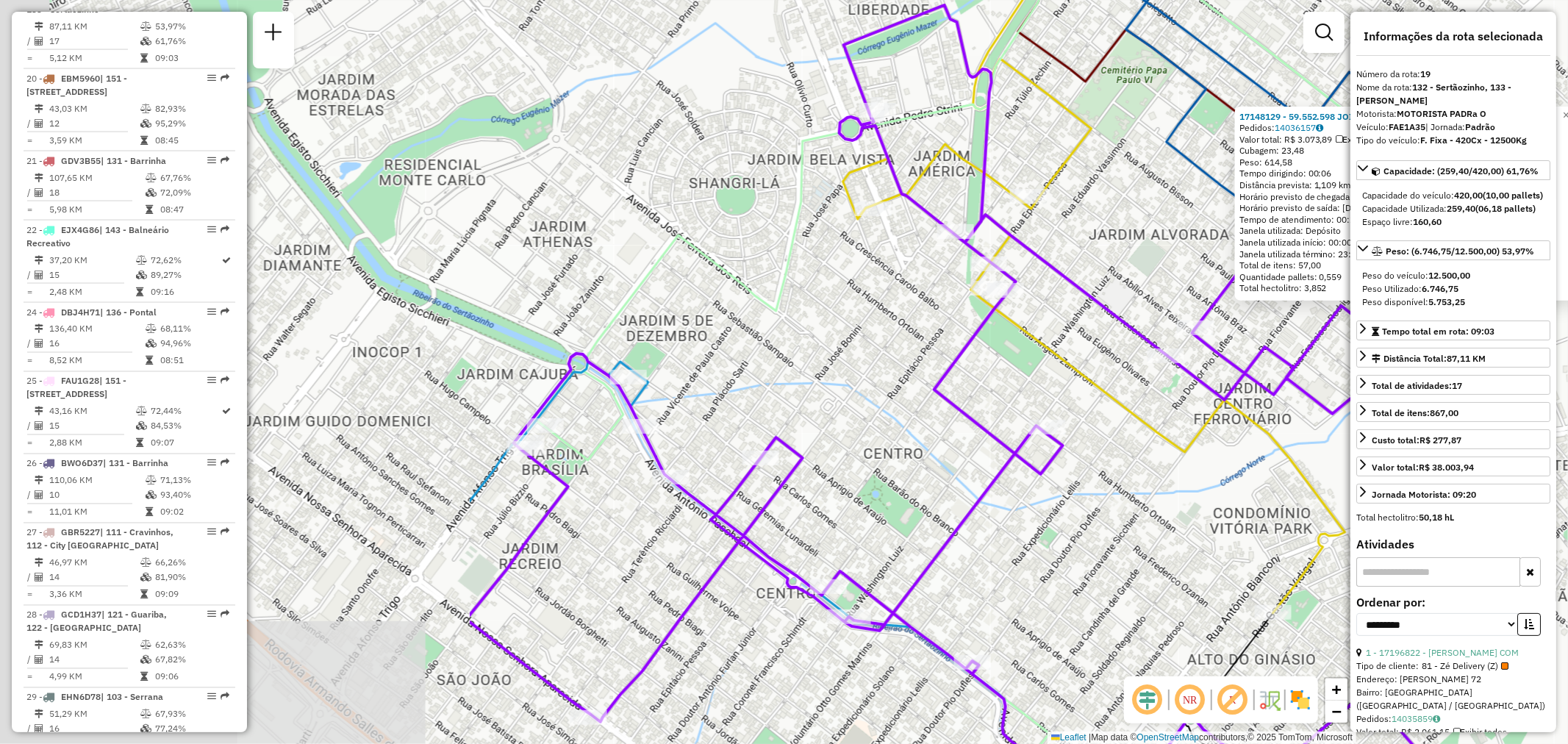
drag, startPoint x: 673, startPoint y: 531, endPoint x: 1300, endPoint y: 469, distance: 630.1
click at [1300, 469] on icon at bounding box center [1094, 238] width 502 height 750
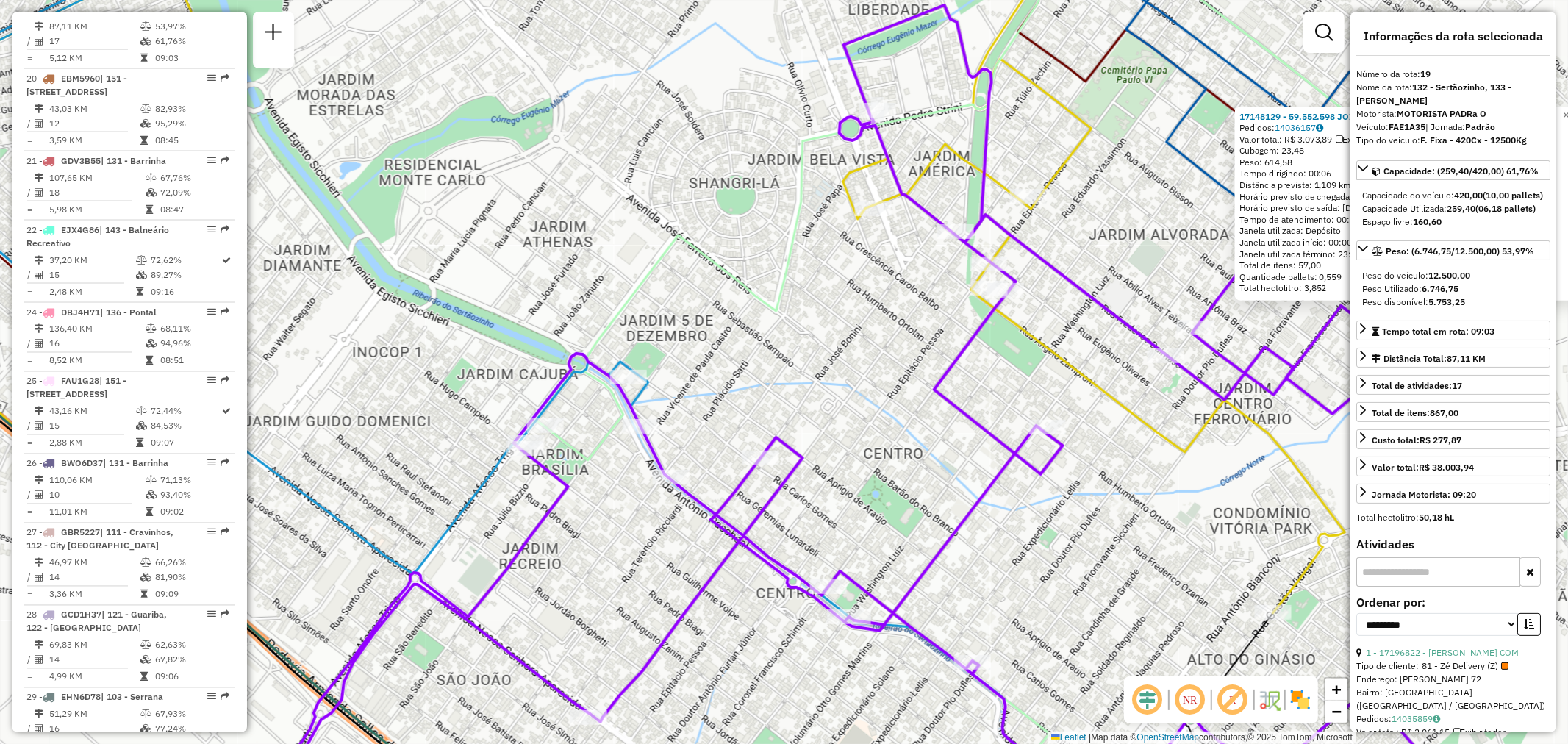
drag, startPoint x: 1204, startPoint y: 459, endPoint x: 1000, endPoint y: 336, distance: 238.2
click at [1001, 336] on div "17148129 - 59.552.598 JOILSOM S Pedidos: 14036157 Valor total: R$ 3.073,89 Exib…" at bounding box center [784, 372] width 1568 height 744
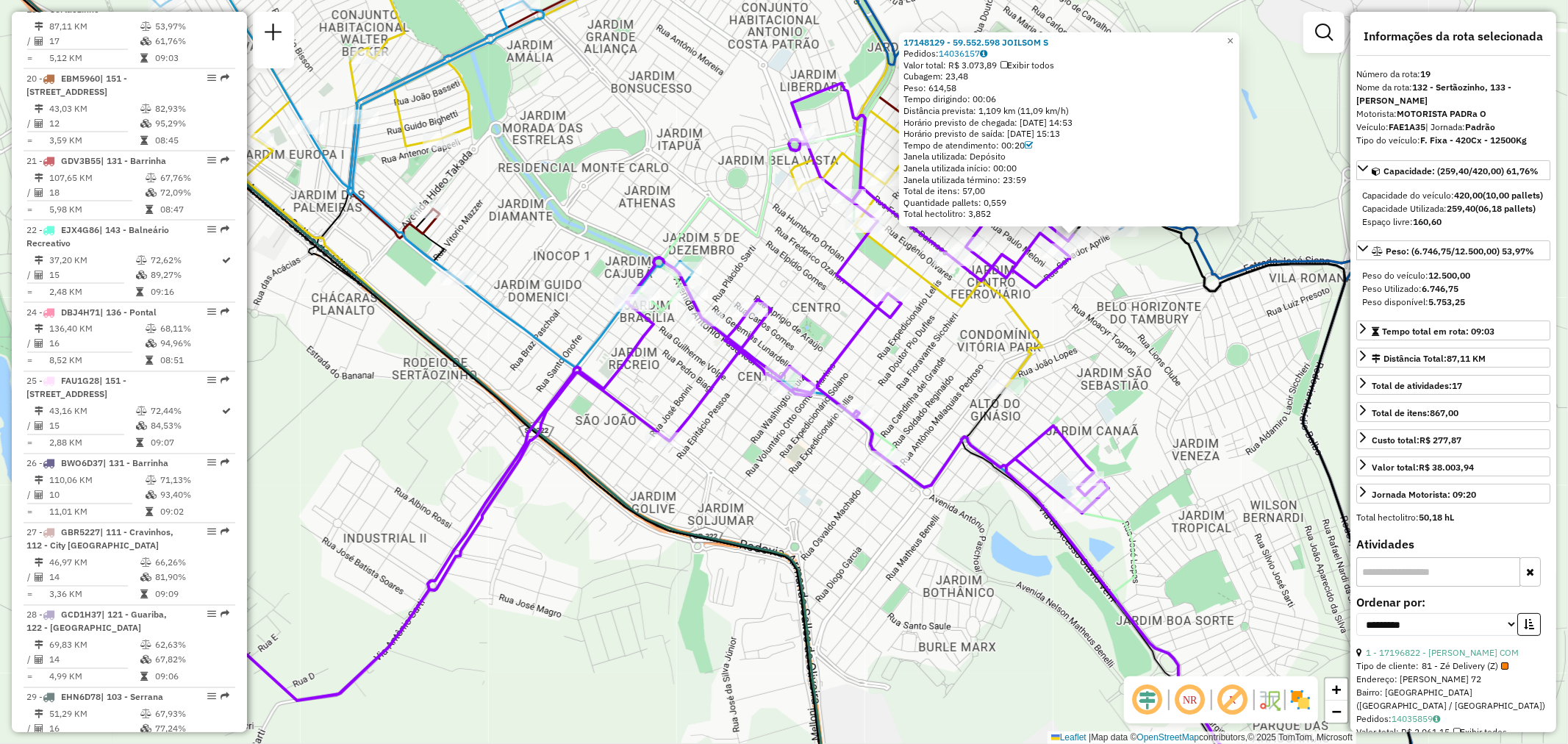
drag, startPoint x: 987, startPoint y: 405, endPoint x: 951, endPoint y: 365, distance: 53.8
click at [951, 365] on div "17148129 - 59.552.598 JOILSOM S Pedidos: 14036157 Valor total: R$ 3.073,89 Exib…" at bounding box center [784, 372] width 1568 height 744
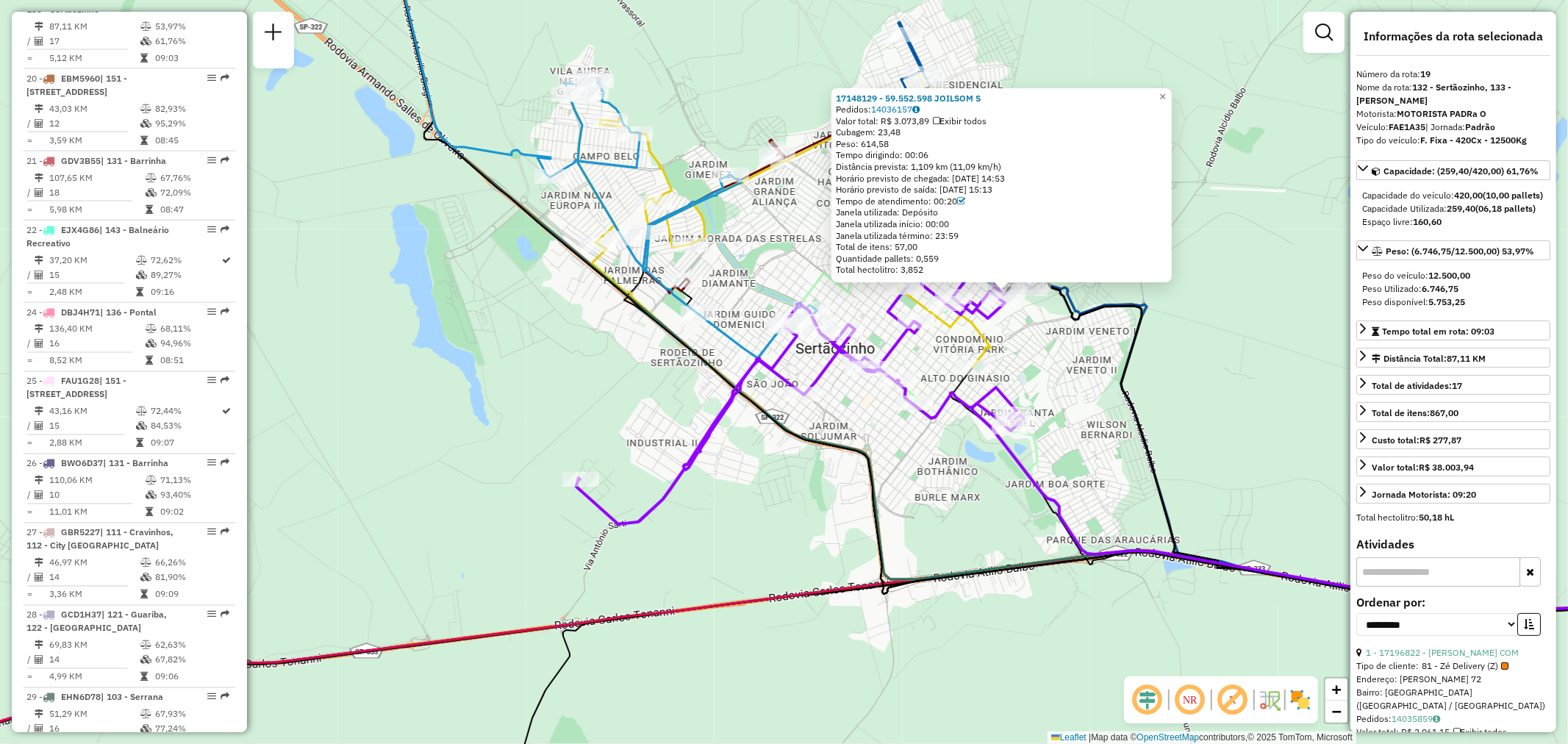
click at [998, 377] on div "17148129 - 59.552.598 JOILSOM S Pedidos: 14036157 Valor total: R$ 3.073,89 Exib…" at bounding box center [784, 372] width 1568 height 744
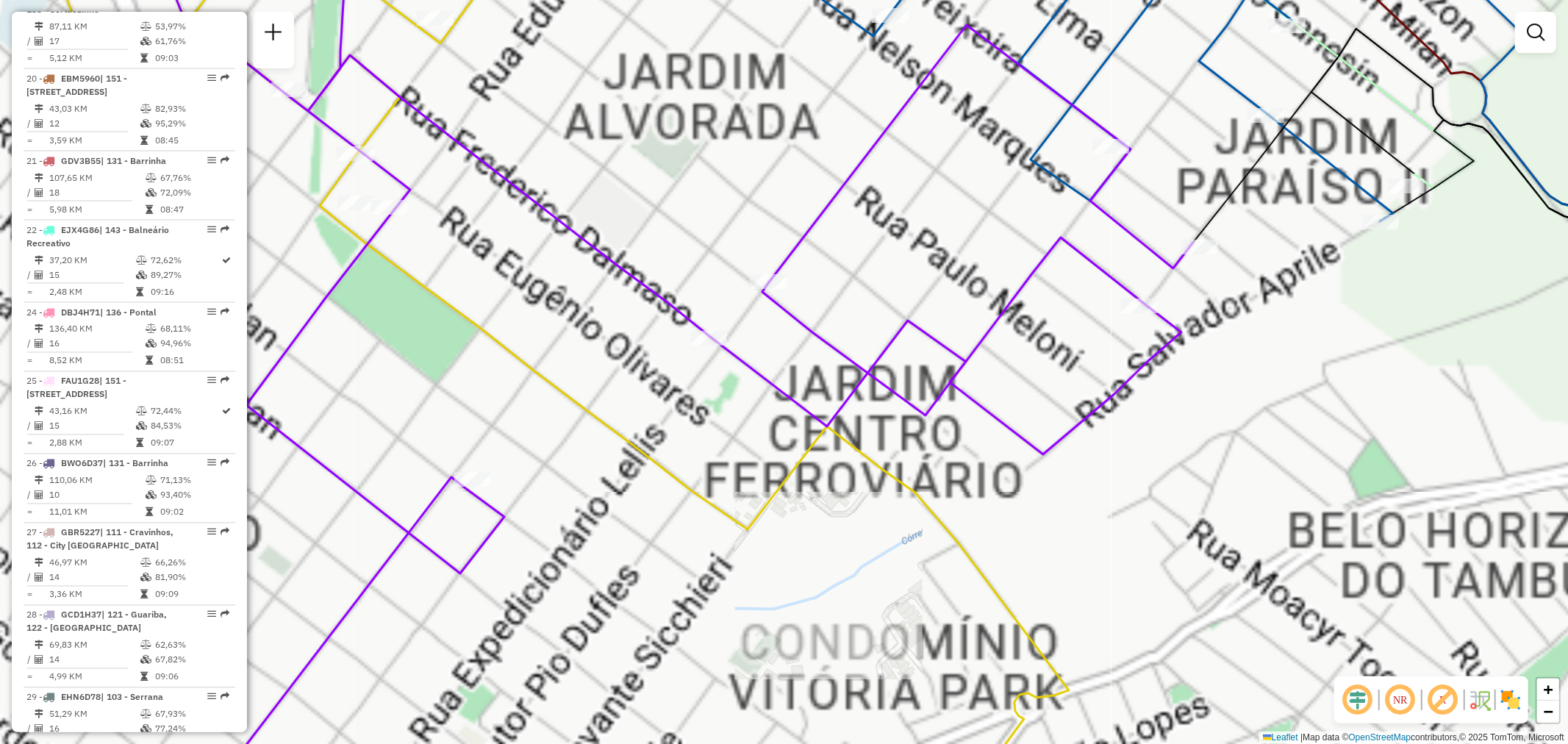
drag, startPoint x: 928, startPoint y: 208, endPoint x: 910, endPoint y: 363, distance: 156.0
click at [910, 363] on div "Janela de atendimento Grade de atendimento Capacidade Transportadoras Veículos …" at bounding box center [784, 372] width 1568 height 744
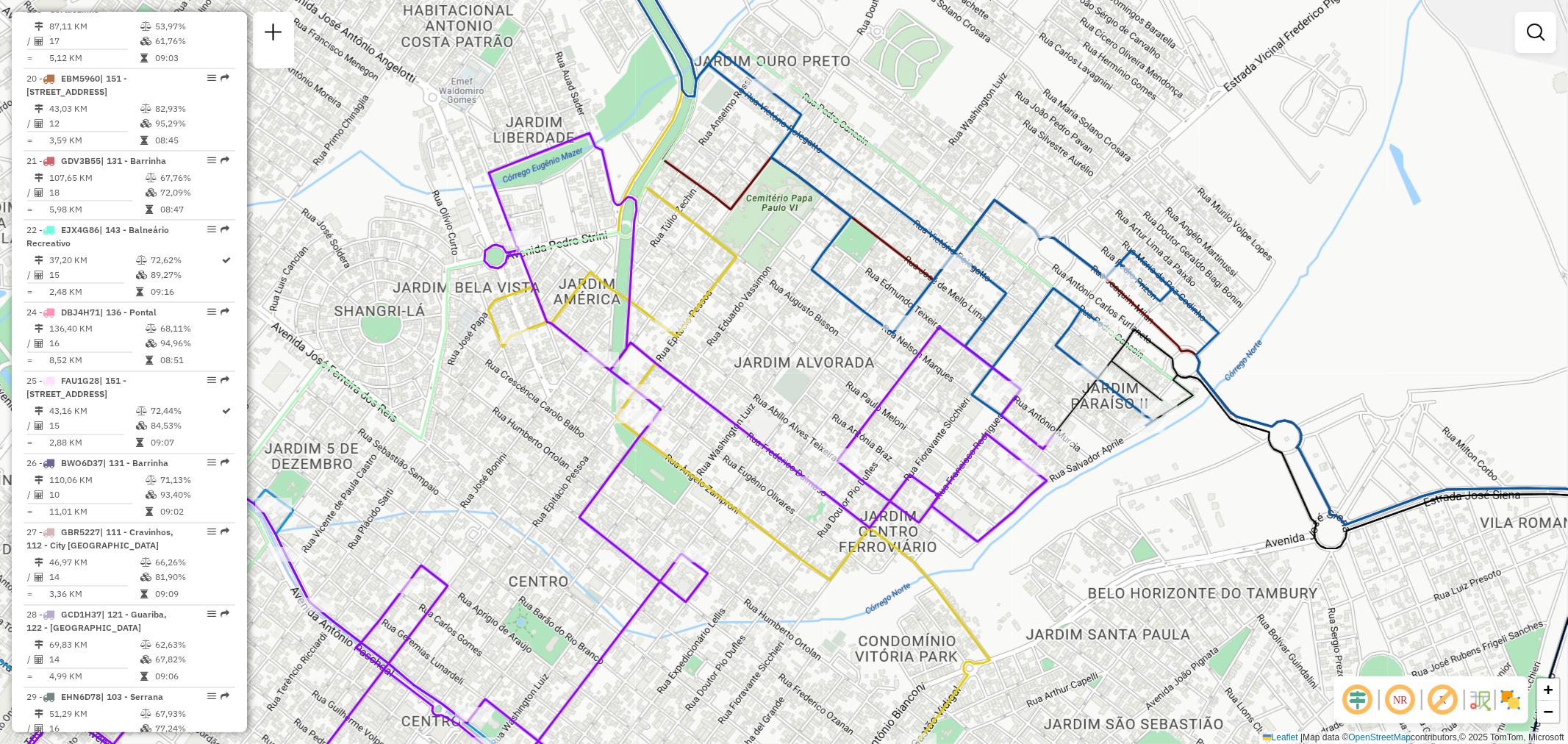
drag, startPoint x: 935, startPoint y: 353, endPoint x: 942, endPoint y: 412, distance: 59.4
click at [942, 412] on div "Janela de atendimento Grade de atendimento Capacidade Transportadoras Veículos …" at bounding box center [784, 372] width 1568 height 744
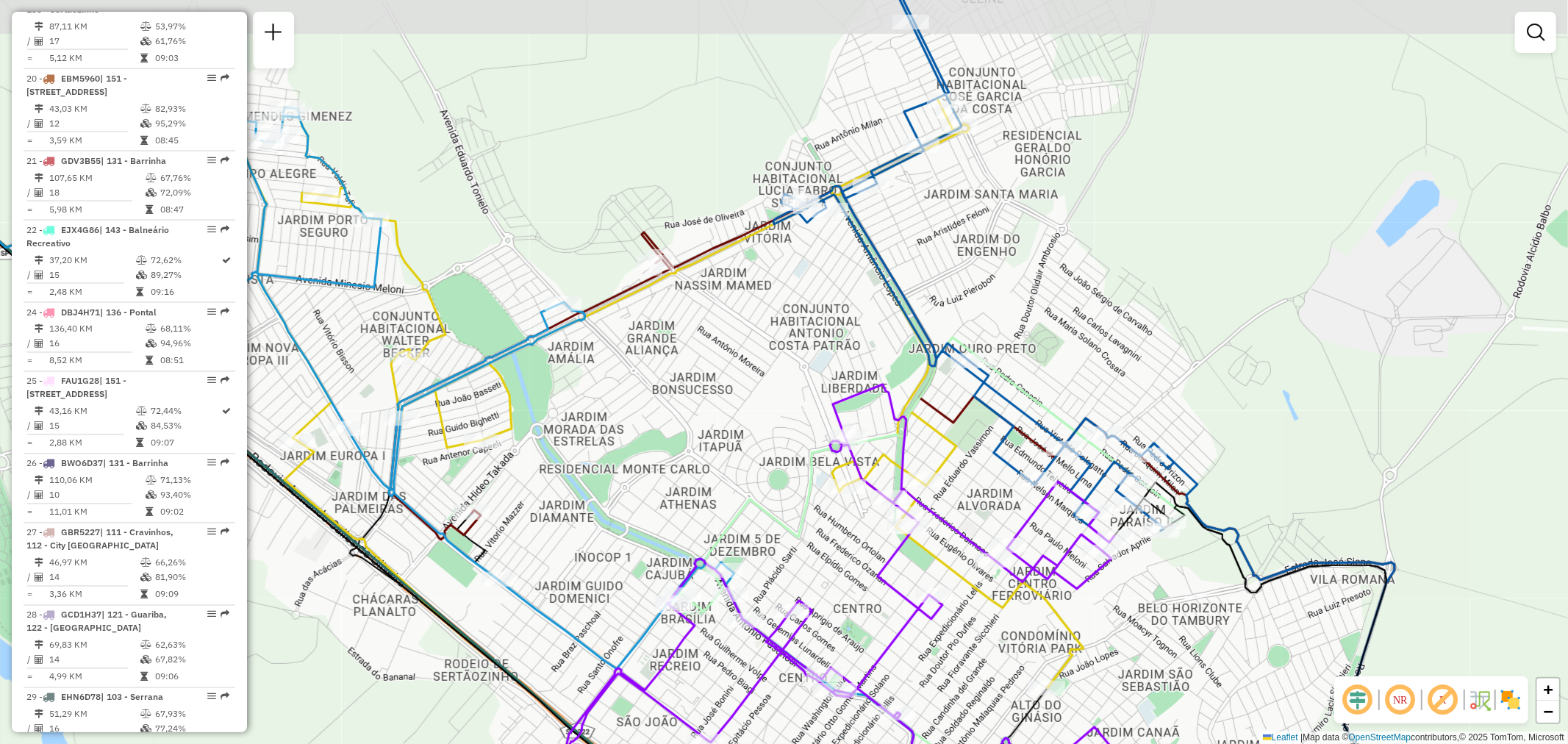
drag, startPoint x: 875, startPoint y: 355, endPoint x: 945, endPoint y: 425, distance: 99.0
click at [945, 425] on icon at bounding box center [747, 363] width 716 height 353
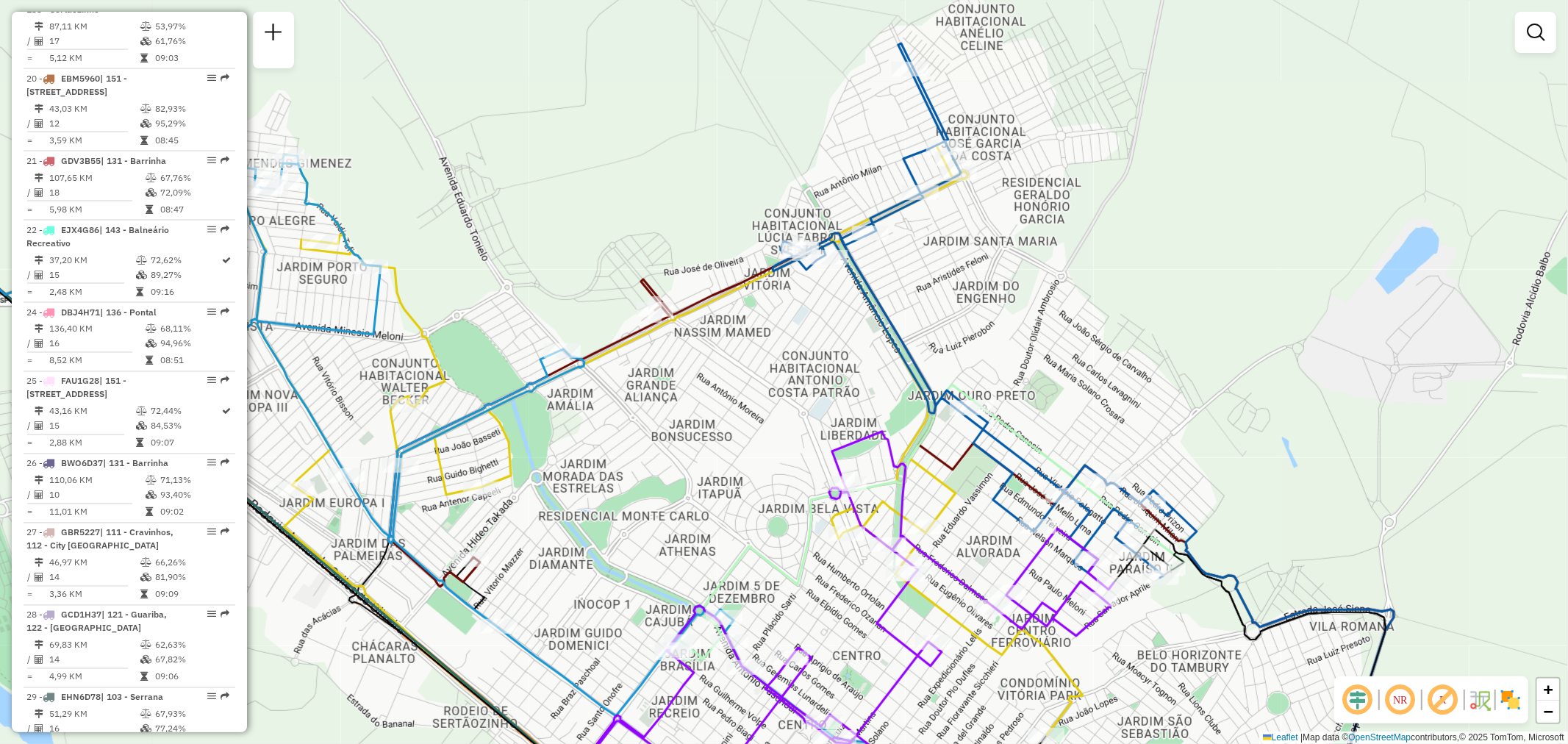
drag, startPoint x: 974, startPoint y: 247, endPoint x: 960, endPoint y: 358, distance: 111.9
click at [961, 357] on div "Janela de atendimento Grade de atendimento Capacidade Transportadoras Veículos …" at bounding box center [784, 372] width 1568 height 744
